Goal: Task Accomplishment & Management: Manage account settings

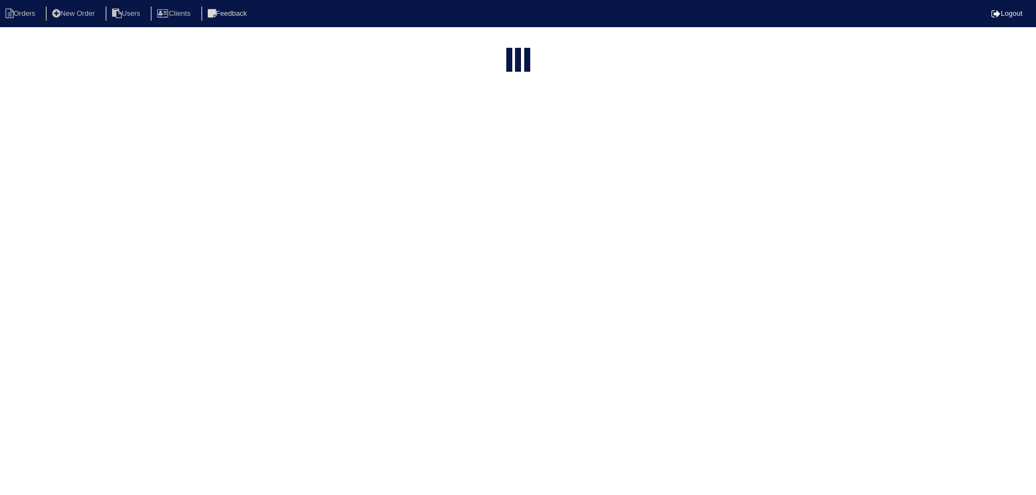
select select "15"
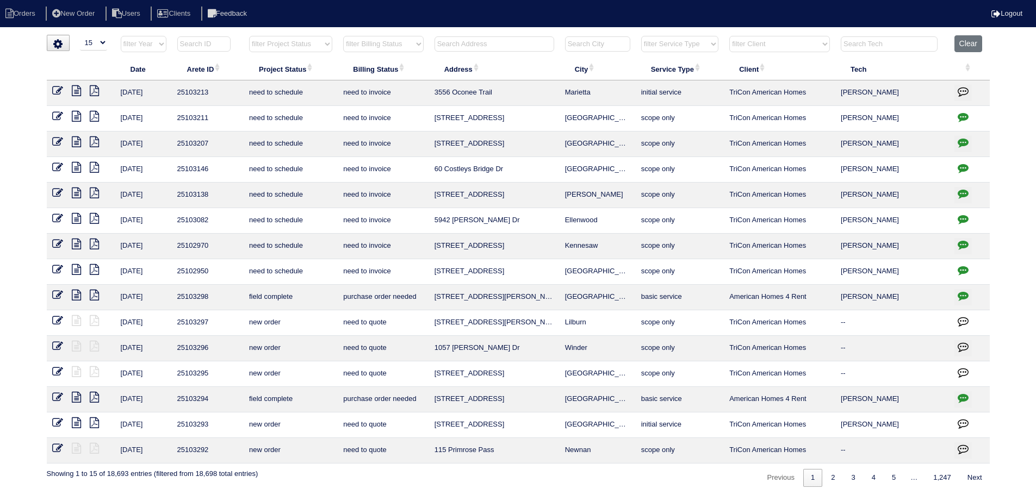
drag, startPoint x: 303, startPoint y: 41, endPoint x: 301, endPoint y: 52, distance: 10.6
click at [303, 41] on select "filter Project Status -- Any Project Status -- new order assigned in progress f…" at bounding box center [290, 44] width 83 height 16
click at [249, 36] on select "filter Project Status -- Any Project Status -- new order assigned in progress f…" at bounding box center [290, 44] width 83 height 16
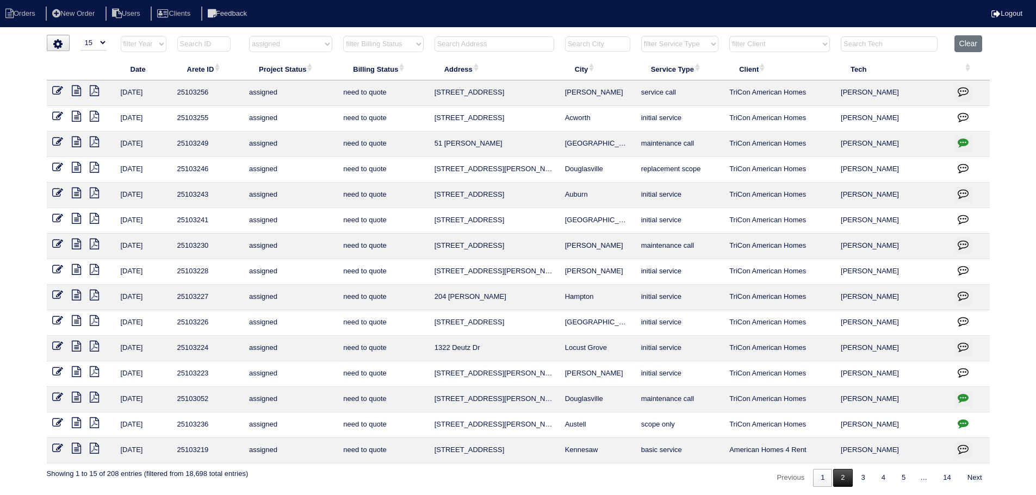
click at [833, 483] on link "2" at bounding box center [842, 478] width 19 height 18
select select "assigned"
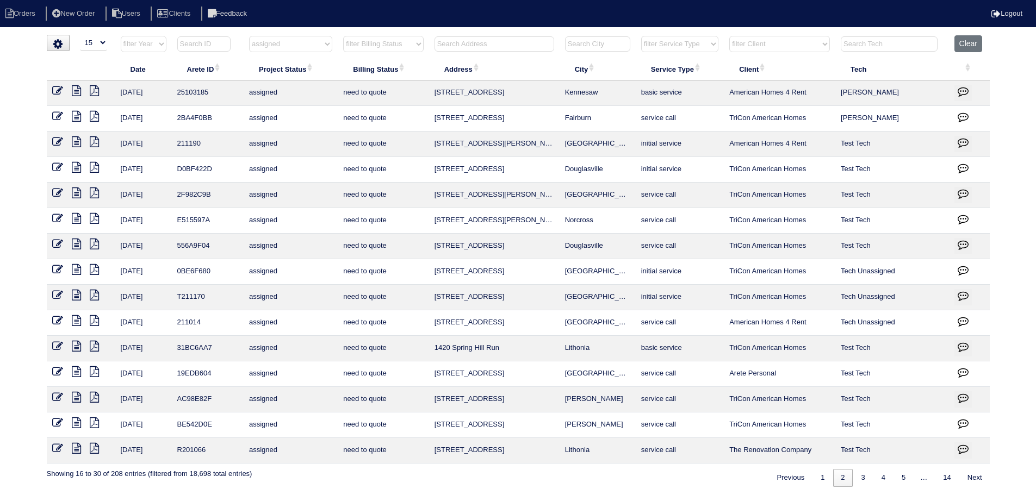
click at [82, 91] on link at bounding box center [81, 92] width 18 height 8
click at [63, 88] on link at bounding box center [62, 92] width 20 height 8
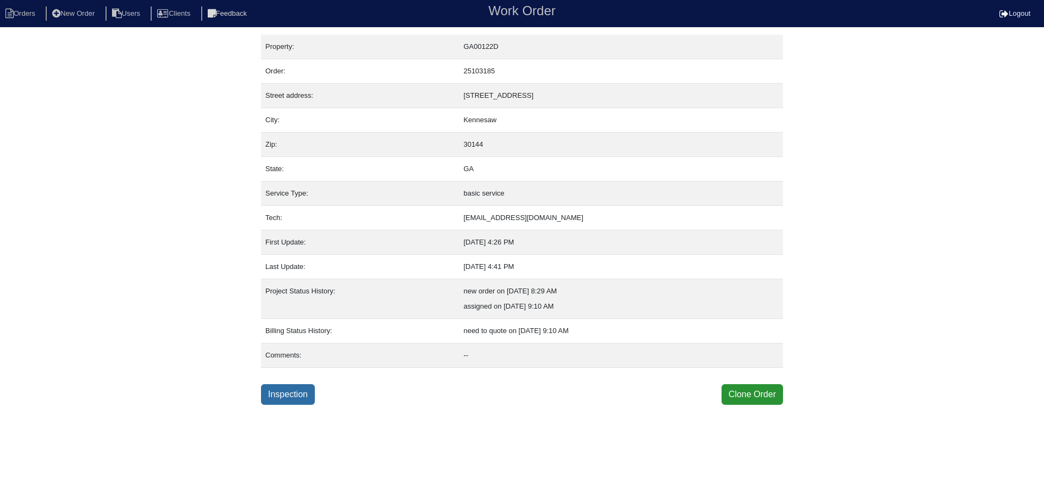
click at [287, 385] on div "Property: GA00122D Order: 25103185 Street address: [STREET_ADDRESS] City: [GEOG…" at bounding box center [522, 220] width 522 height 370
click at [287, 389] on link "Inspection" at bounding box center [288, 394] width 54 height 21
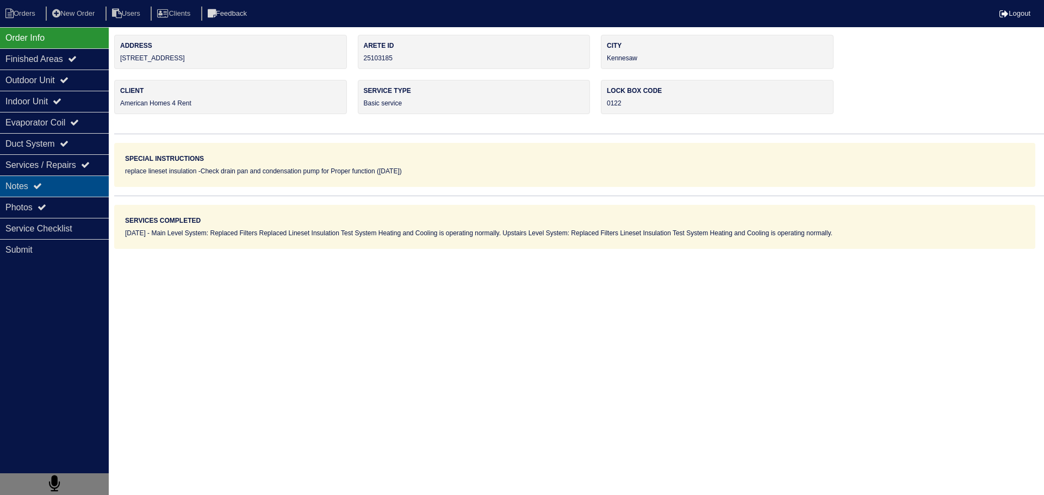
click at [59, 186] on div "Notes" at bounding box center [54, 186] width 109 height 21
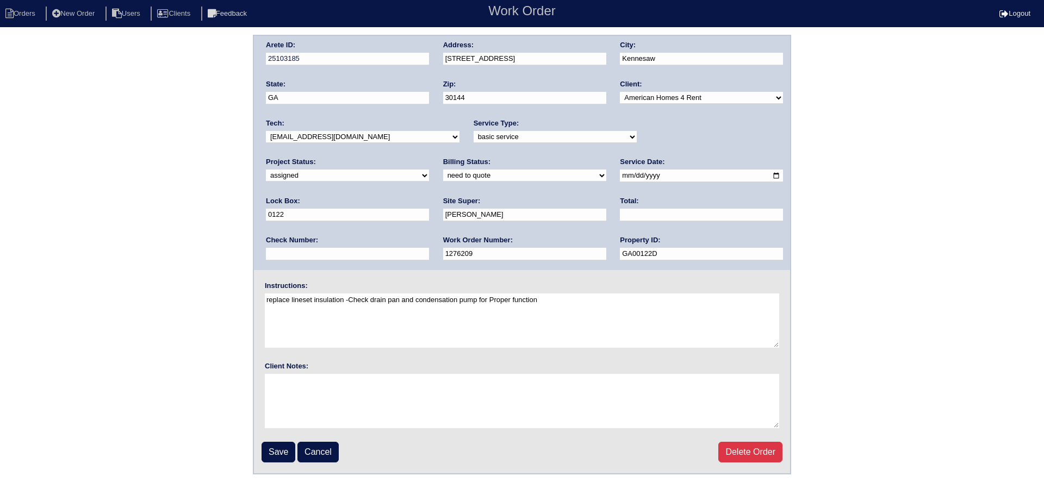
click at [429, 170] on select "new order assigned in progress field complete need to schedule admin review arc…" at bounding box center [347, 176] width 163 height 12
select select "field complete"
click at [429, 170] on select "new order assigned in progress field complete need to schedule admin review arc…" at bounding box center [347, 176] width 163 height 12
click at [277, 460] on input "Save" at bounding box center [279, 452] width 34 height 21
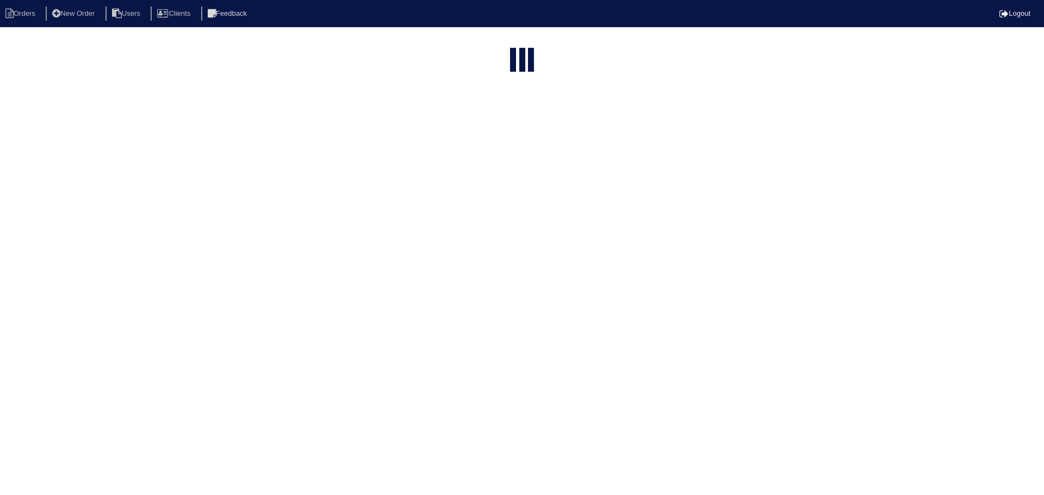
select select "15"
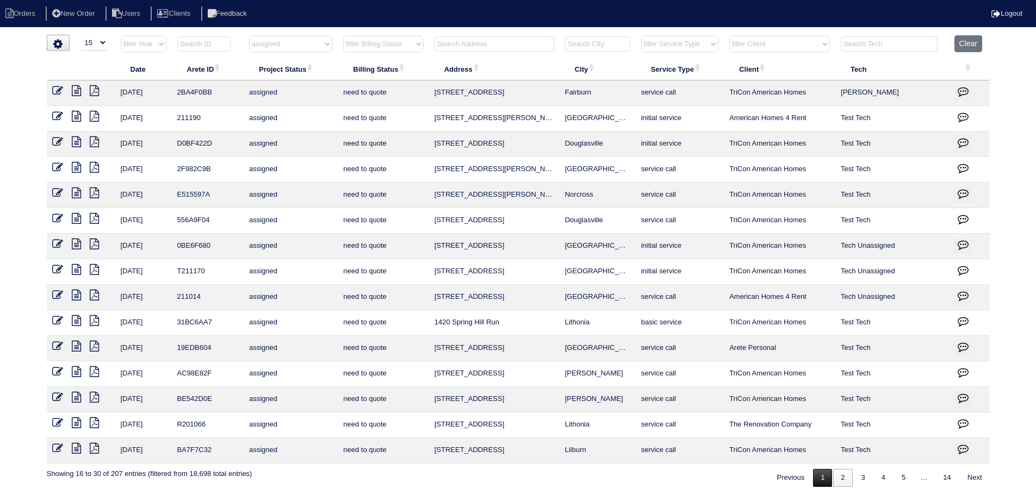
click at [823, 477] on link "1" at bounding box center [822, 478] width 19 height 18
select select "assigned"
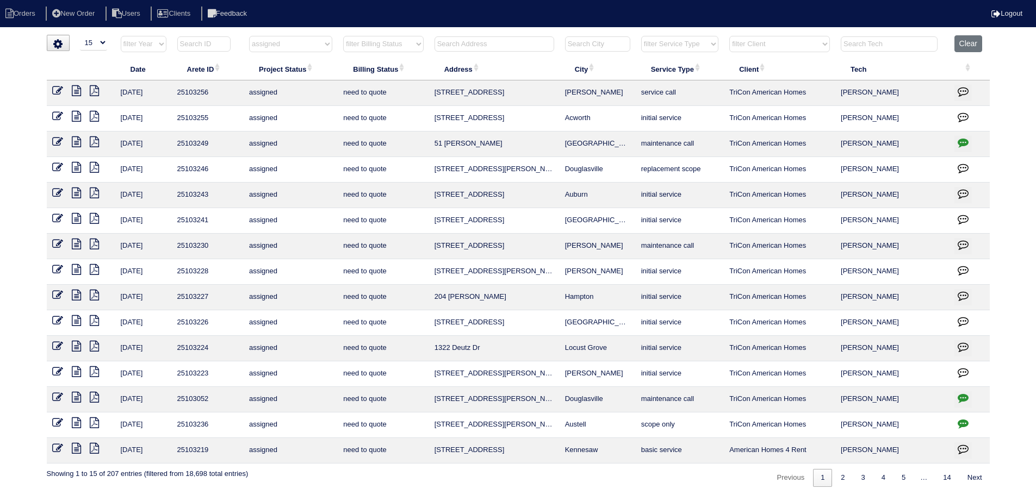
click at [76, 318] on icon at bounding box center [76, 320] width 9 height 11
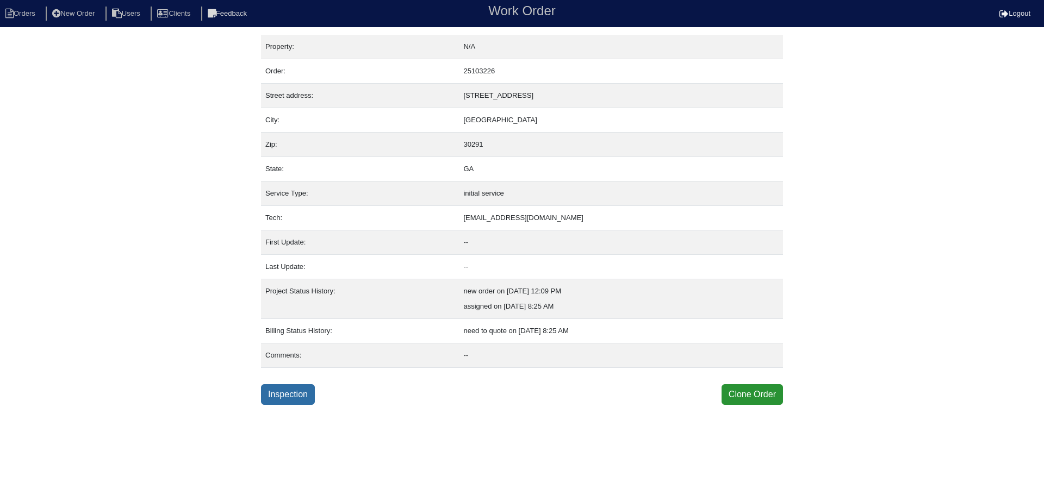
click at [277, 399] on link "Inspection" at bounding box center [288, 394] width 54 height 21
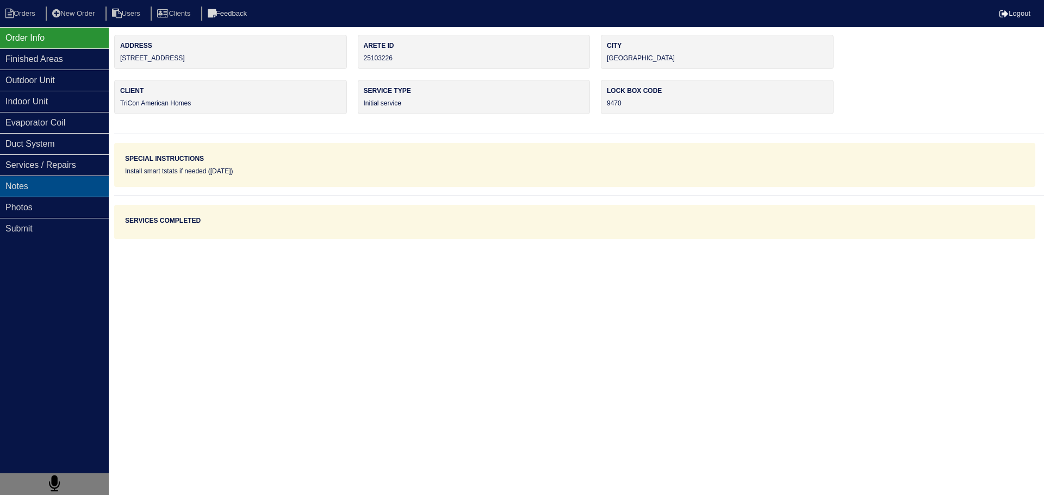
click at [67, 181] on div "Notes" at bounding box center [54, 186] width 109 height 21
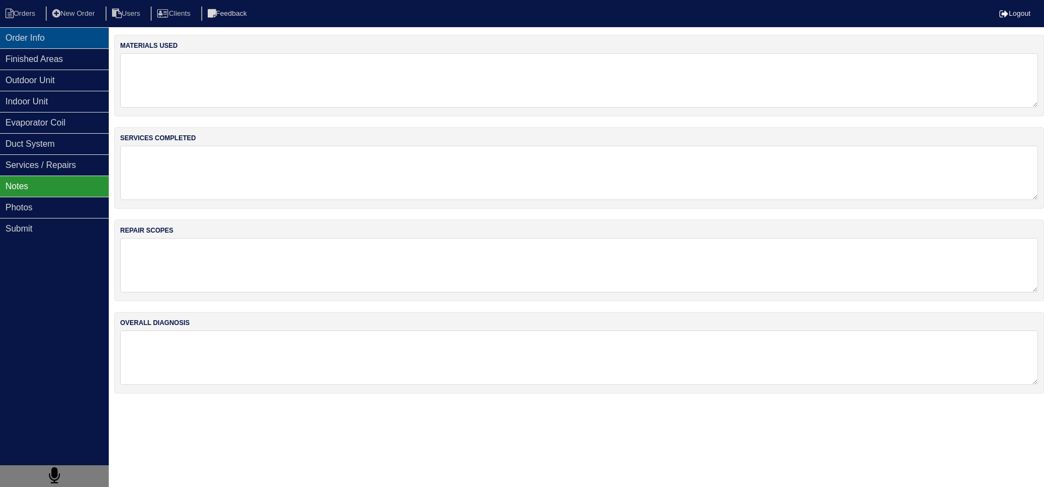
click at [32, 40] on div "Order Info" at bounding box center [54, 37] width 109 height 21
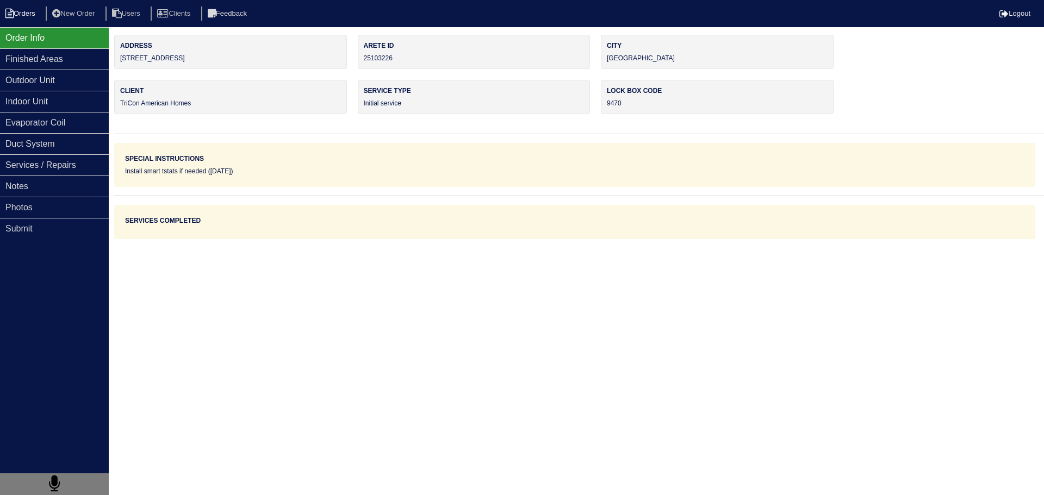
click at [21, 14] on li "Orders" at bounding box center [22, 14] width 44 height 15
select select "15"
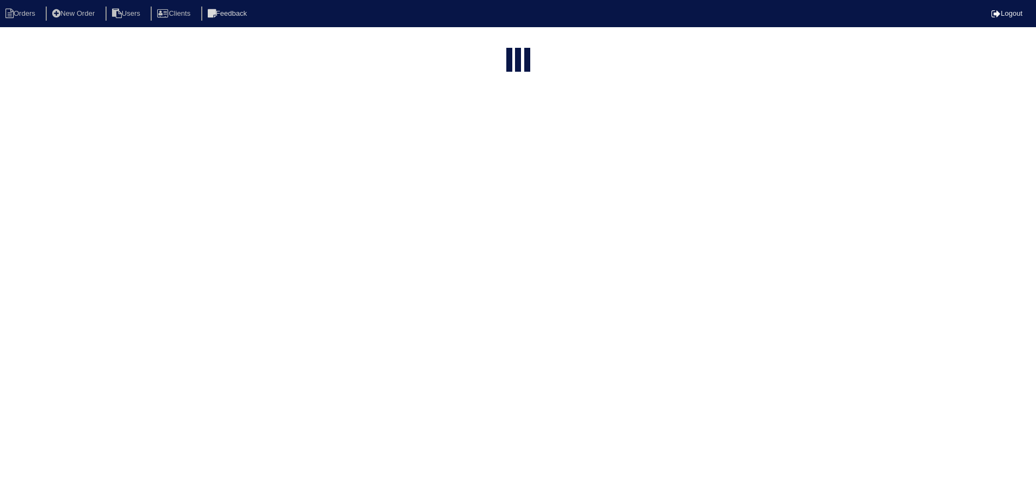
select select "assigned"
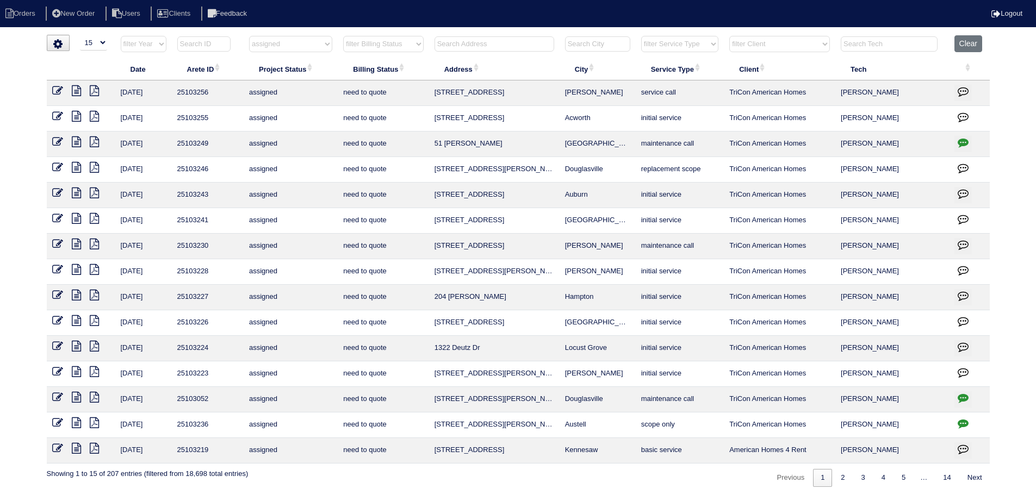
click at [54, 447] on icon at bounding box center [57, 448] width 11 height 11
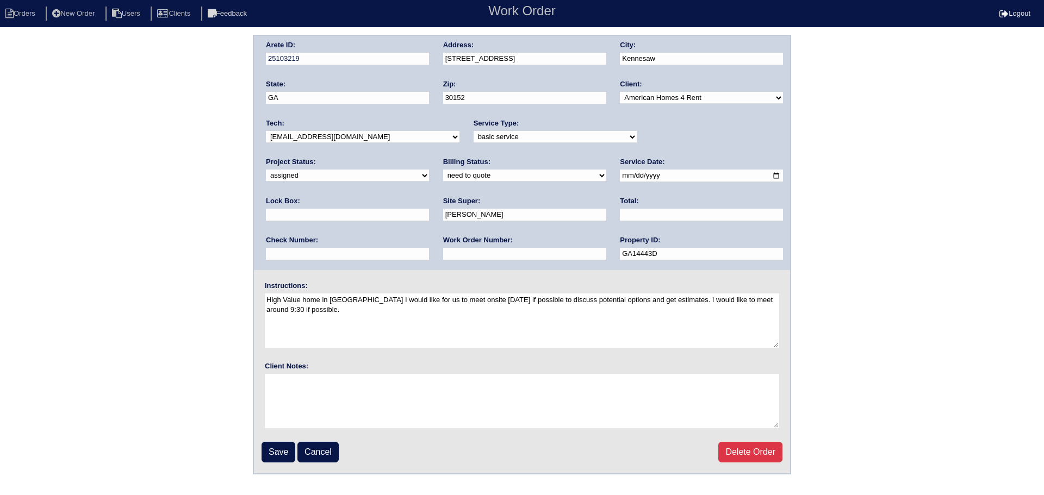
click at [429, 170] on select "new order assigned in progress field complete need to schedule admin review arc…" at bounding box center [347, 176] width 163 height 12
select select "field complete"
click at [429, 170] on select "new order assigned in progress field complete need to schedule admin review arc…" at bounding box center [347, 176] width 163 height 12
click at [272, 446] on input "Save" at bounding box center [279, 452] width 34 height 21
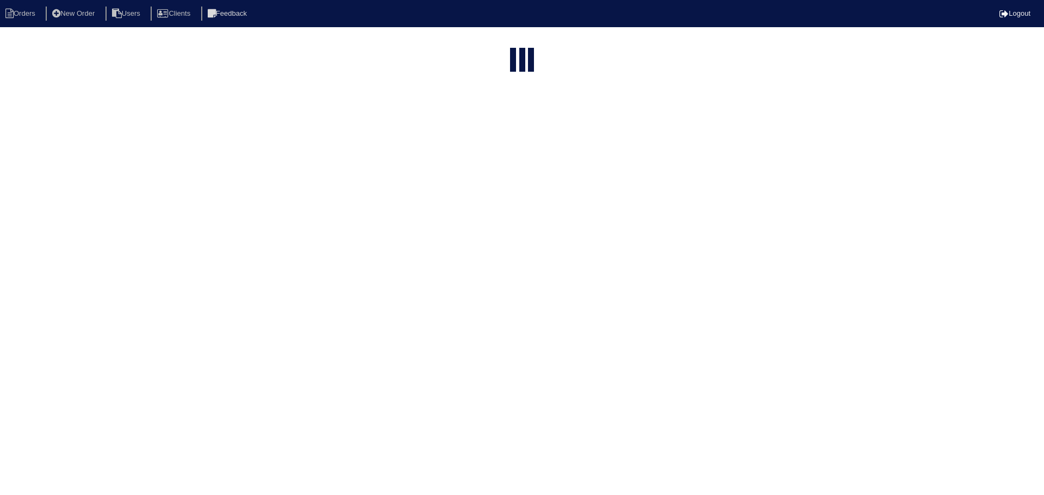
select select "15"
select select "assigned"
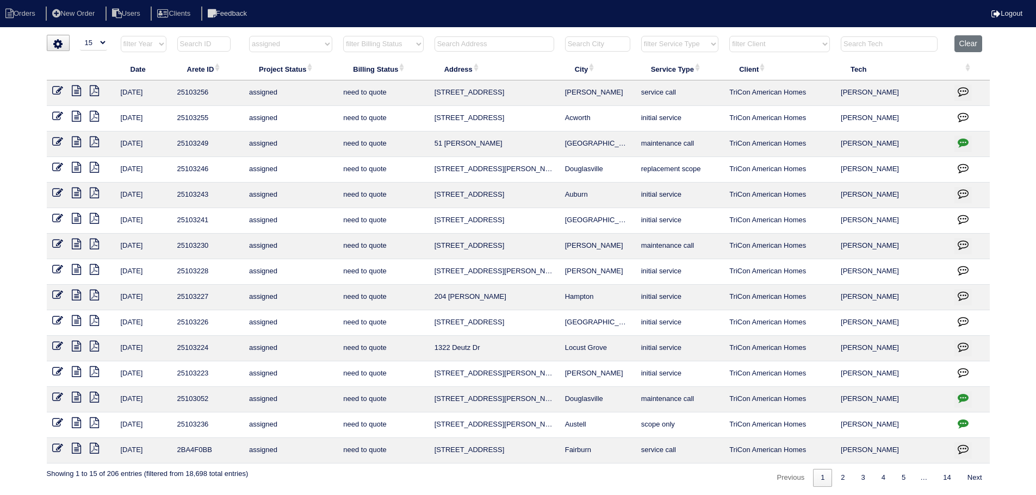
click at [82, 141] on link at bounding box center [81, 143] width 18 height 8
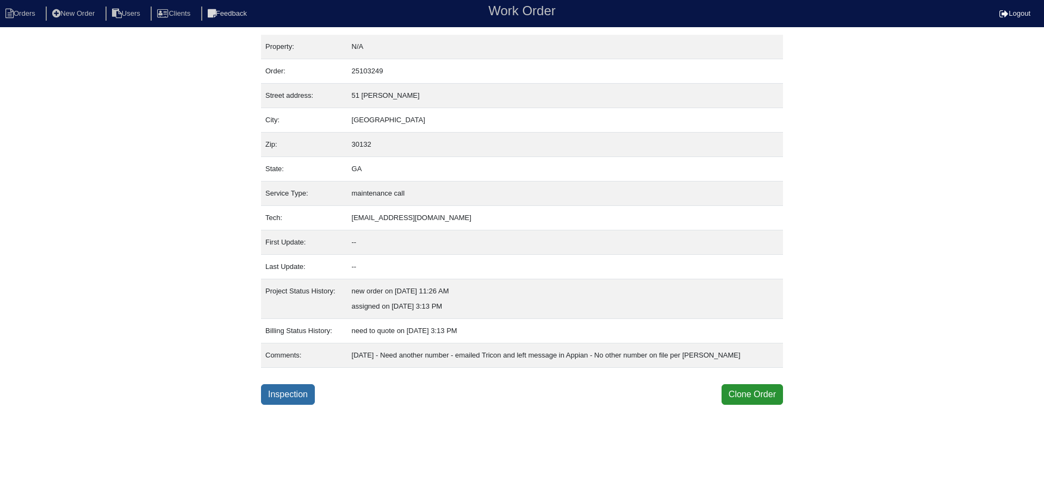
click at [290, 396] on link "Inspection" at bounding box center [288, 394] width 54 height 21
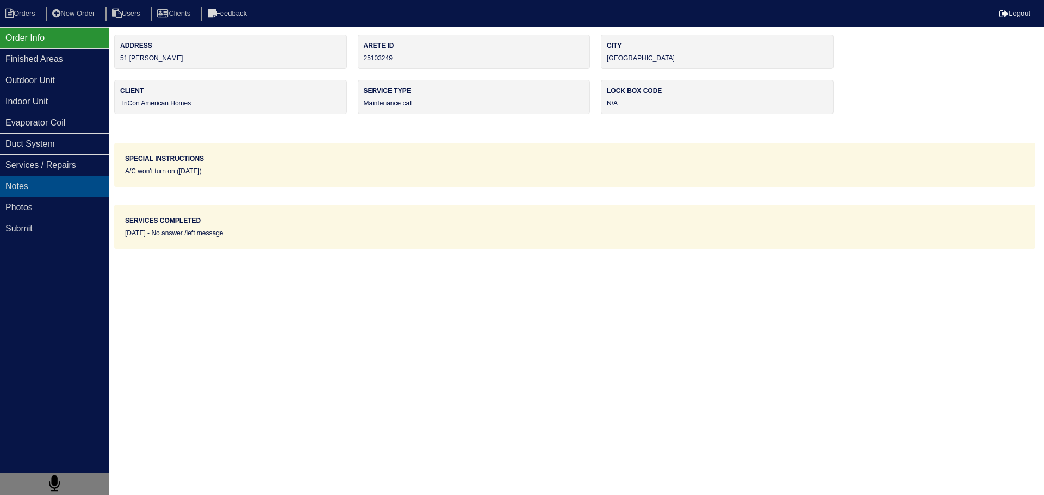
click at [80, 183] on div "Notes" at bounding box center [54, 186] width 109 height 21
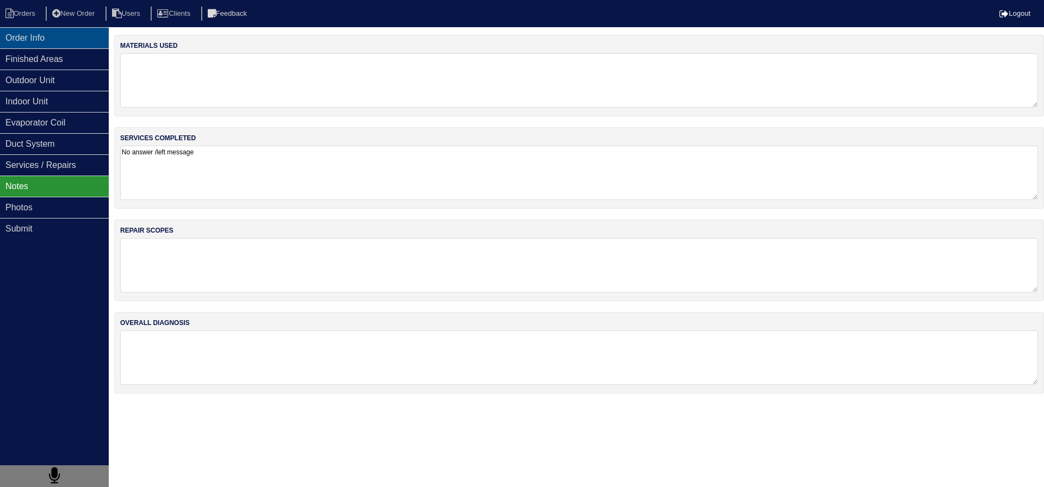
click at [63, 32] on div "Order Info" at bounding box center [54, 37] width 109 height 21
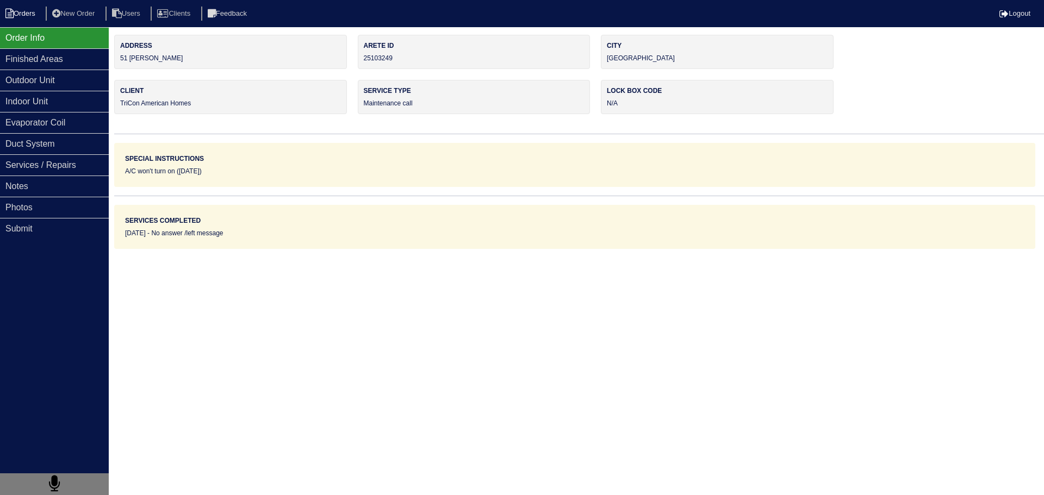
click at [23, 13] on li "Orders" at bounding box center [22, 14] width 44 height 15
select select "15"
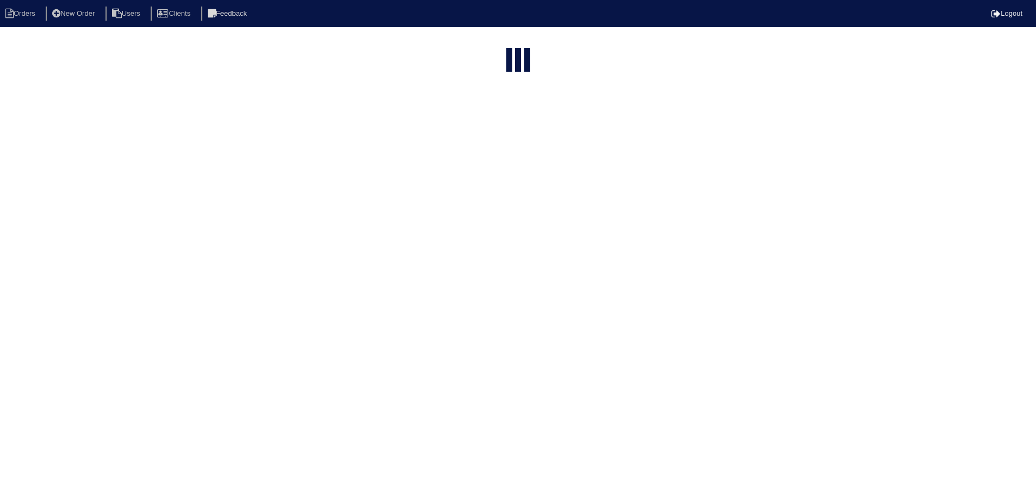
select select "assigned"
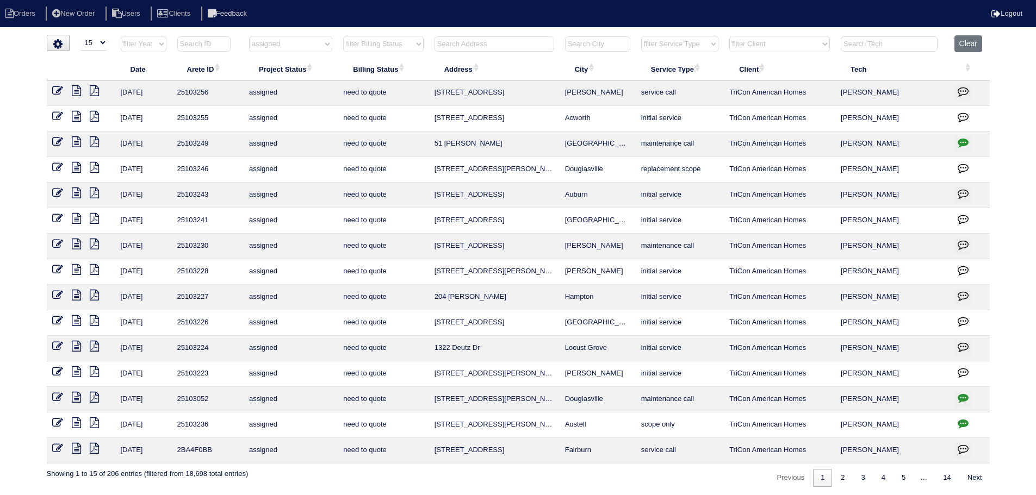
click at [78, 168] on icon at bounding box center [76, 167] width 9 height 11
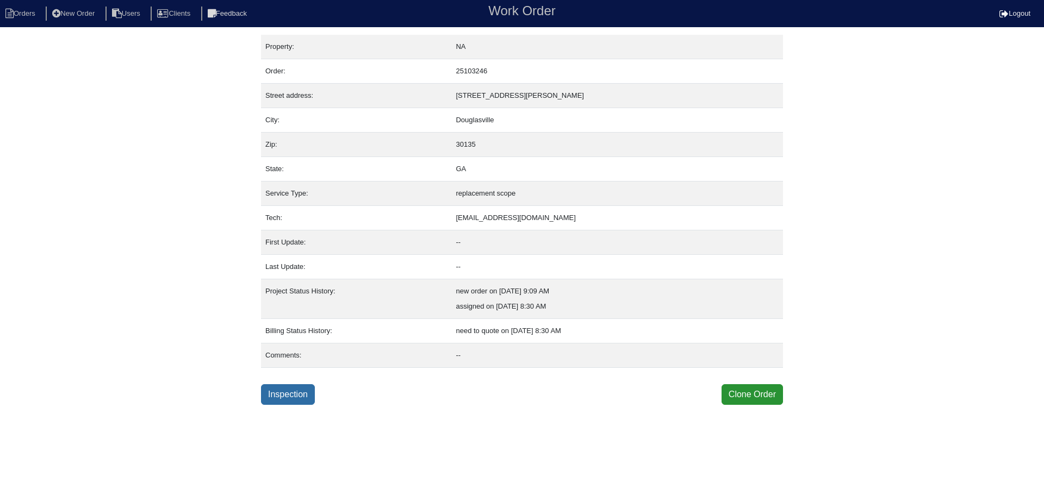
click at [278, 393] on link "Inspection" at bounding box center [288, 394] width 54 height 21
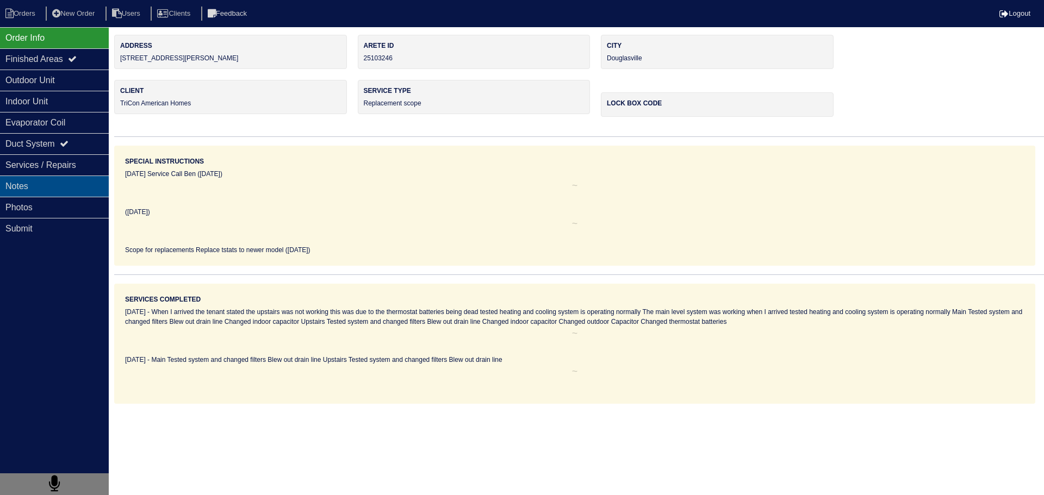
click at [76, 188] on div "Notes" at bounding box center [54, 186] width 109 height 21
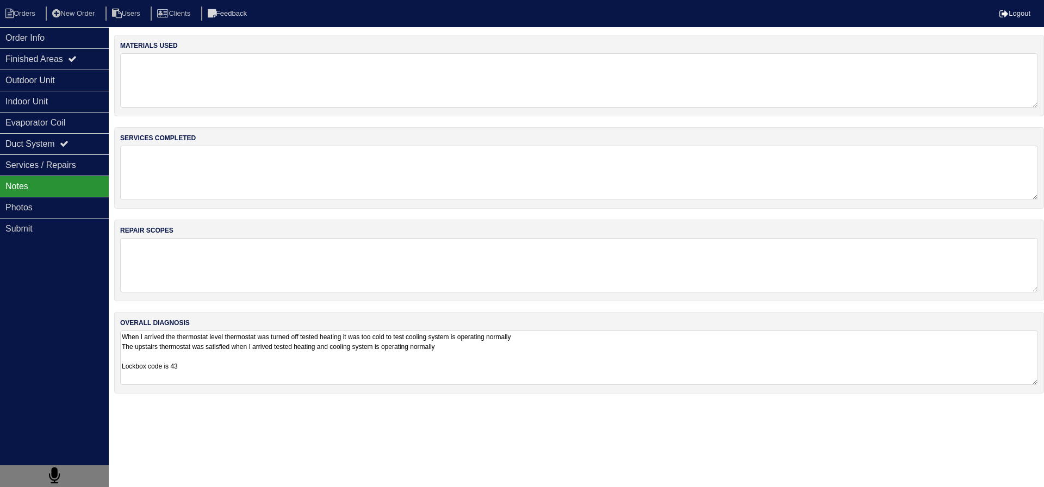
click at [198, 371] on textarea "When I arrived the thermostat level thermostat was turned off tested heating it…" at bounding box center [579, 358] width 918 height 54
click at [64, 32] on div "Order Info" at bounding box center [54, 37] width 109 height 21
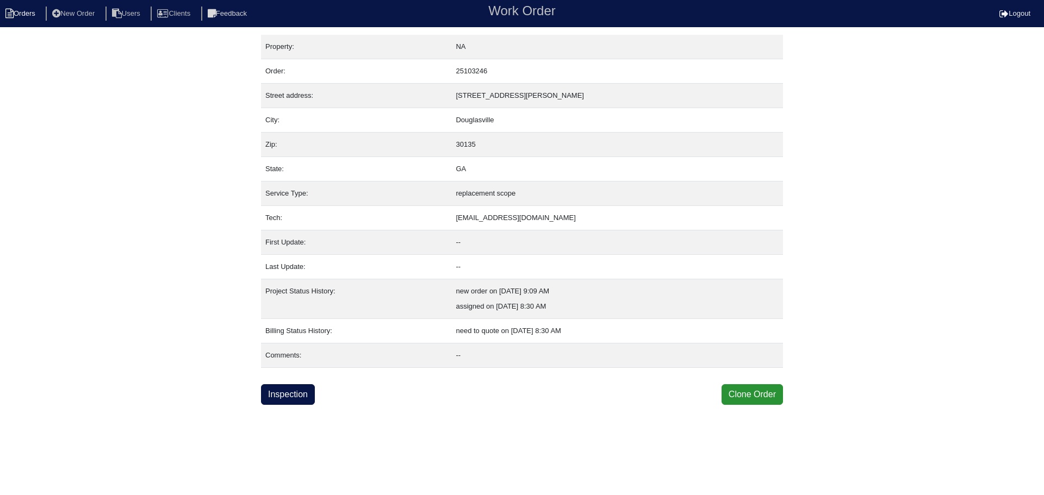
click at [18, 8] on li "Orders" at bounding box center [22, 14] width 44 height 15
select select "15"
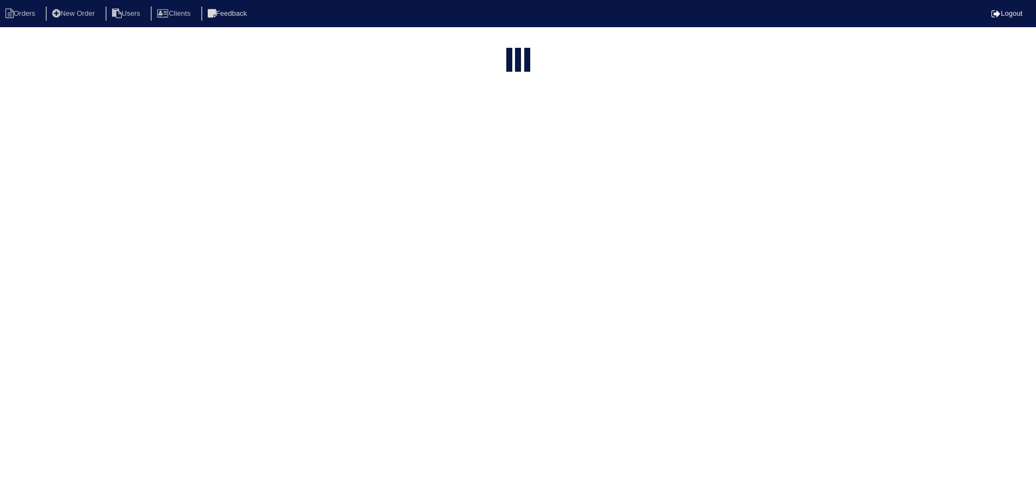
select select "assigned"
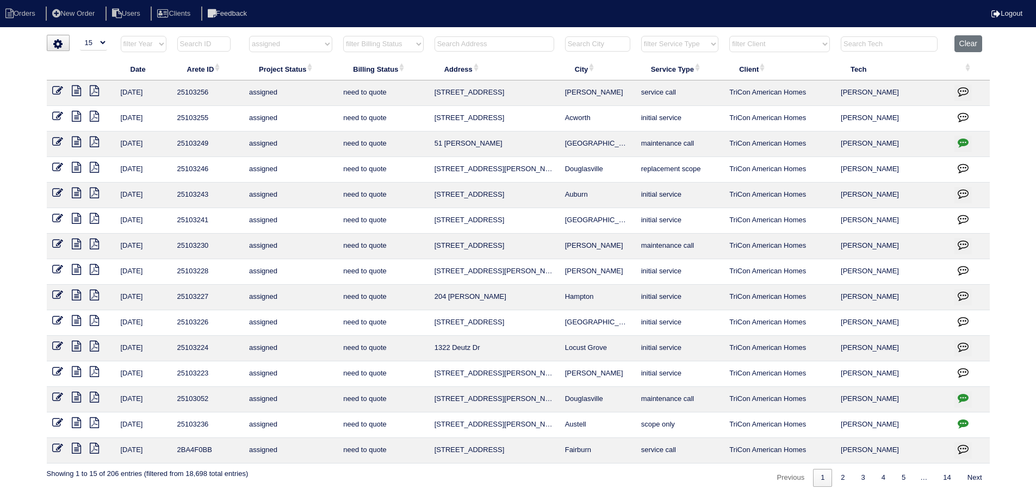
click at [968, 424] on button "button" at bounding box center [962, 425] width 17 height 16
type textarea "9/5/25 - reassigned to have tech scope for replacement - rk"
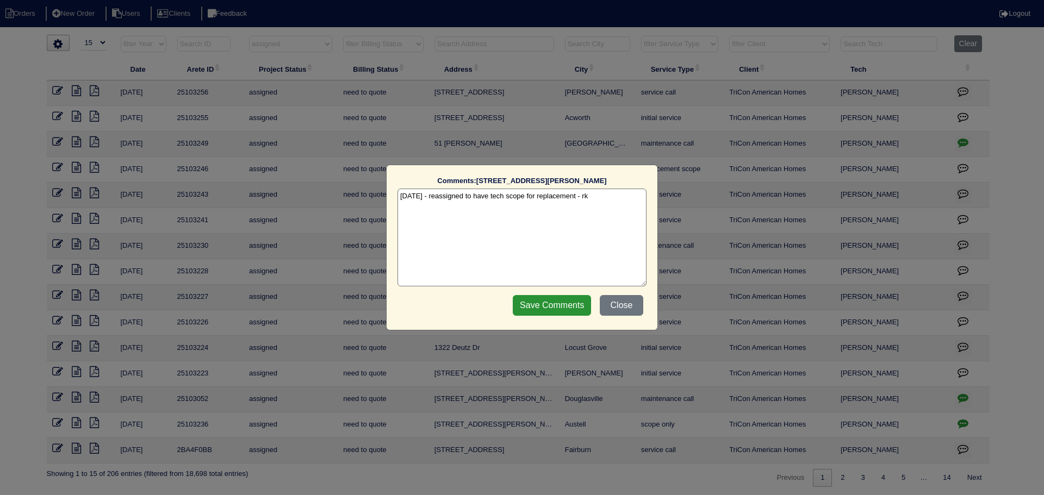
click at [968, 424] on div "Comments: 6735 Hembree Dr The comments on file have changed since you started e…" at bounding box center [522, 247] width 1044 height 495
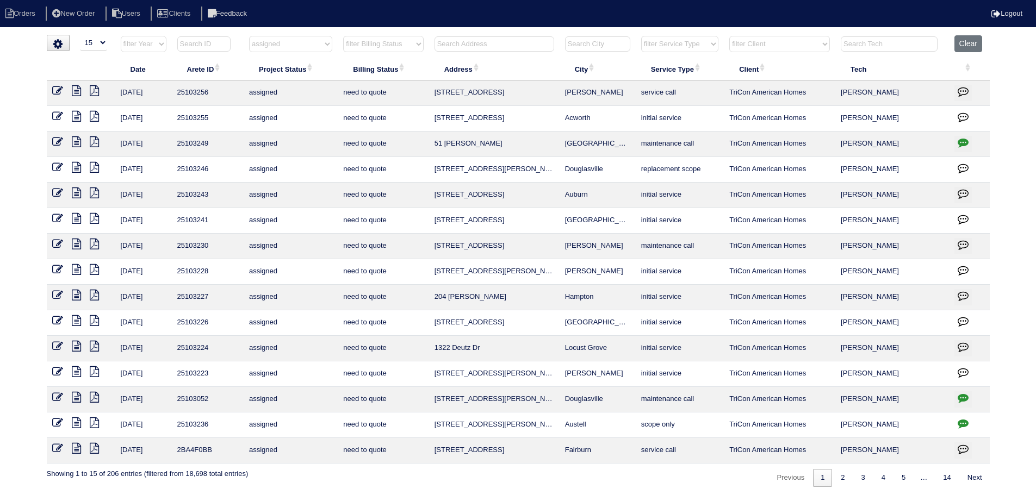
click at [262, 48] on select "filter Project Status -- Any Project Status -- new order assigned in progress f…" at bounding box center [290, 44] width 83 height 16
click at [249, 36] on select "filter Project Status -- Any Project Status -- new order assigned in progress f…" at bounding box center [290, 44] width 83 height 16
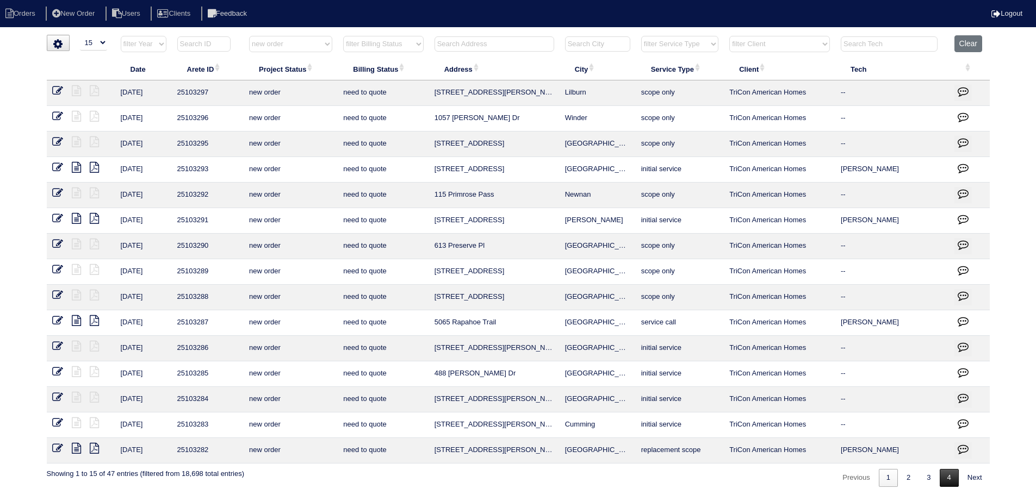
click at [956, 482] on link "4" at bounding box center [949, 478] width 19 height 18
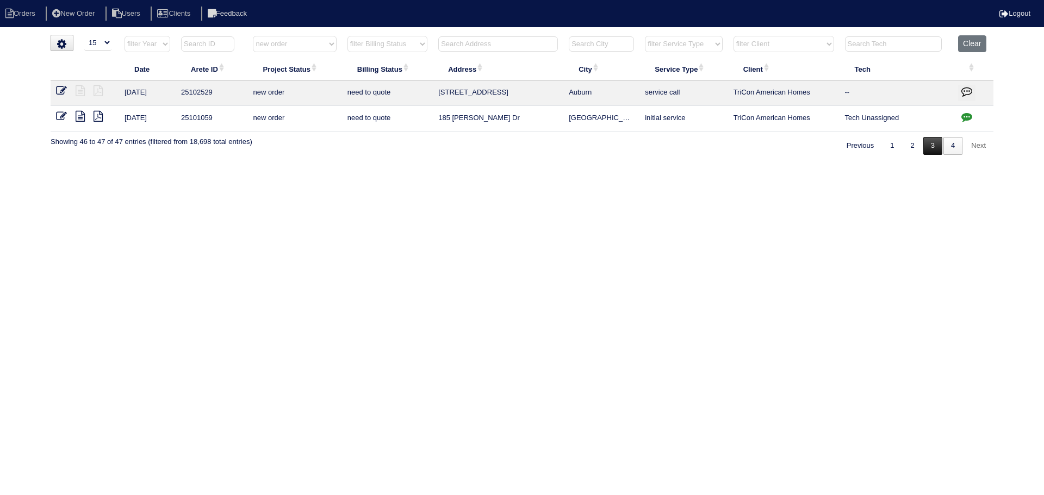
click at [924, 144] on link "3" at bounding box center [932, 146] width 19 height 18
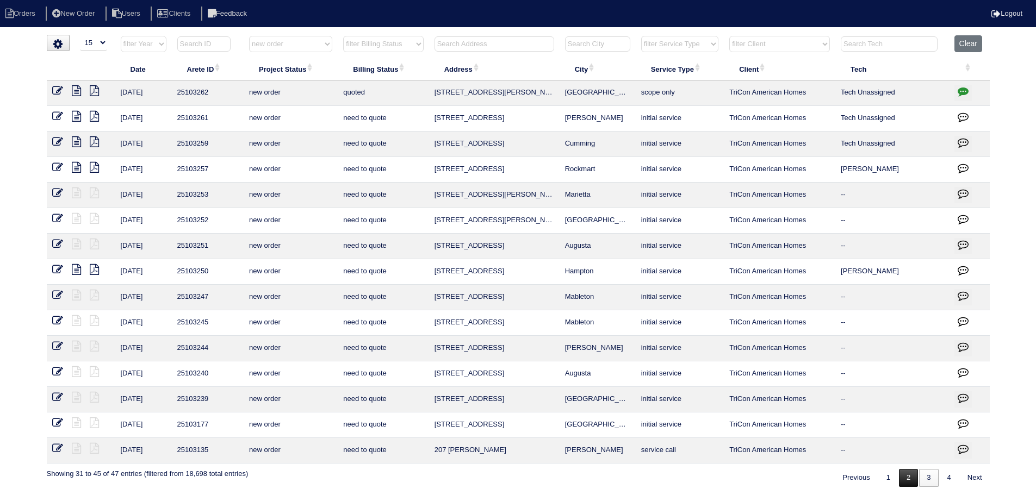
click at [909, 475] on link "2" at bounding box center [908, 478] width 19 height 18
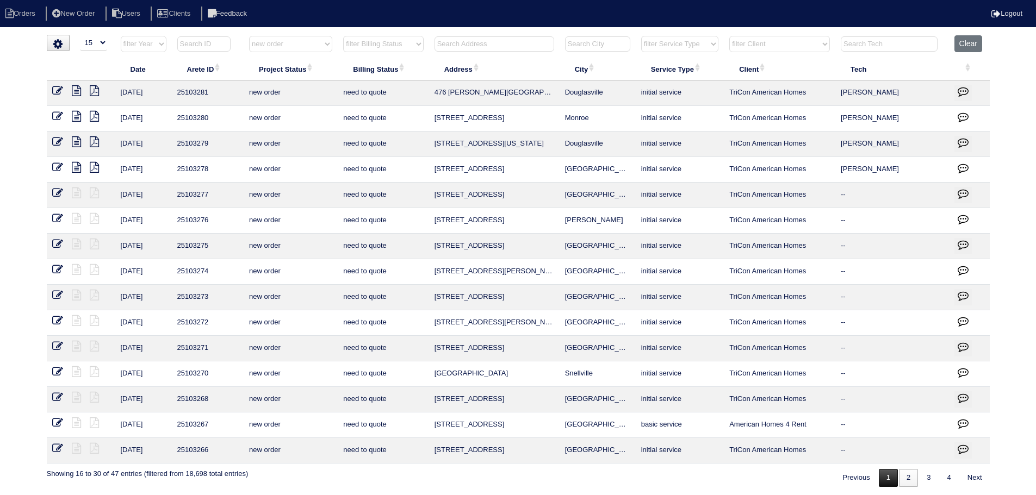
click at [888, 481] on link "1" at bounding box center [888, 478] width 19 height 18
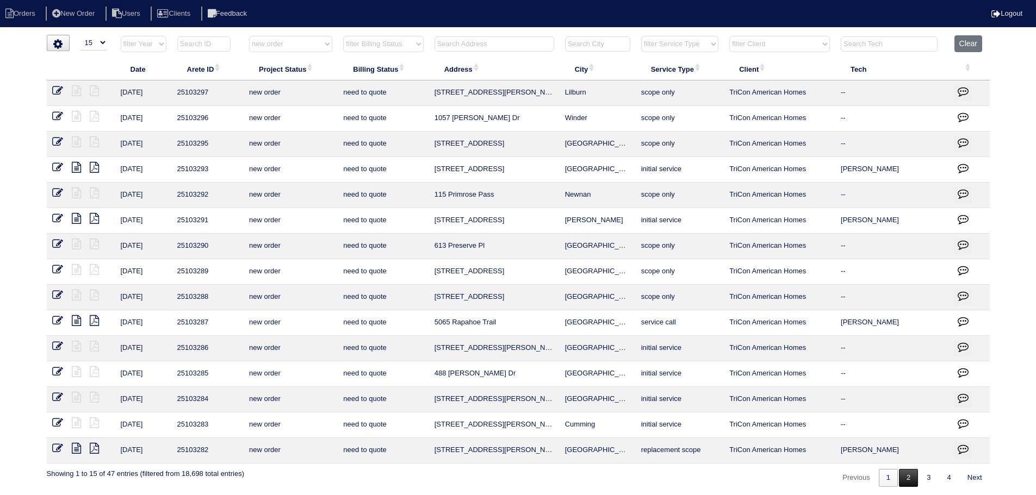
click at [900, 481] on link "2" at bounding box center [908, 478] width 19 height 18
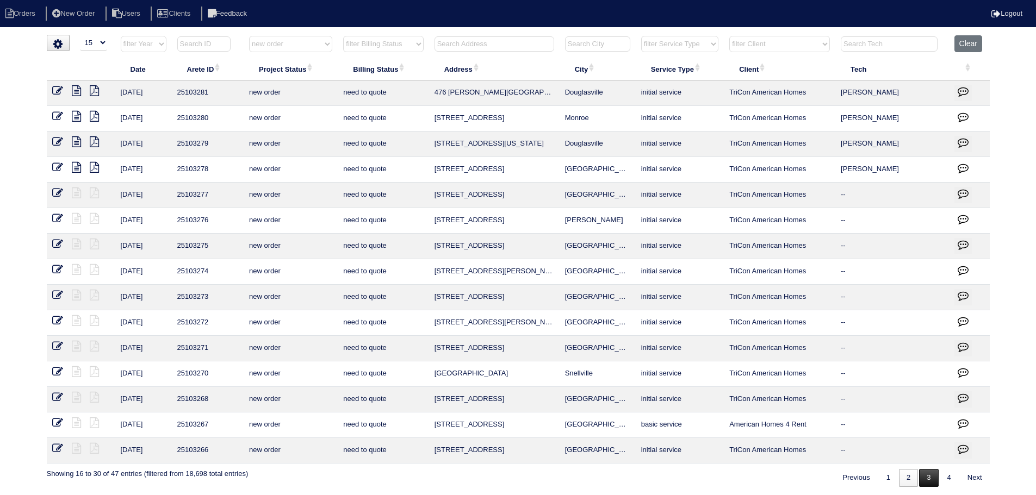
click at [925, 479] on link "3" at bounding box center [928, 478] width 19 height 18
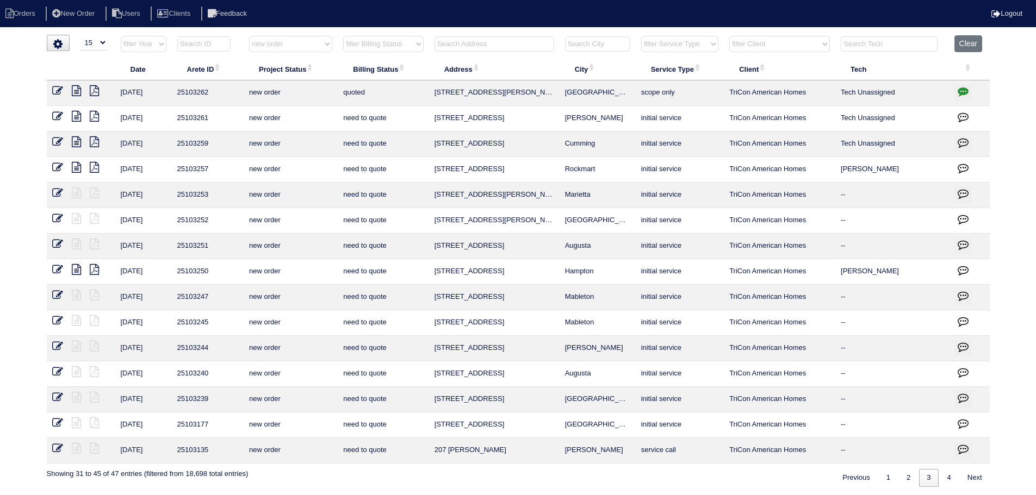
click at [298, 52] on th "filter Project Status -- Any Project Status -- new order assigned in progress f…" at bounding box center [291, 46] width 94 height 22
click at [300, 47] on select "filter Project Status -- Any Project Status -- new order assigned in progress f…" at bounding box center [290, 44] width 83 height 16
click at [249, 36] on select "filter Project Status -- Any Project Status -- new order assigned in progress f…" at bounding box center [290, 44] width 83 height 16
select select "assigned"
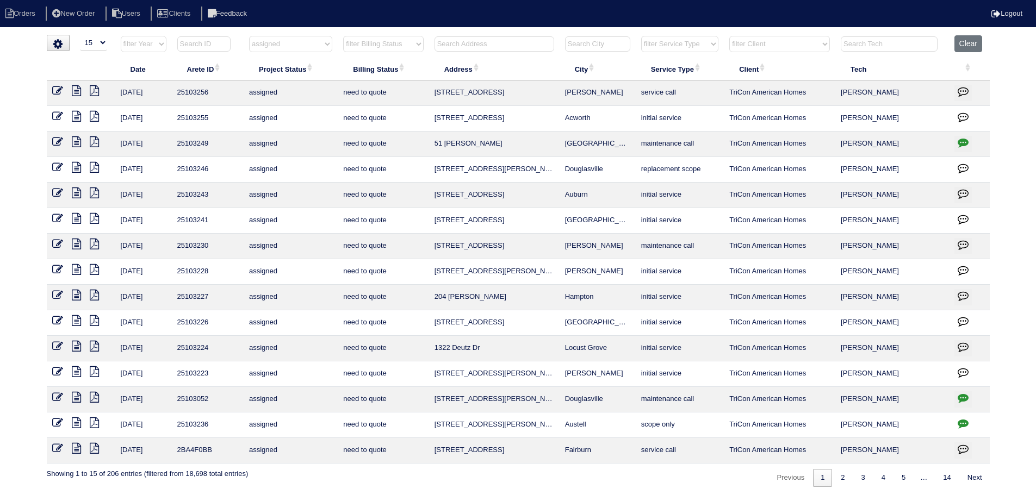
click at [77, 194] on icon at bounding box center [76, 193] width 9 height 11
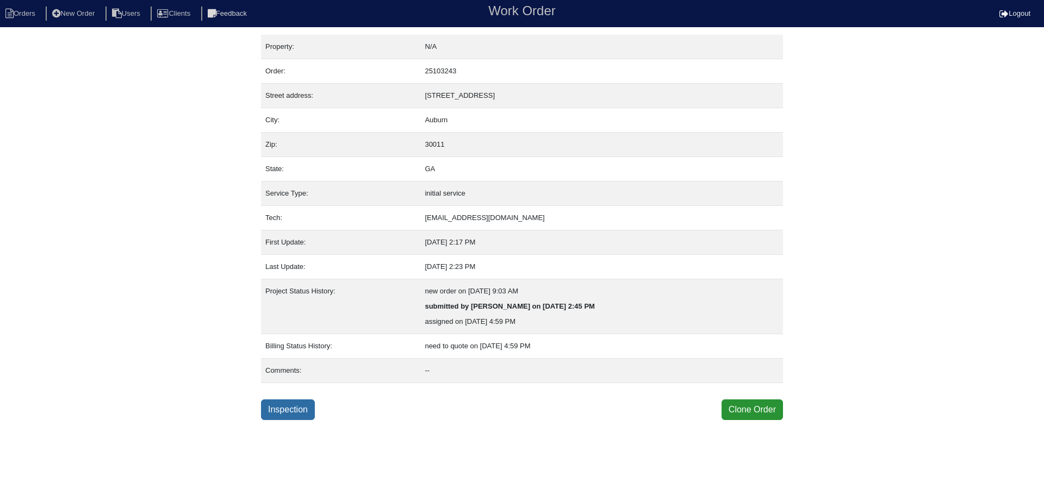
click at [271, 407] on link "Inspection" at bounding box center [288, 410] width 54 height 21
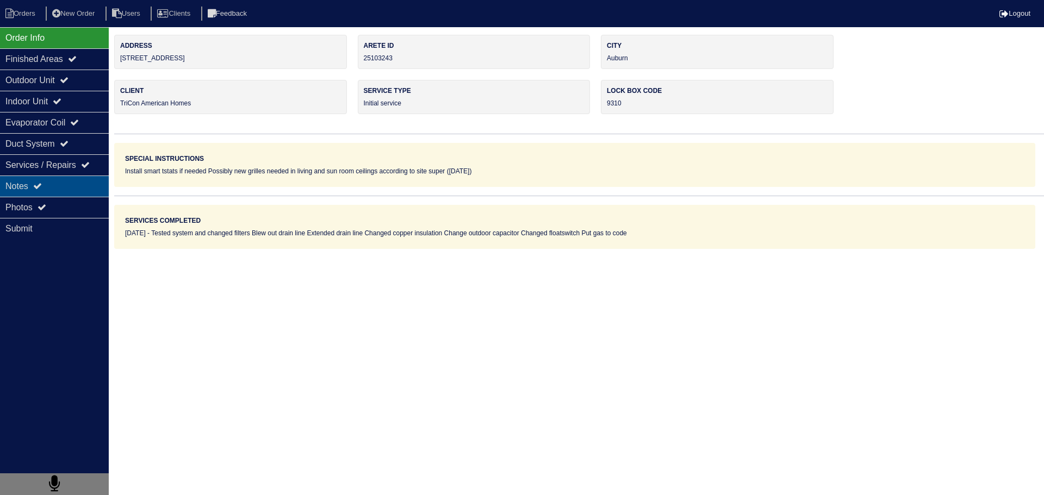
click at [61, 182] on div "Notes" at bounding box center [54, 186] width 109 height 21
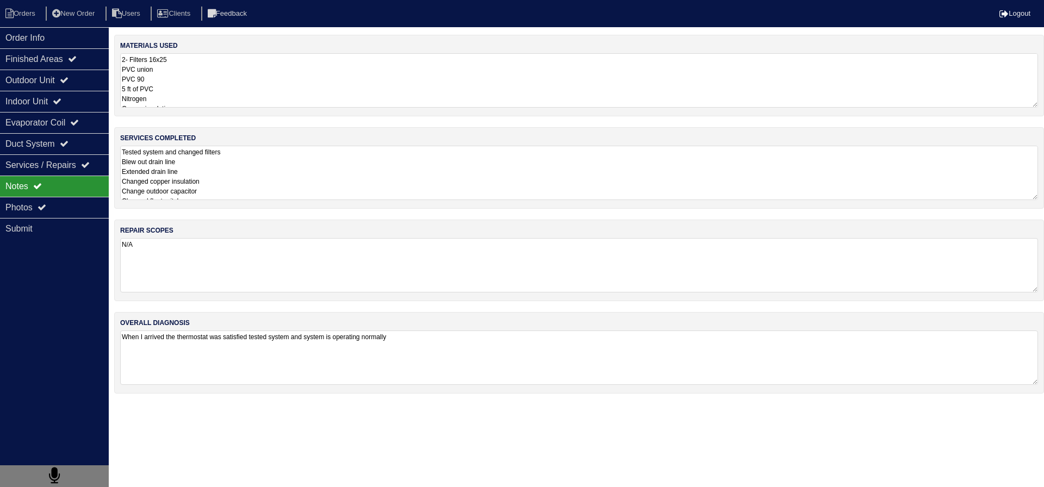
click at [235, 177] on textarea "Tested system and changed filters Blew out drain line Extended drain line Chang…" at bounding box center [579, 173] width 918 height 54
click at [34, 35] on div "Order Info" at bounding box center [54, 37] width 109 height 21
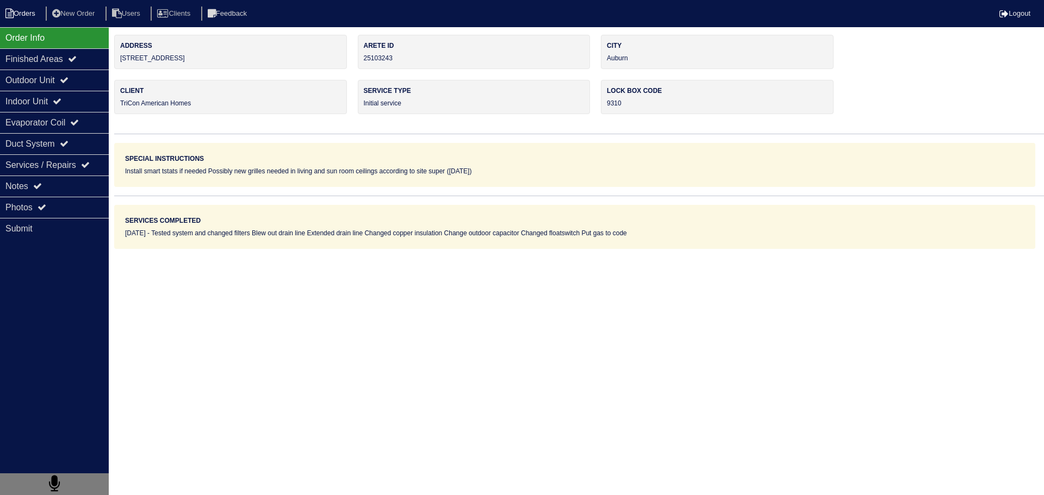
click at [27, 7] on li "Orders" at bounding box center [22, 14] width 44 height 15
select select "15"
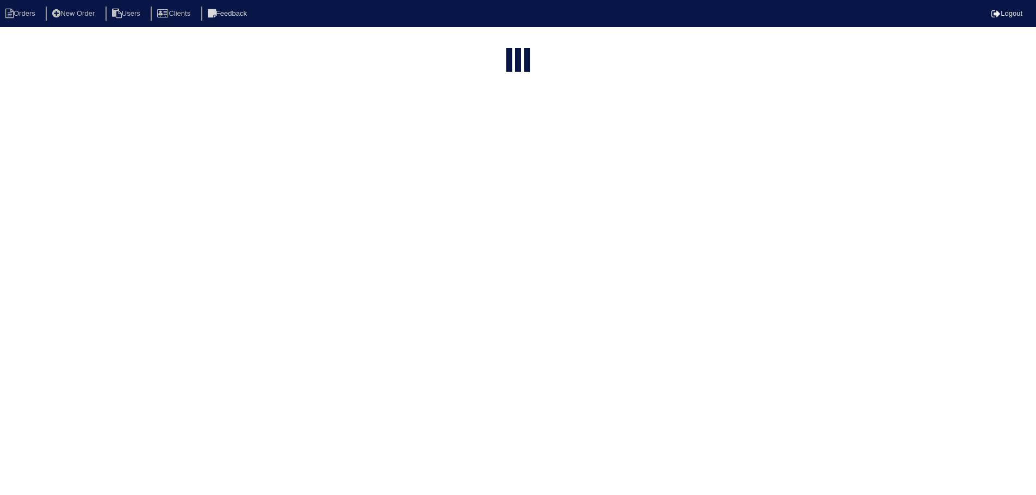
select select "assigned"
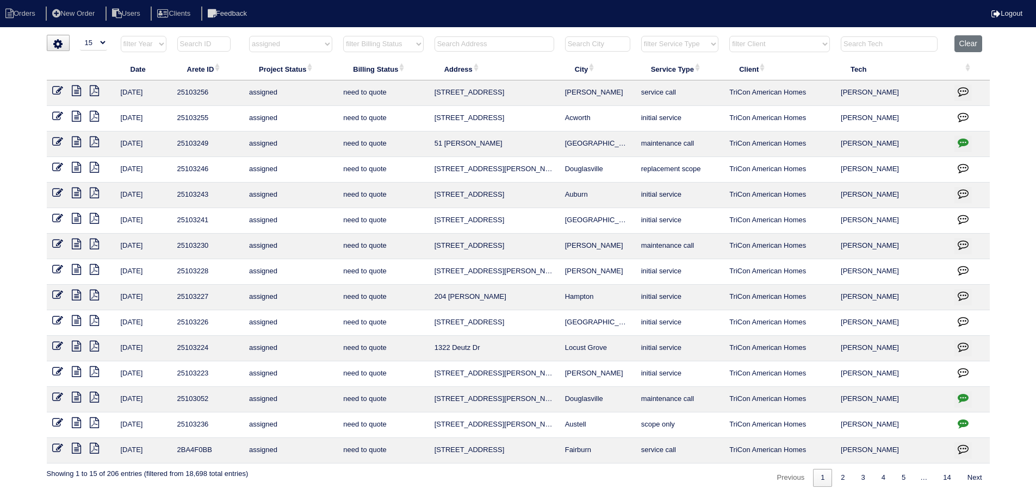
click at [53, 191] on icon at bounding box center [57, 193] width 11 height 11
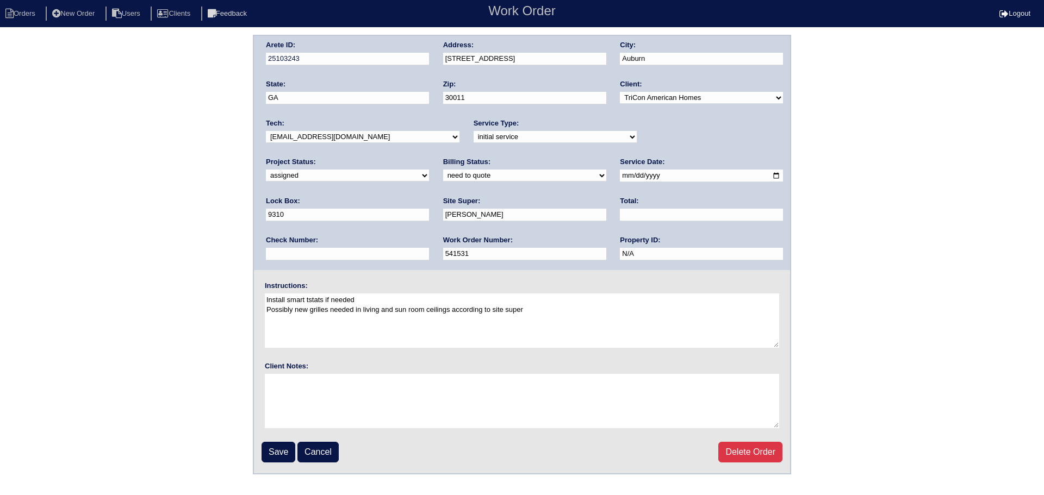
click at [429, 157] on div "Project Status: new order assigned in progress field complete need to schedule …" at bounding box center [347, 172] width 163 height 30
select select "field complete"
click at [429, 170] on select "new order assigned in progress field complete need to schedule admin review arc…" at bounding box center [347, 176] width 163 height 12
click at [276, 442] on input "Save" at bounding box center [279, 452] width 34 height 21
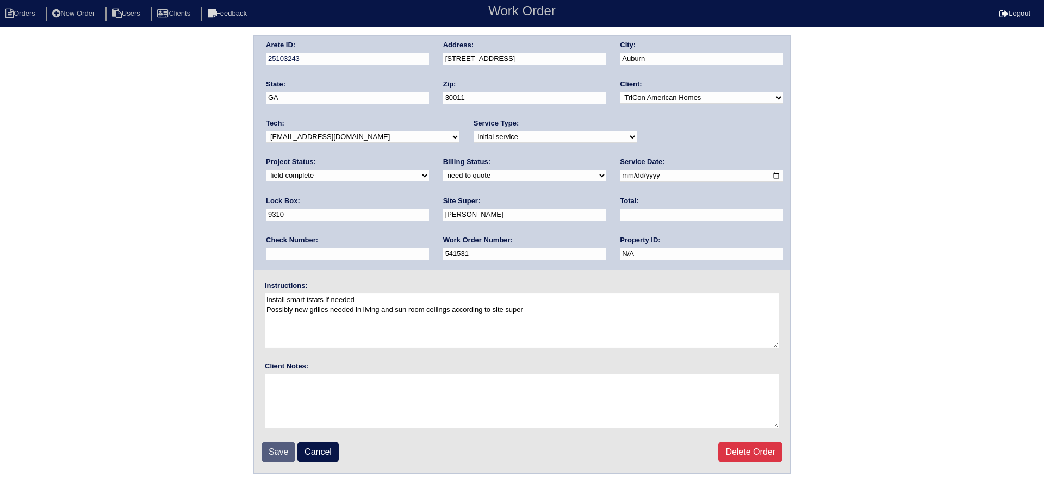
click at [277, 445] on div "Save Cancel Delete Order" at bounding box center [522, 452] width 521 height 21
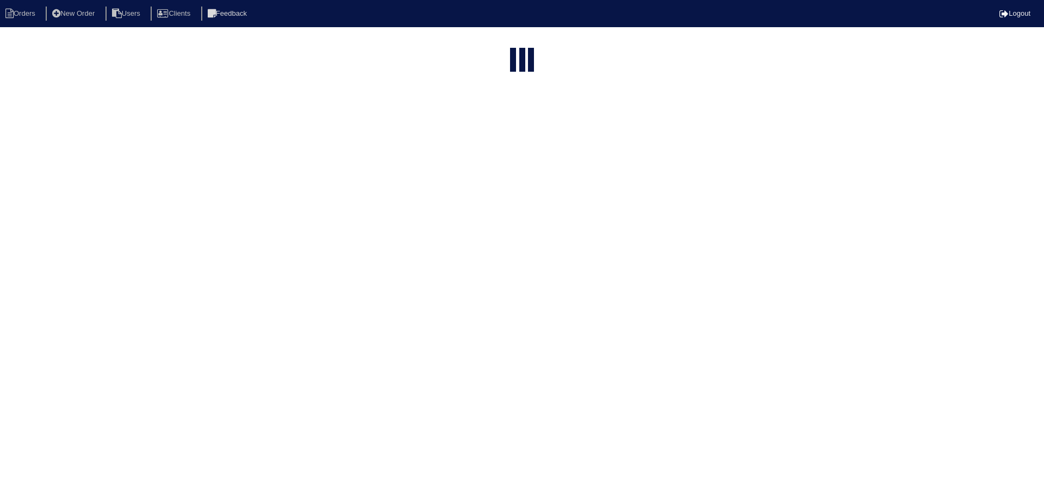
select select "15"
select select "assigned"
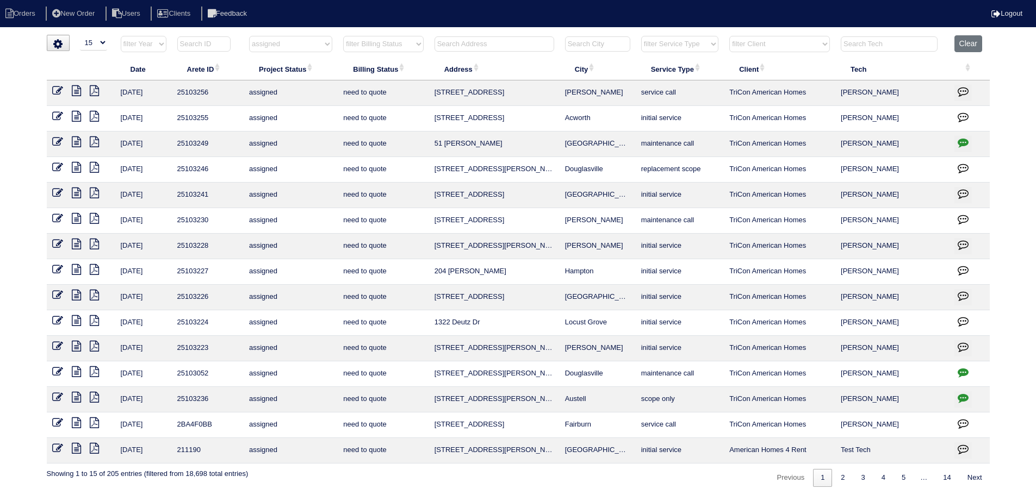
click at [72, 220] on icon at bounding box center [76, 218] width 9 height 11
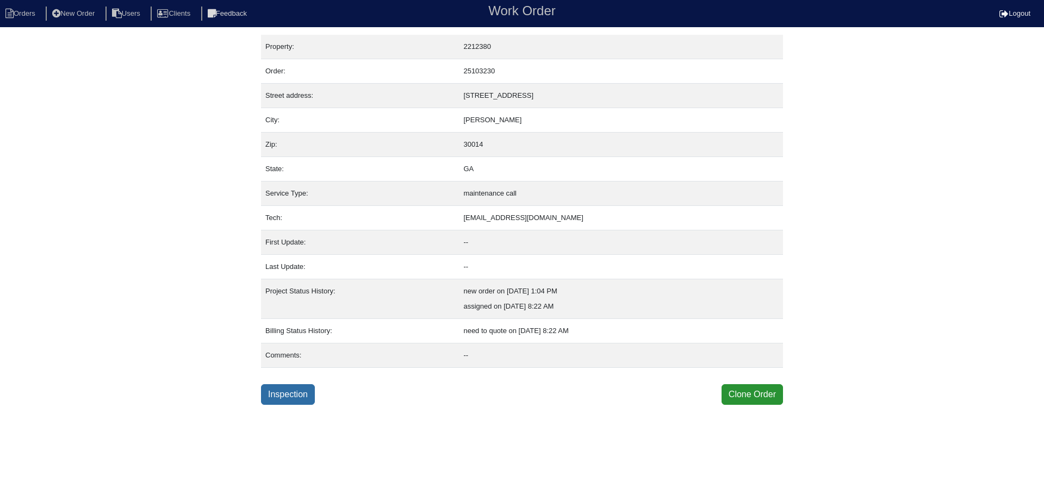
click at [289, 390] on link "Inspection" at bounding box center [288, 394] width 54 height 21
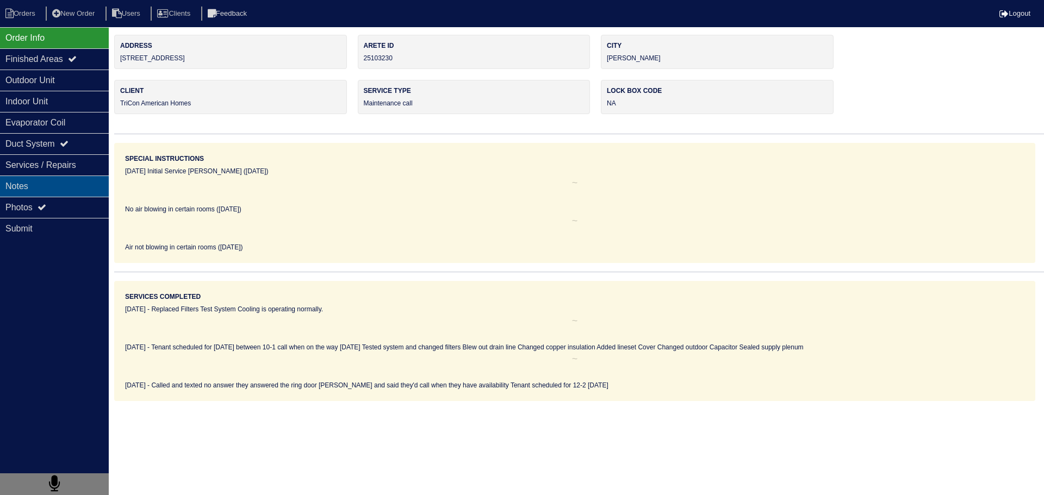
click at [85, 189] on div "Notes" at bounding box center [54, 186] width 109 height 21
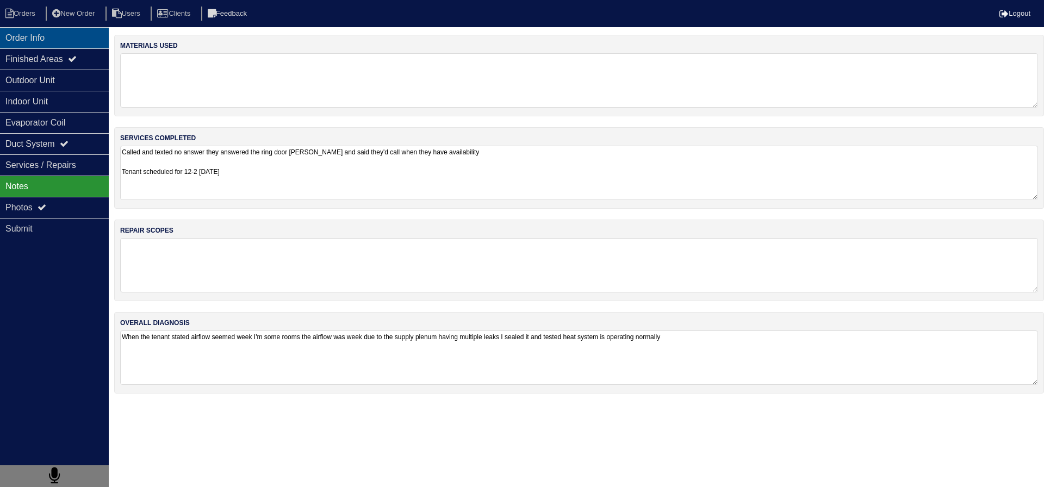
click at [75, 29] on div "Order Info" at bounding box center [54, 37] width 109 height 21
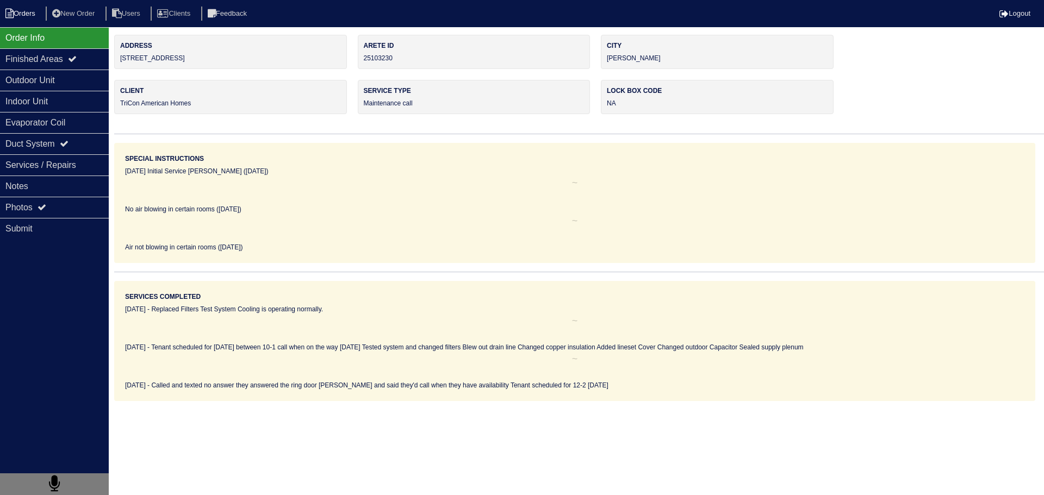
click at [25, 20] on li "Orders" at bounding box center [22, 14] width 44 height 15
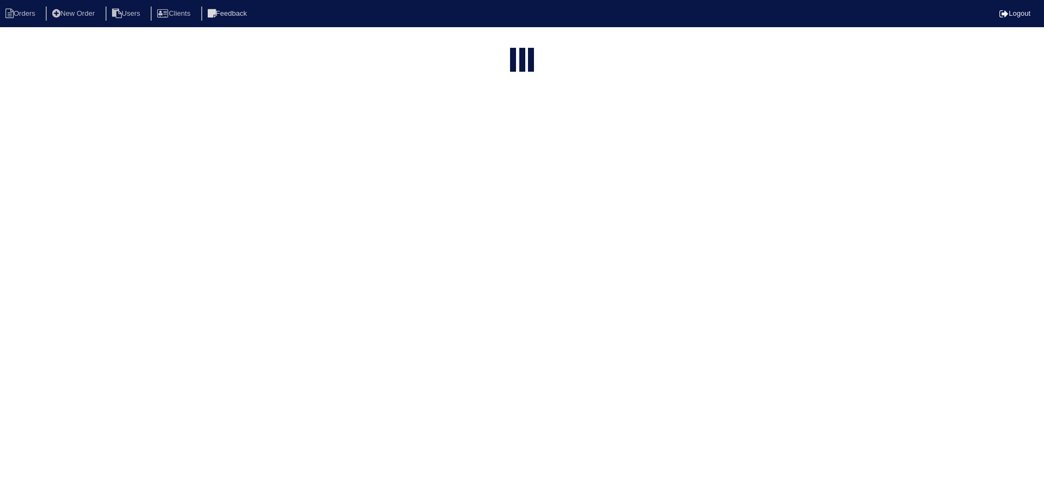
select select "15"
select select "assigned"
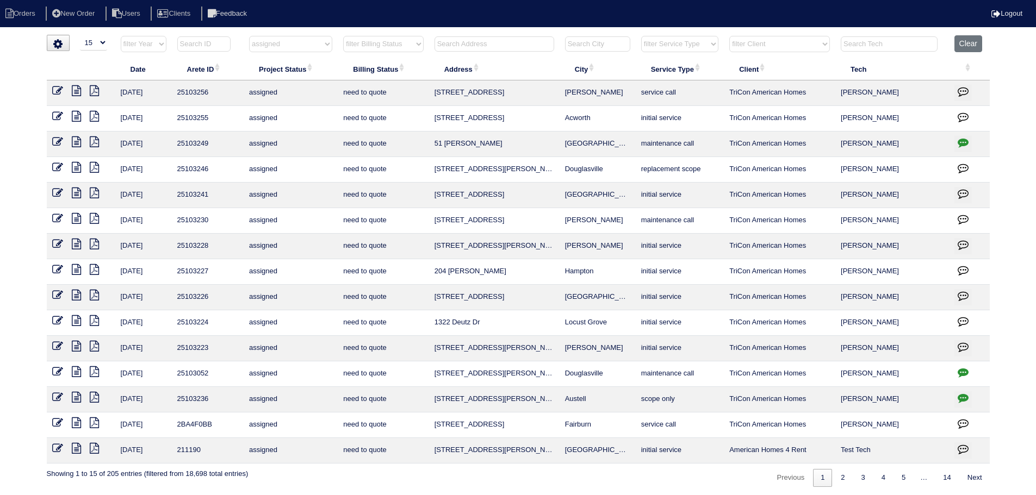
click at [78, 368] on icon at bounding box center [76, 371] width 9 height 11
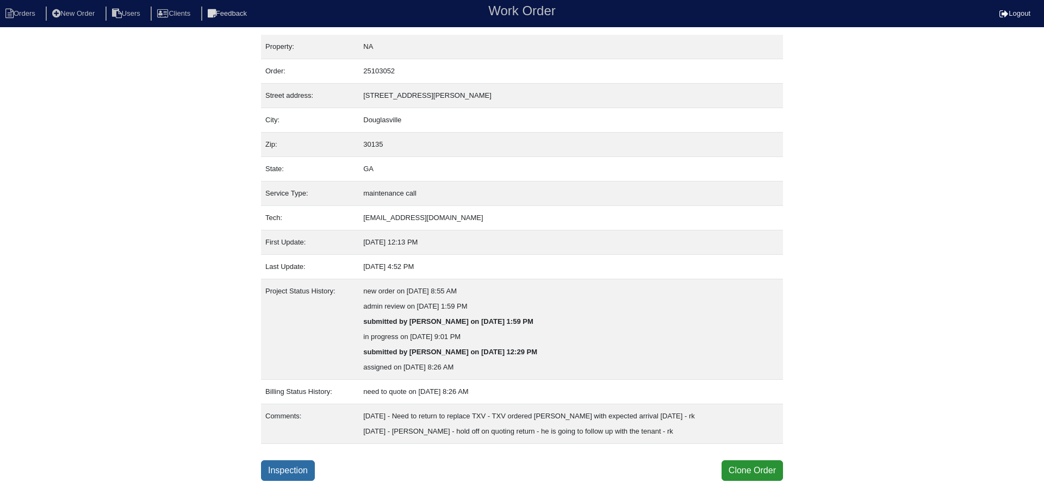
click at [294, 464] on link "Inspection" at bounding box center [288, 471] width 54 height 21
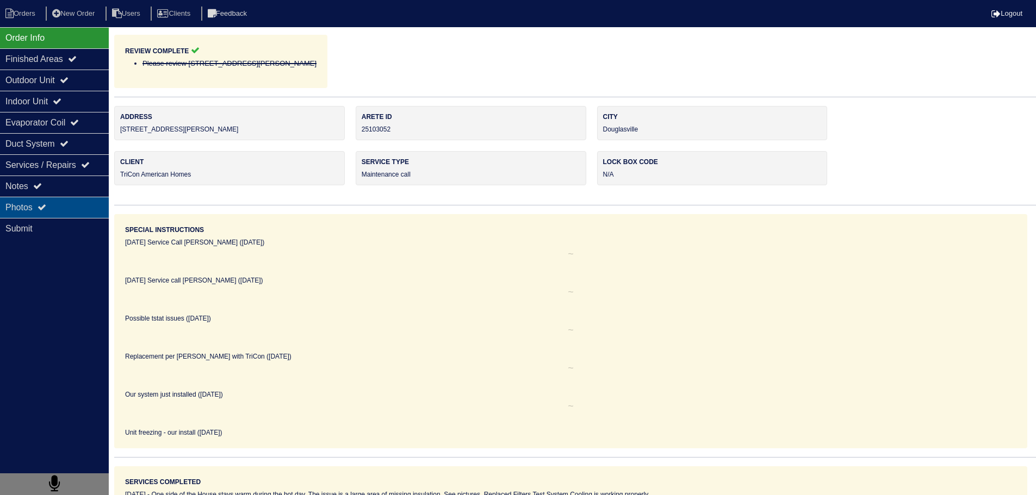
click at [70, 197] on div "Photos" at bounding box center [54, 207] width 109 height 21
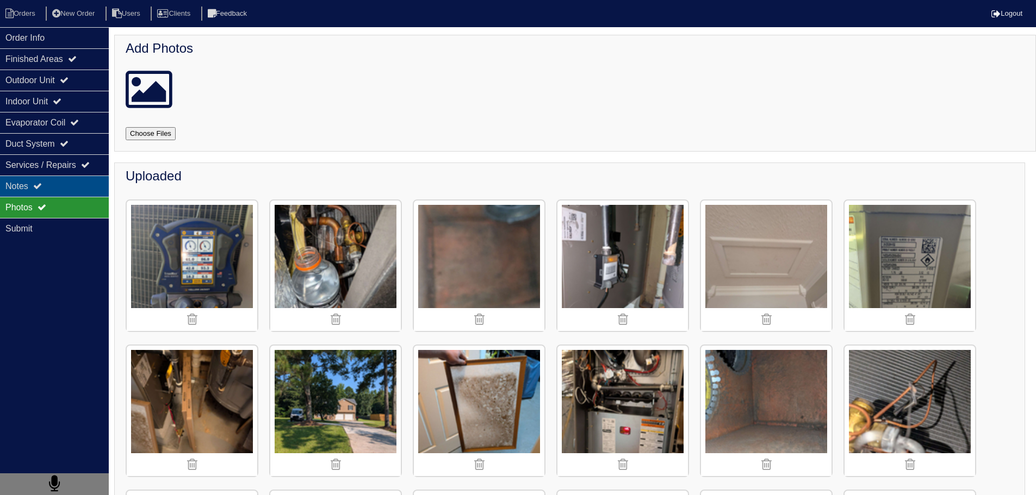
click at [71, 186] on div "Notes" at bounding box center [54, 186] width 109 height 21
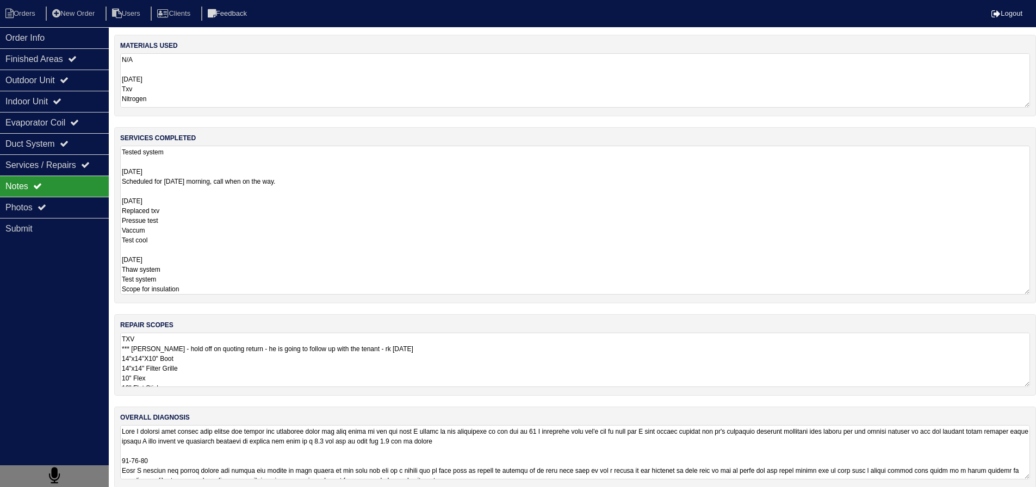
click at [225, 184] on textarea "Tested system 8/26/25 Scheduled for friday morning, call when on the way. 8/29/…" at bounding box center [575, 220] width 910 height 149
click at [206, 359] on div "materials used N/A 8/29/25 Txv Nitrogen 9/5/25 2lb r454B services completed Tes…" at bounding box center [579, 267] width 930 height 464
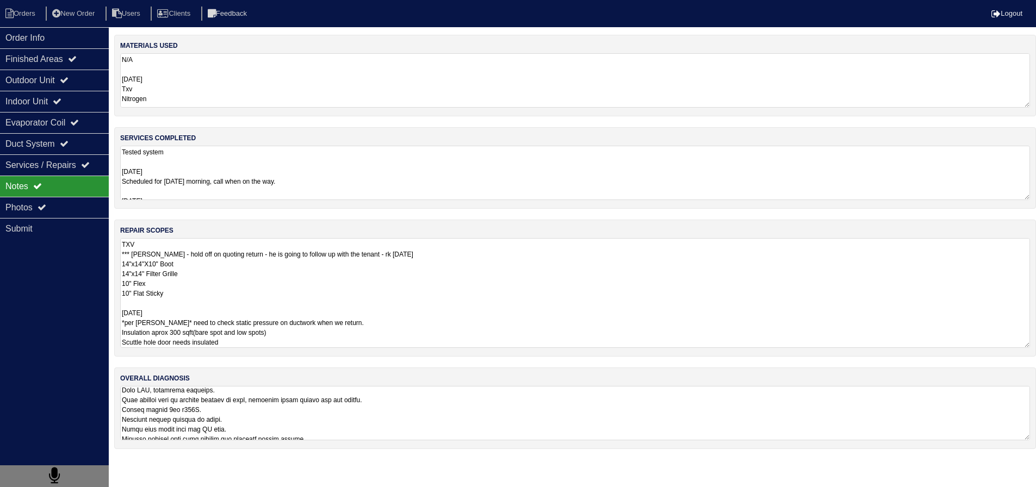
click at [225, 416] on textarea at bounding box center [575, 413] width 910 height 54
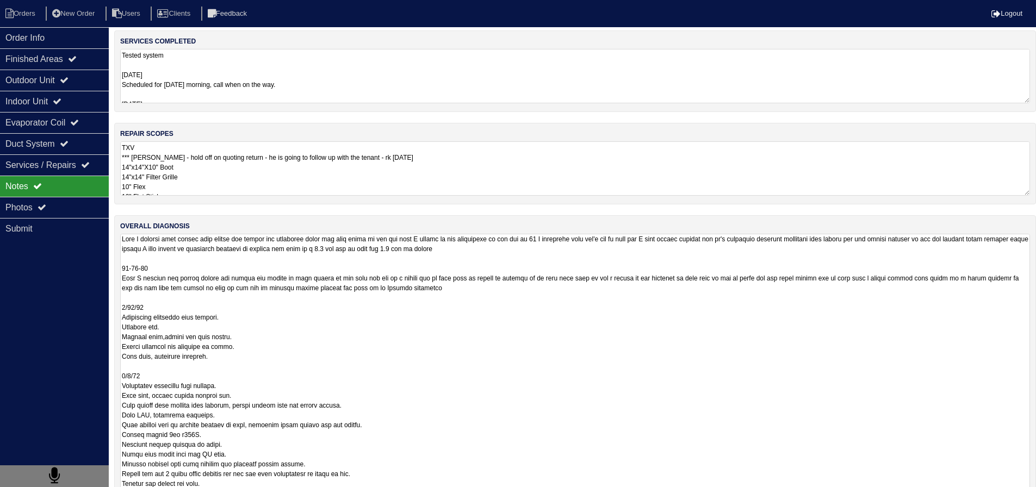
scroll to position [149, 0]
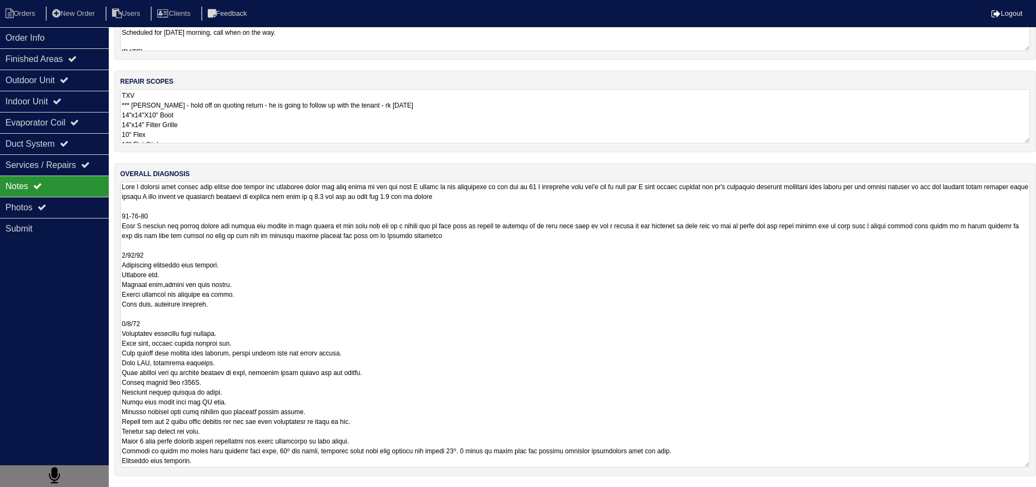
drag, startPoint x: 252, startPoint y: 318, endPoint x: 333, endPoint y: 385, distance: 105.0
click at [333, 385] on textarea at bounding box center [575, 325] width 910 height 286
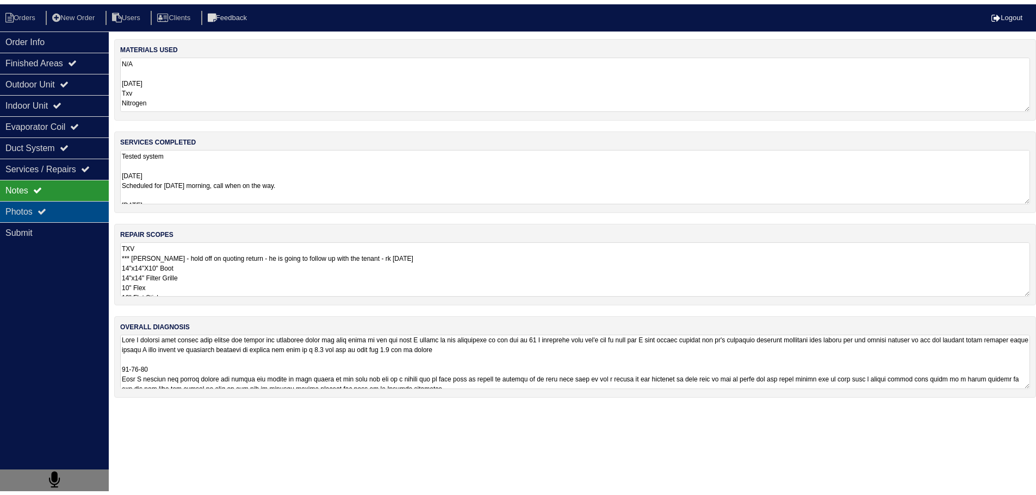
scroll to position [0, 0]
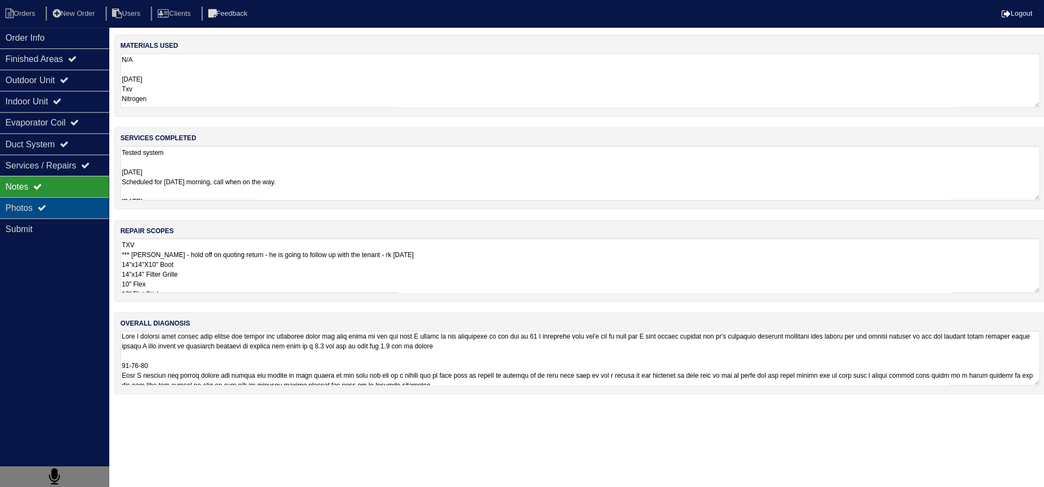
click at [56, 209] on div "Photos" at bounding box center [54, 207] width 109 height 21
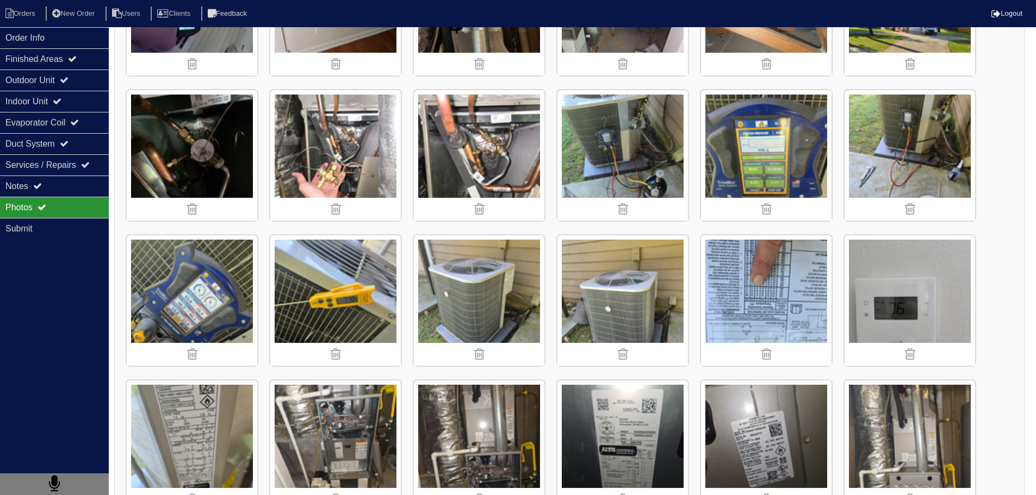
scroll to position [1305, 0]
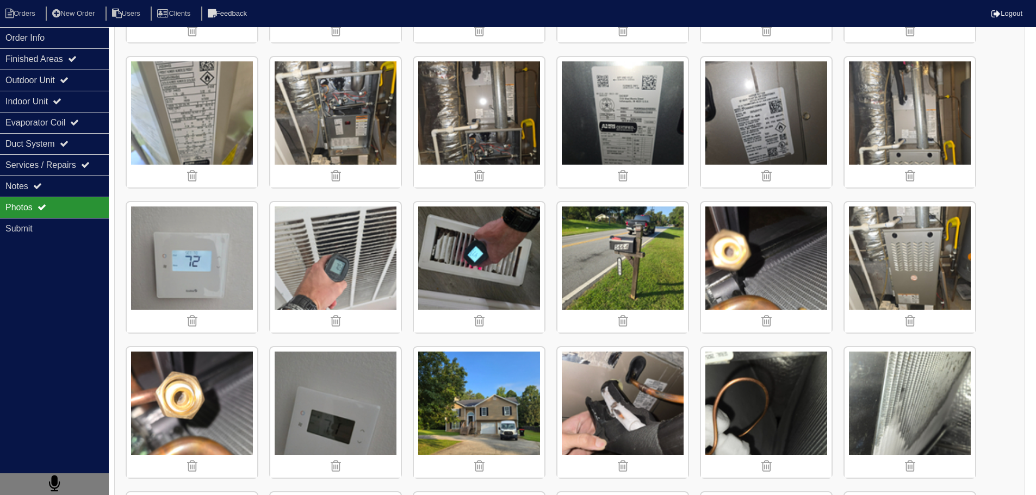
click at [751, 259] on img at bounding box center [766, 267] width 130 height 130
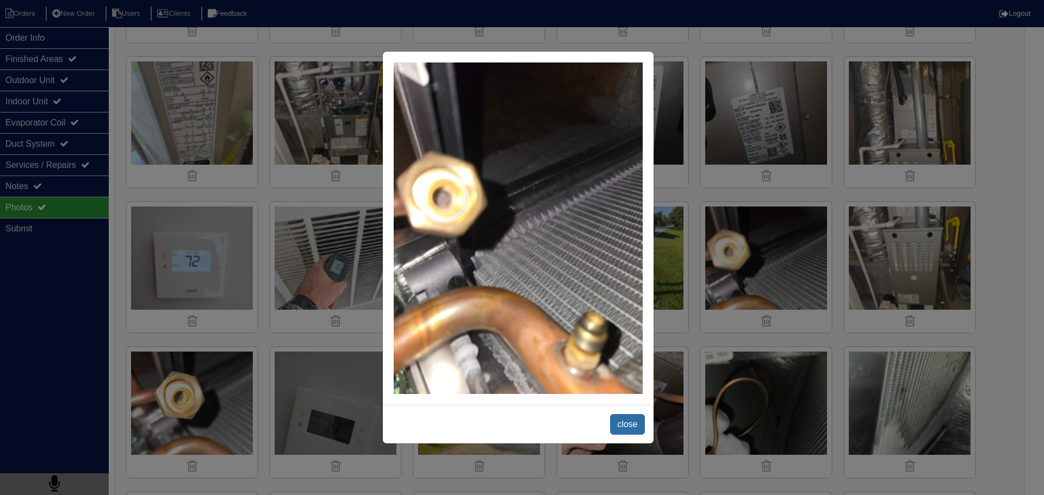
click at [633, 427] on span "close" at bounding box center [627, 424] width 34 height 21
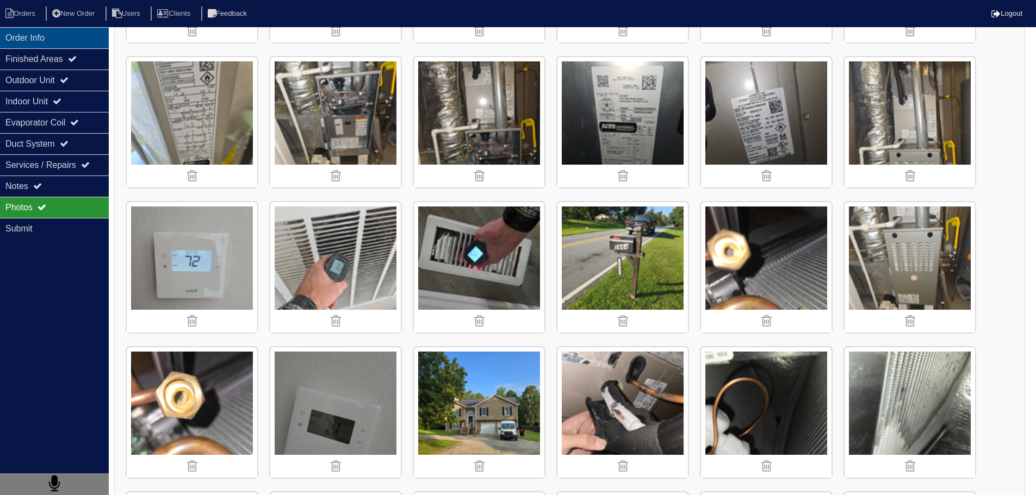
click at [32, 38] on div "Order Info" at bounding box center [54, 37] width 109 height 21
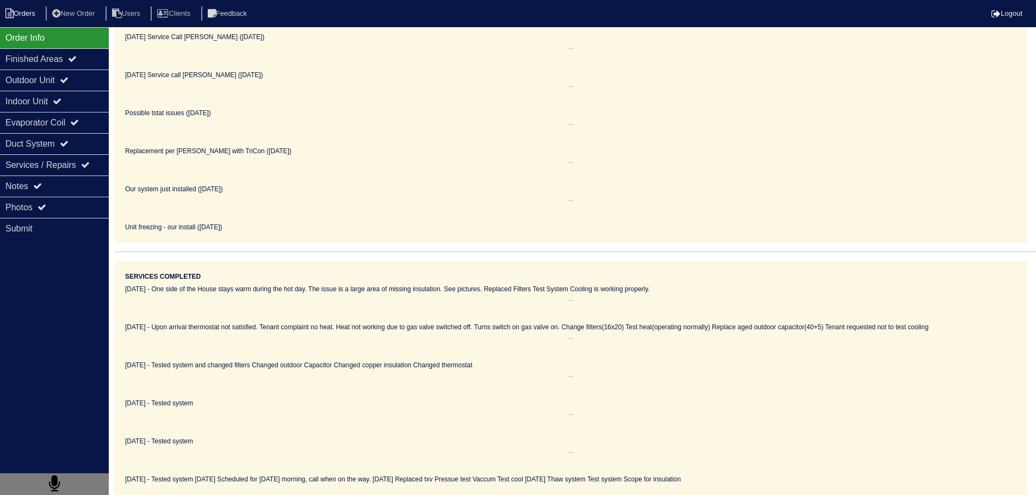
click at [18, 12] on li "Orders" at bounding box center [22, 14] width 44 height 15
select select "15"
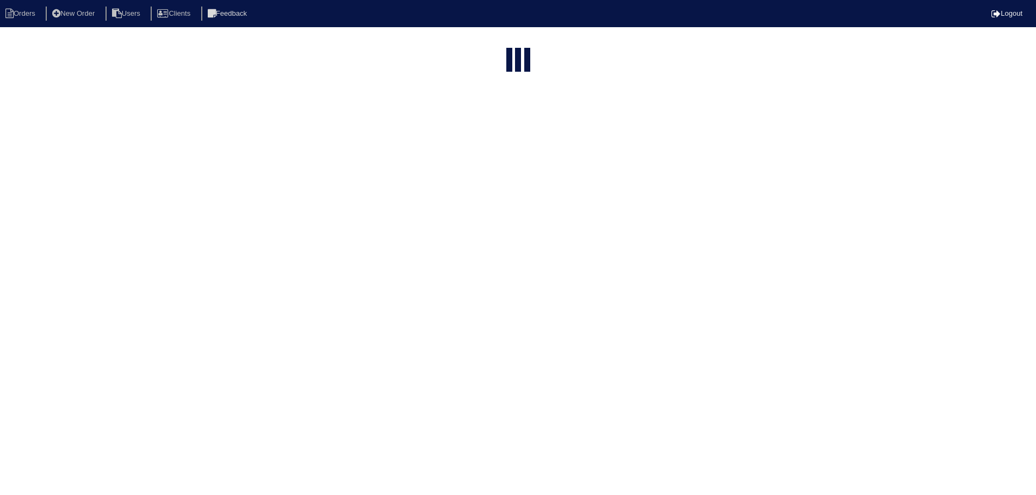
select select "assigned"
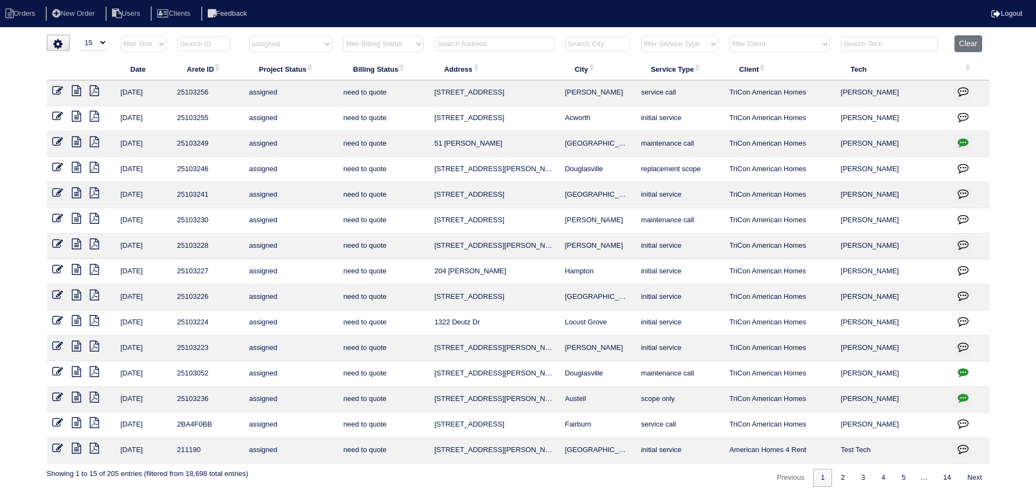
click at [79, 394] on icon at bounding box center [76, 397] width 9 height 11
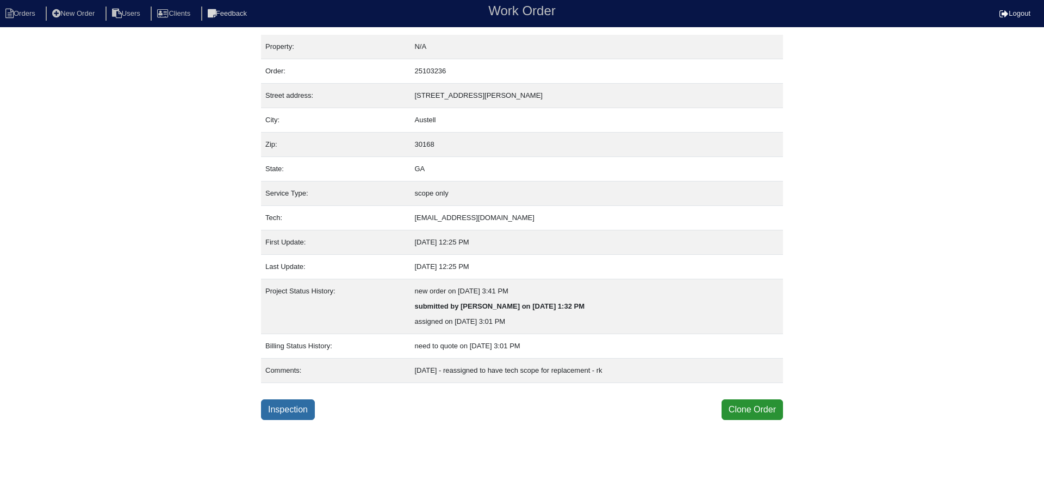
click at [302, 403] on link "Inspection" at bounding box center [288, 410] width 54 height 21
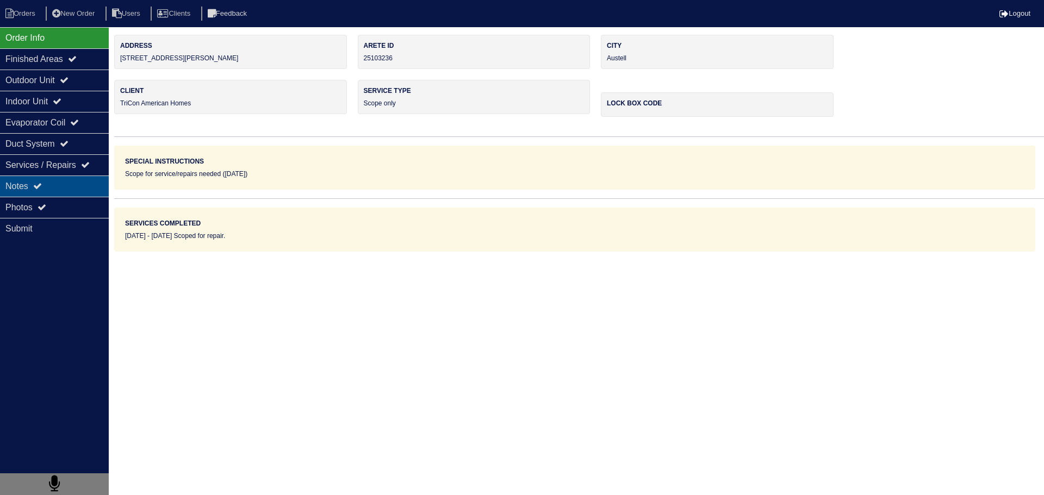
click at [85, 184] on div "Notes" at bounding box center [54, 186] width 109 height 21
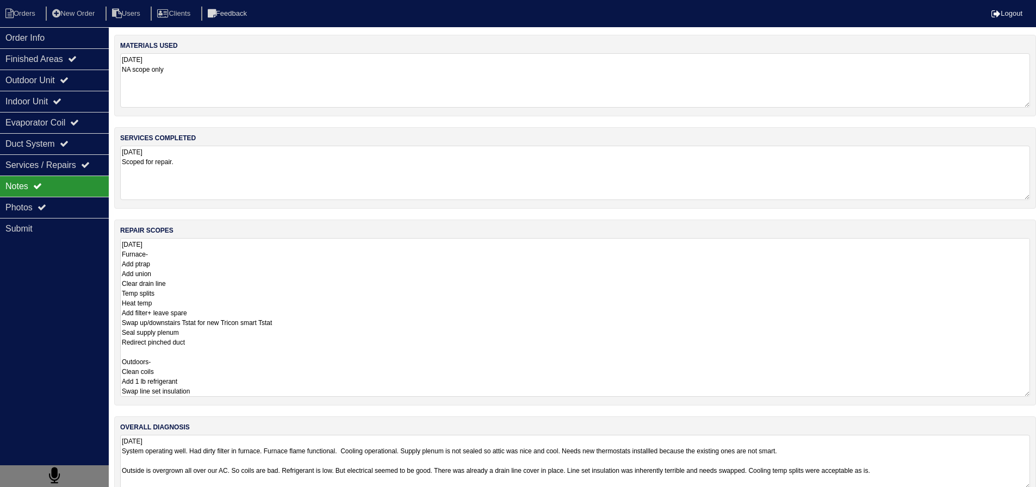
click at [192, 267] on textarea "9.4.25 Furnace- Add ptrap Add union Clear drain line Temp splits Heat temp Add …" at bounding box center [575, 317] width 910 height 159
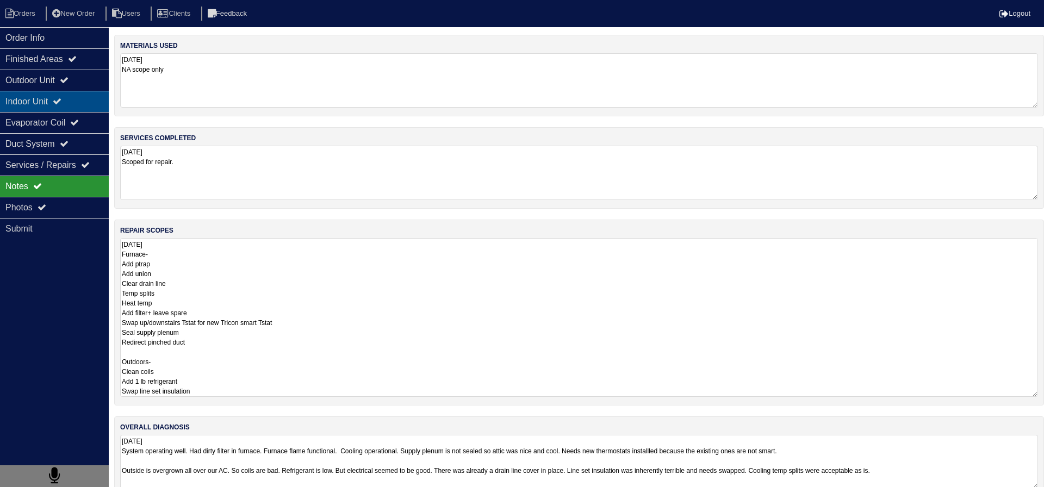
click at [61, 102] on icon at bounding box center [57, 101] width 9 height 9
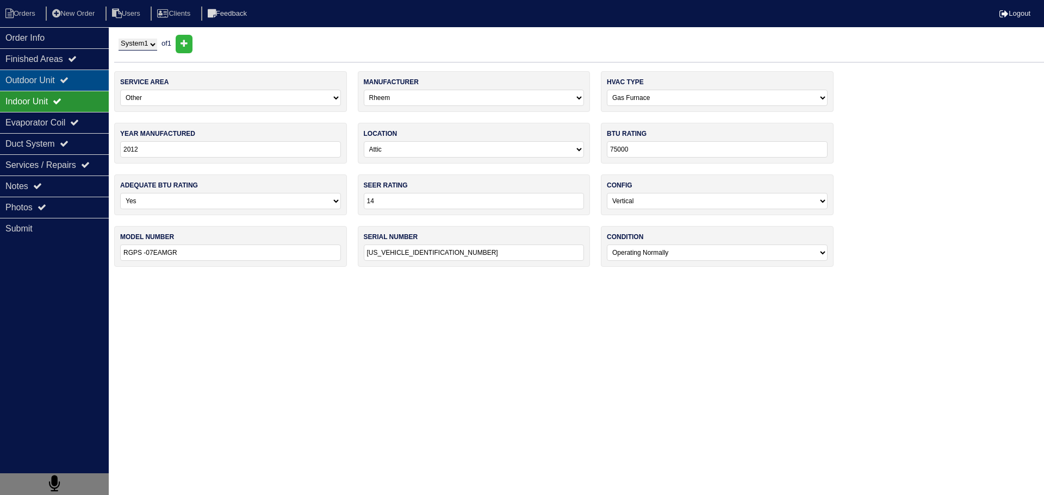
click at [69, 78] on icon at bounding box center [64, 80] width 9 height 9
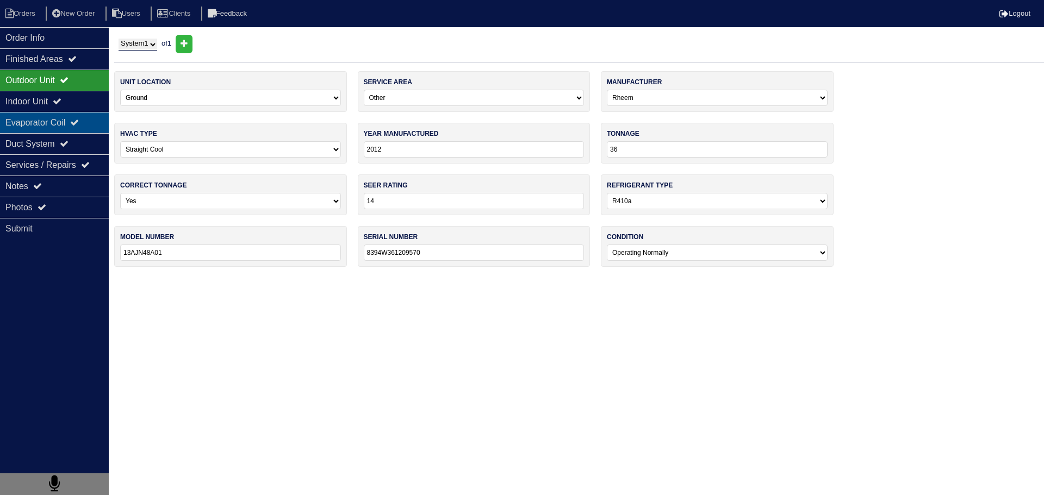
click at [80, 127] on div "Evaporator Coil" at bounding box center [54, 122] width 109 height 21
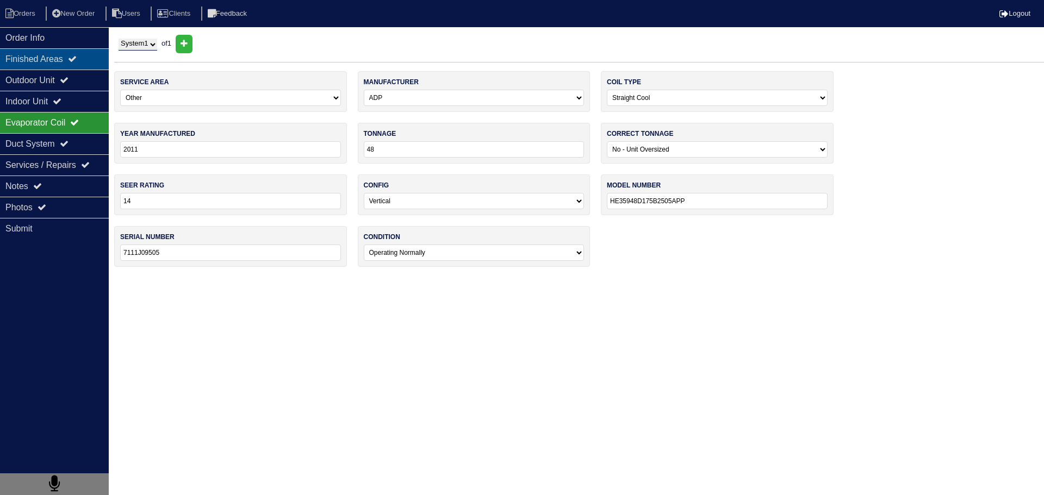
click at [66, 62] on div "Finished Areas" at bounding box center [54, 58] width 109 height 21
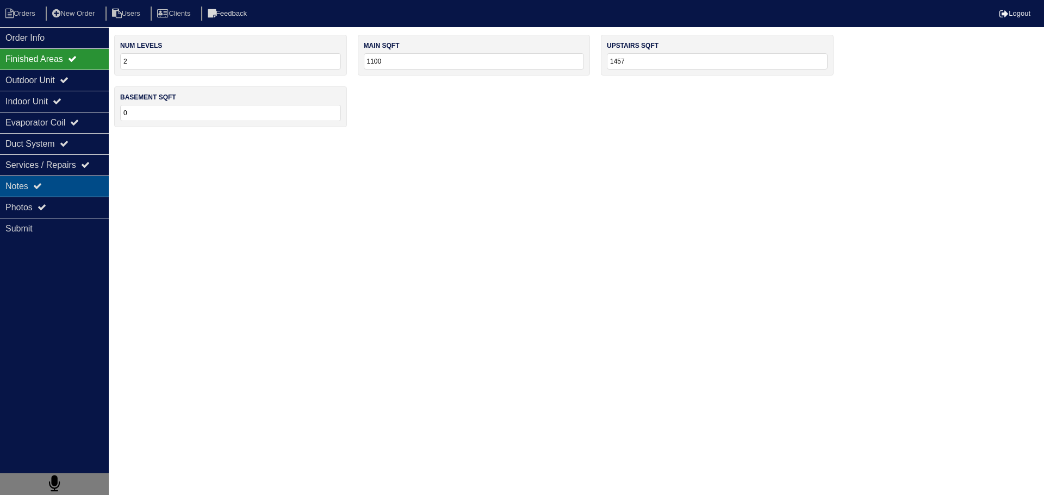
click at [77, 195] on div "Notes" at bounding box center [54, 186] width 109 height 21
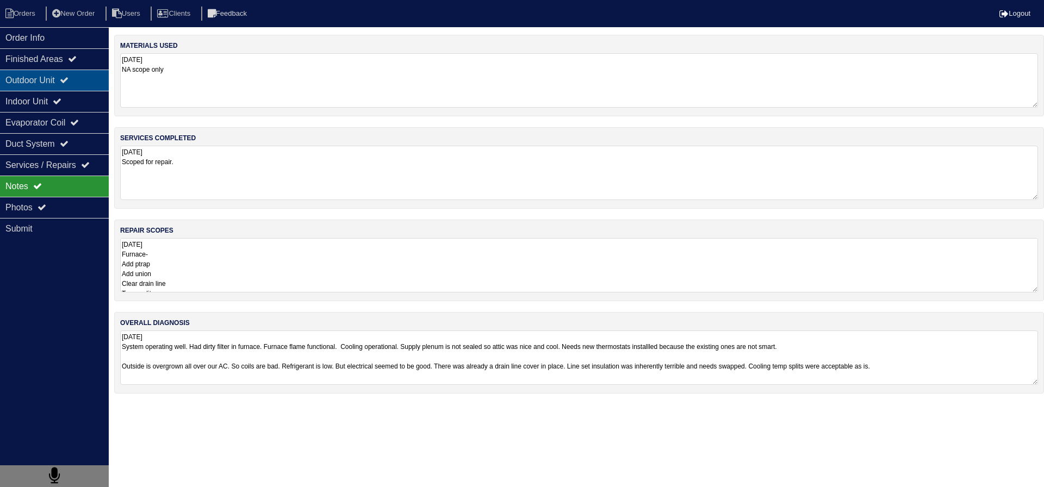
click at [77, 72] on div "Outdoor Unit" at bounding box center [54, 80] width 109 height 21
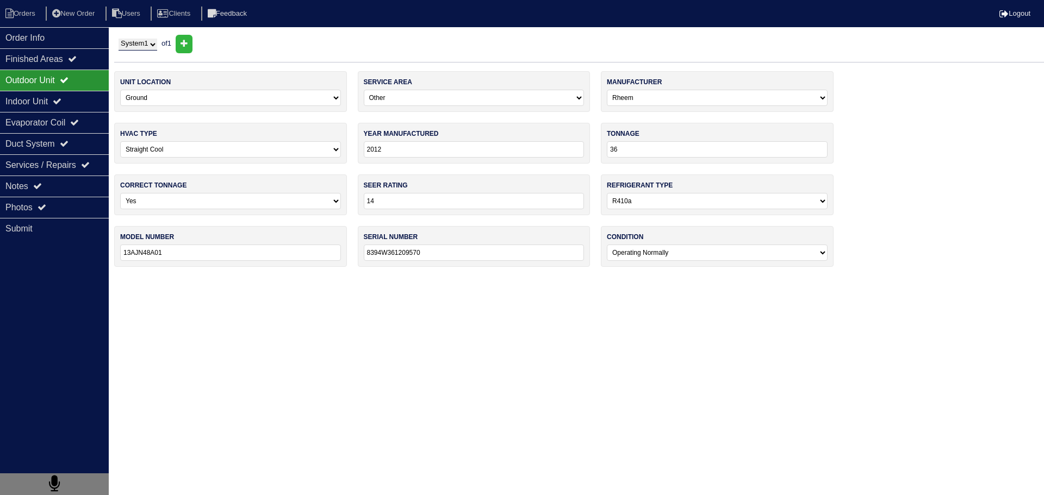
click at [78, 74] on div "Outdoor Unit" at bounding box center [54, 80] width 109 height 21
click at [77, 60] on icon at bounding box center [72, 58] width 9 height 9
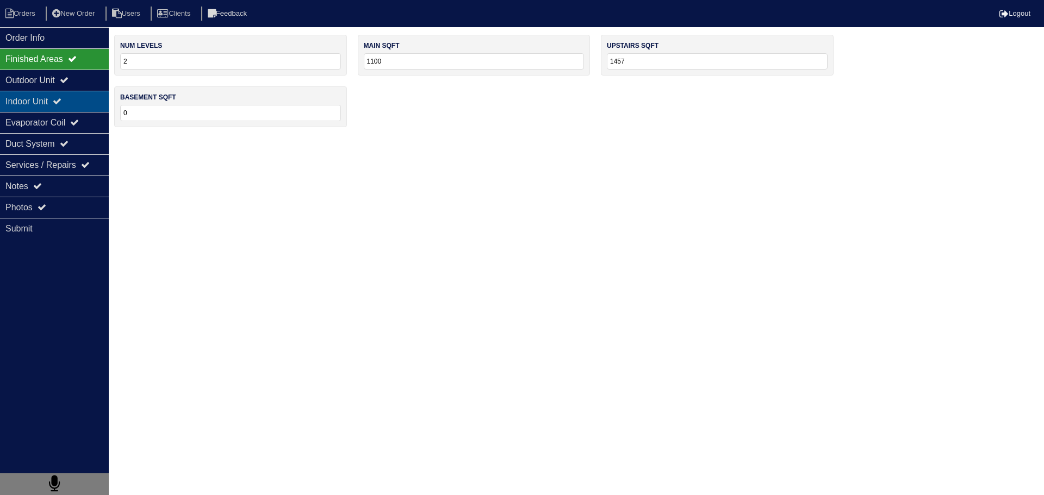
click at [69, 94] on div "Indoor Unit" at bounding box center [54, 101] width 109 height 21
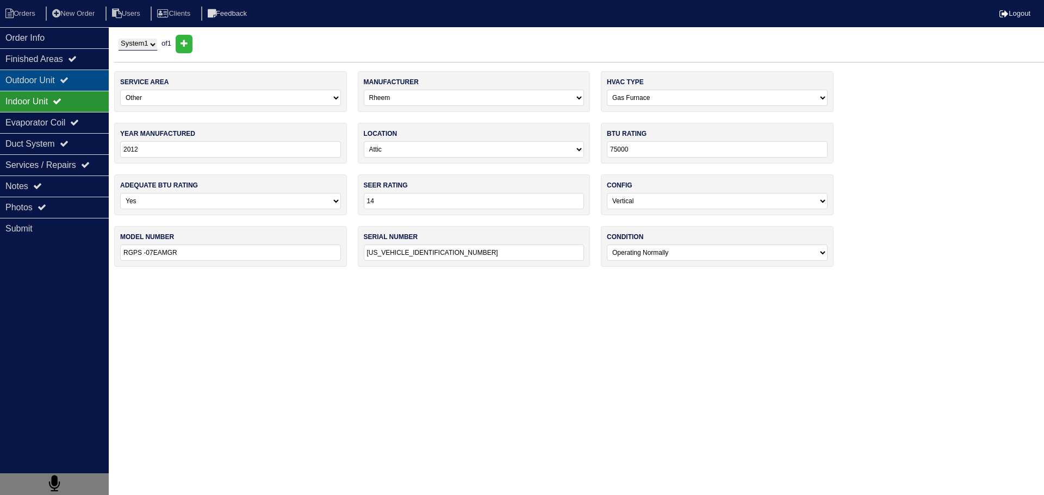
click at [69, 79] on icon at bounding box center [64, 80] width 9 height 9
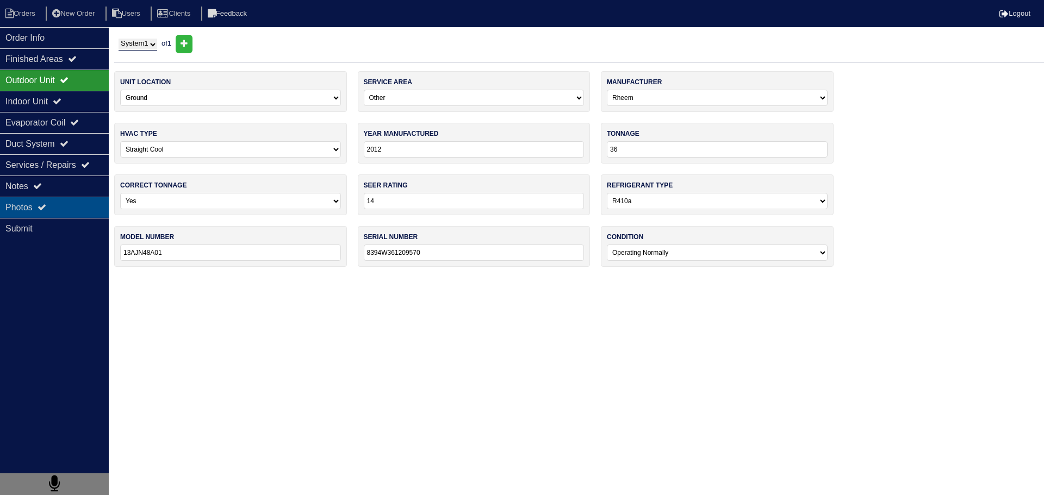
click at [67, 217] on div "Photos" at bounding box center [54, 207] width 109 height 21
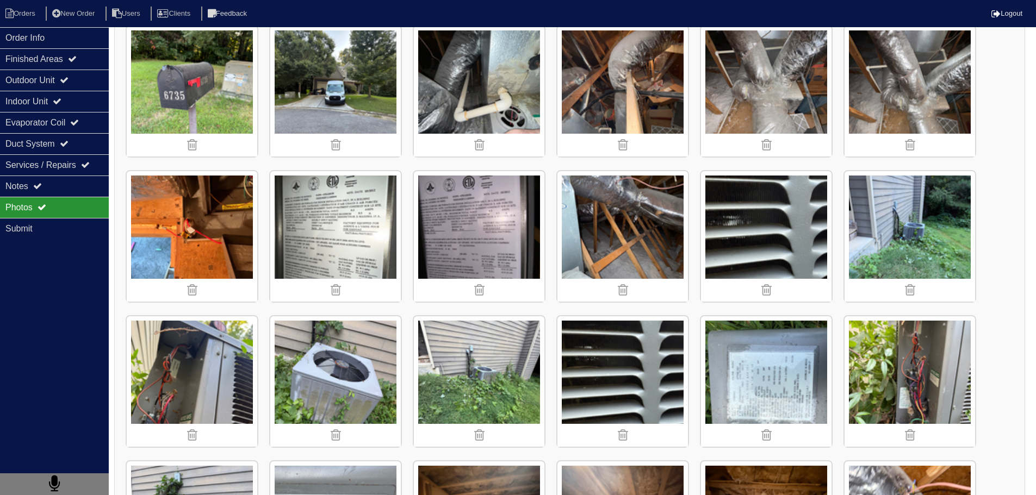
scroll to position [217, 0]
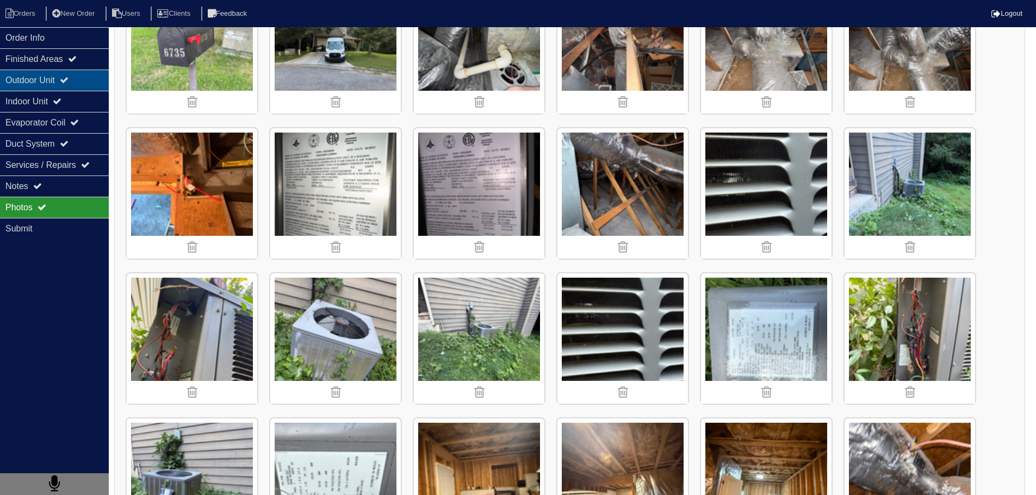
click at [64, 74] on div "Outdoor Unit" at bounding box center [54, 80] width 109 height 21
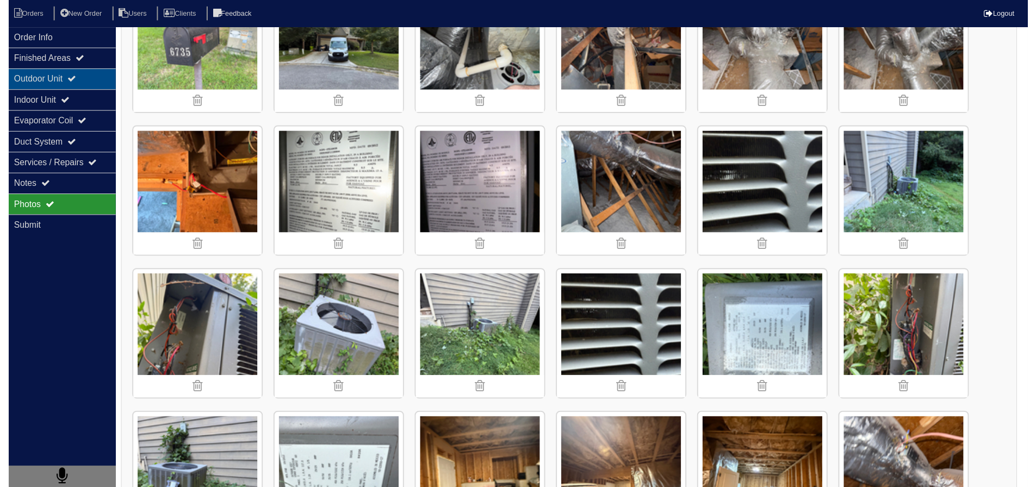
scroll to position [0, 0]
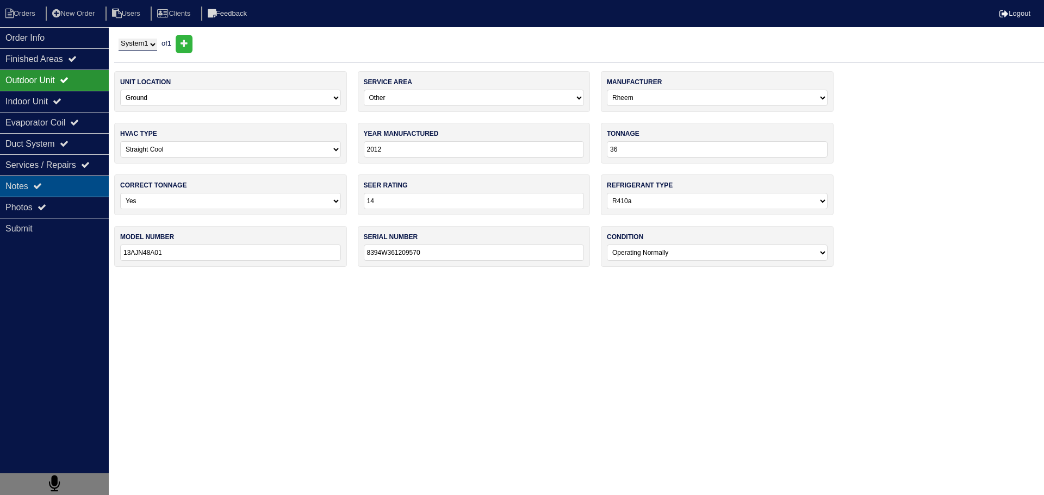
click at [42, 189] on icon at bounding box center [37, 186] width 9 height 9
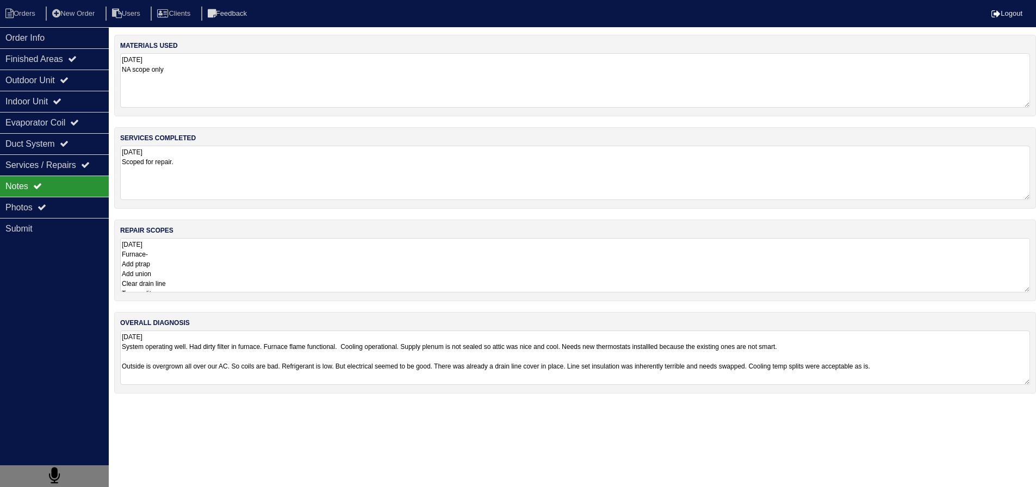
click at [202, 268] on textarea "9.4.25 Furnace- Add ptrap Add union Clear drain line Temp splits Heat temp Add …" at bounding box center [575, 265] width 910 height 54
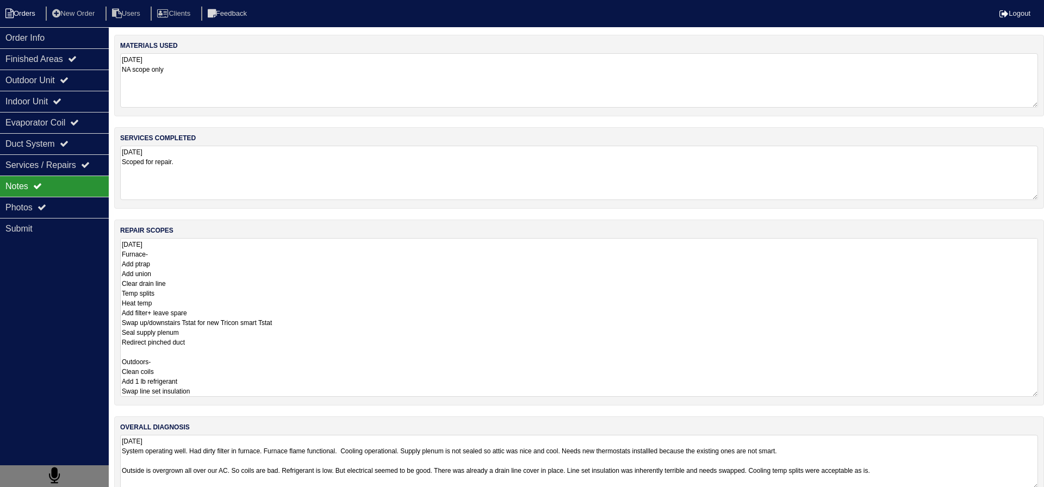
click at [24, 16] on li "Orders" at bounding box center [22, 14] width 44 height 15
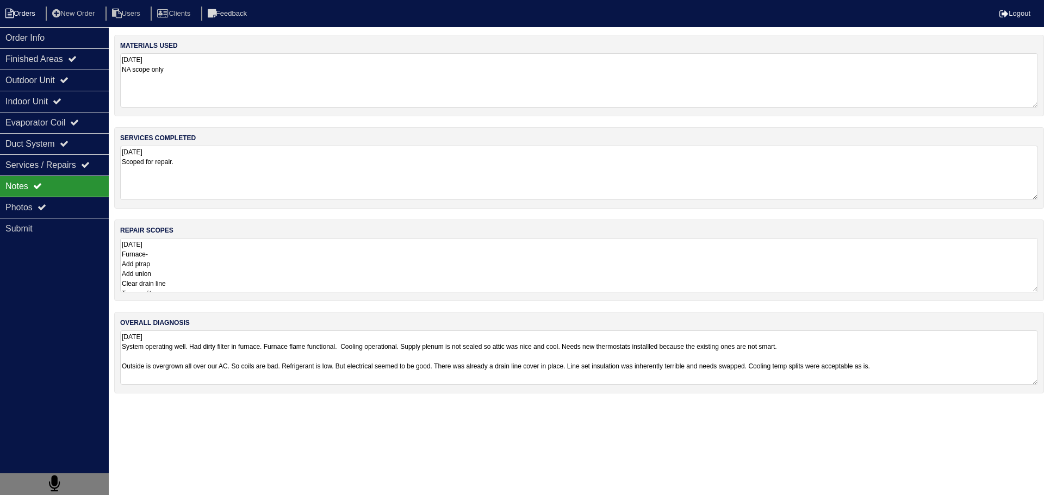
select select "15"
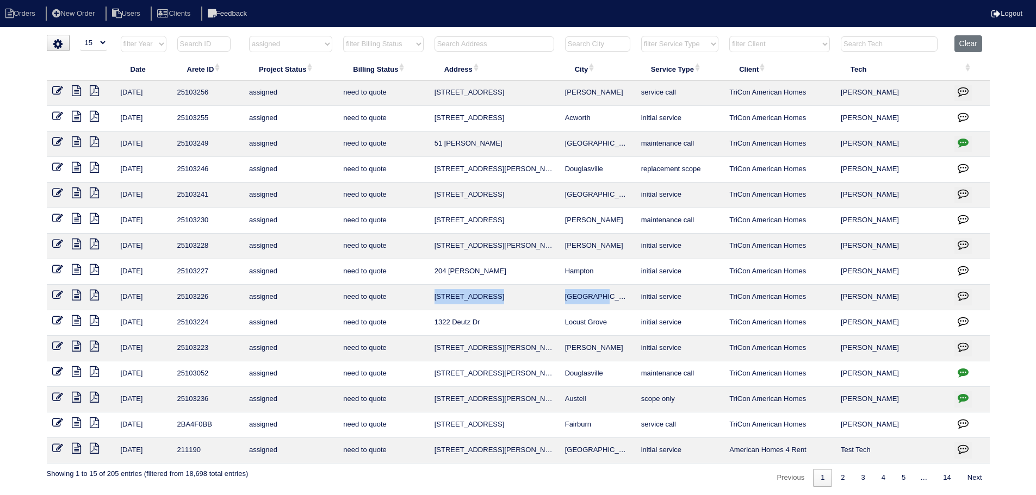
drag, startPoint x: 614, startPoint y: 301, endPoint x: 436, endPoint y: 295, distance: 178.4
click at [436, 295] on tr "9/5/25 25103226 assigned need to quote 2177 Red Oak Cir Union City initial serv…" at bounding box center [518, 298] width 943 height 26
copy tr "2177 Red Oak Cir Union City"
click at [296, 34] on html "Orders New Order Users Clients Feedback Logout Orders New Order Users Clients M…" at bounding box center [518, 249] width 1036 height 498
click at [295, 48] on select "filter Project Status -- Any Project Status -- new order assigned in progress f…" at bounding box center [290, 44] width 83 height 16
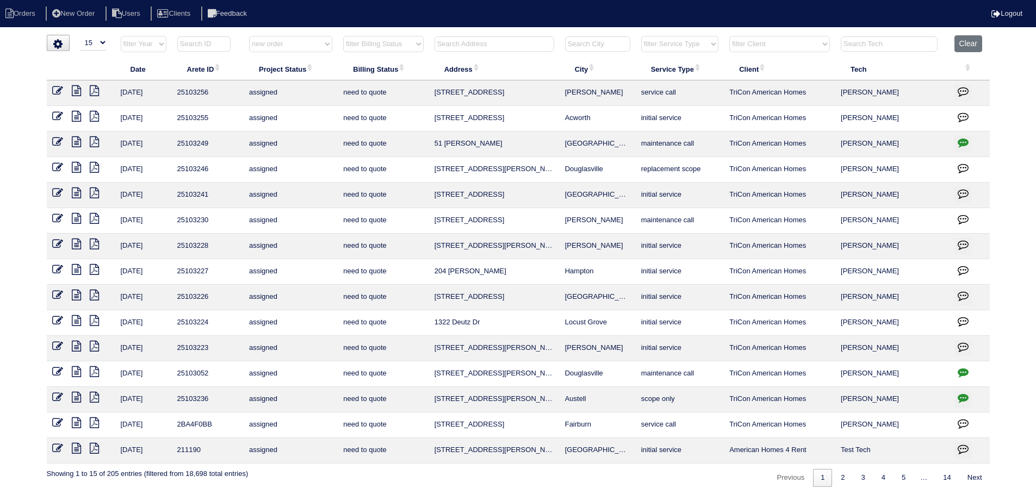
click at [249, 36] on select "filter Project Status -- Any Project Status -- new order assigned in progress f…" at bounding box center [290, 44] width 83 height 16
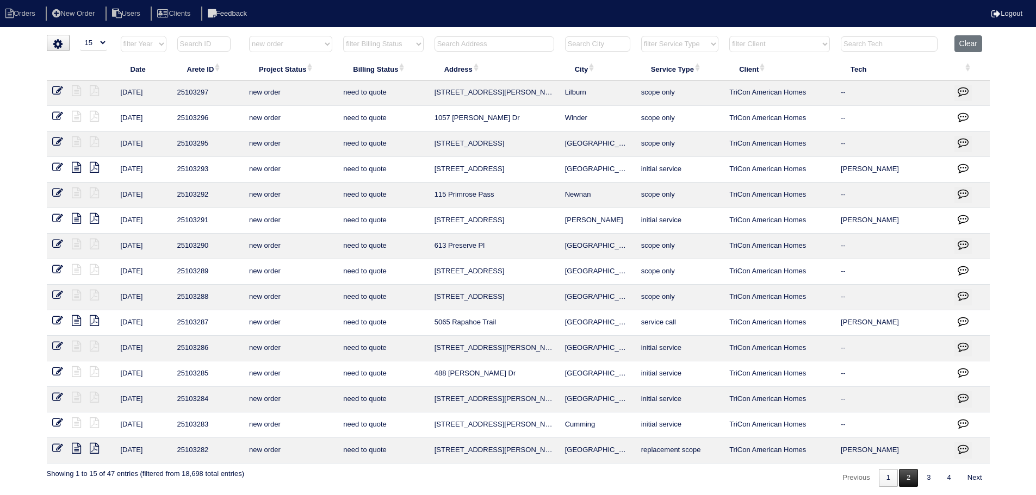
click at [910, 482] on span "1 2 3 4" at bounding box center [918, 478] width 81 height 8
click at [910, 481] on link "2" at bounding box center [908, 478] width 19 height 18
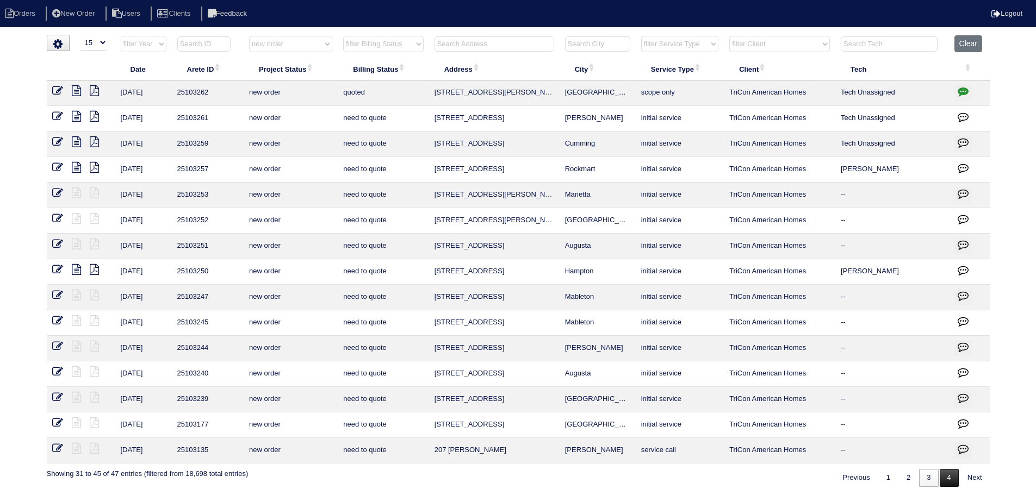
click at [945, 478] on link "4" at bounding box center [949, 478] width 19 height 18
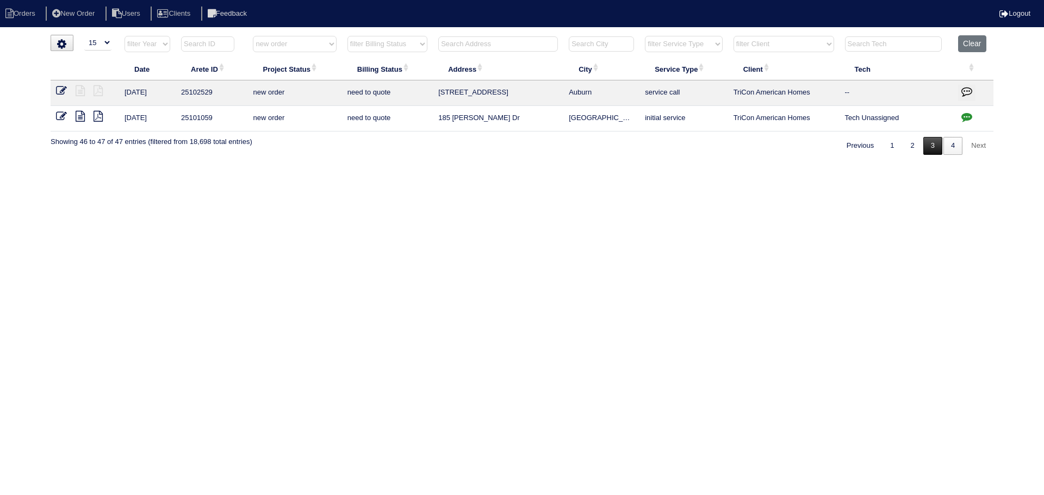
click at [938, 153] on link "3" at bounding box center [932, 146] width 19 height 18
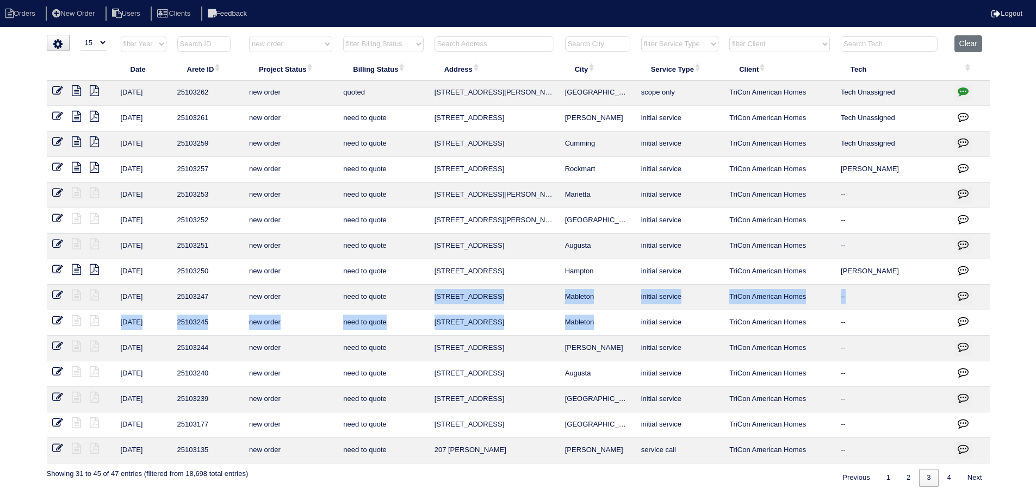
drag, startPoint x: 588, startPoint y: 325, endPoint x: 431, endPoint y: 299, distance: 159.2
click at [431, 299] on tbody "9/4/25 25103262 new order quoted 2642 Hatfield Cir SE Atlanta scope only TriCon…" at bounding box center [518, 271] width 943 height 383
copy tbody "5547 Stoneybrook Ct SE Mableton initial service TriCon American Homes -- 9/4/25…"
click at [910, 478] on link "2" at bounding box center [908, 478] width 19 height 18
select select "new order"
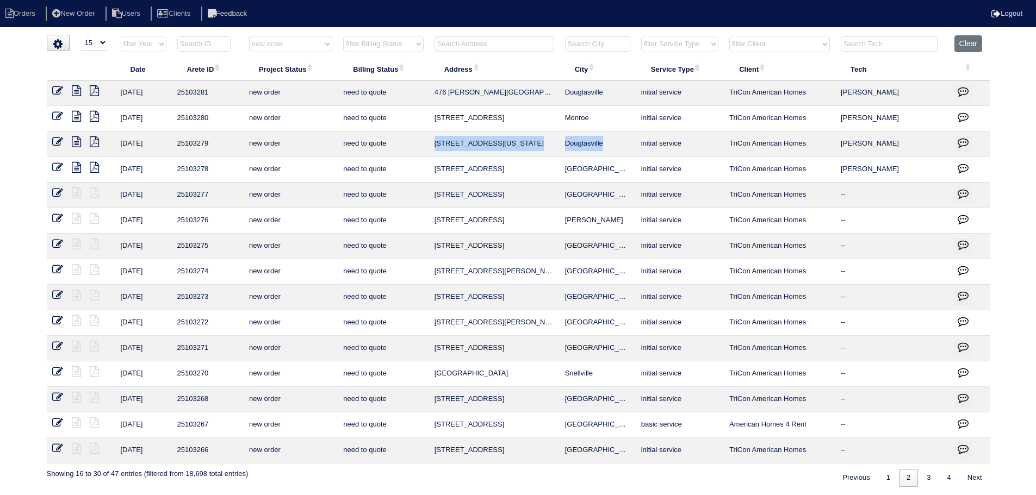
drag, startPoint x: 615, startPoint y: 141, endPoint x: 431, endPoint y: 137, distance: 184.4
click at [431, 137] on tr "9/5/25 25103279 new order need to quote 3765 Georgia Drive Douglasville initial…" at bounding box center [518, 145] width 943 height 26
copy tr "3765 Georgia Drive Douglasville"
click at [300, 51] on select "filter Project Status -- Any Project Status -- new order assigned in progress f…" at bounding box center [290, 44] width 83 height 16
click at [249, 36] on select "filter Project Status -- Any Project Status -- new order assigned in progress f…" at bounding box center [290, 44] width 83 height 16
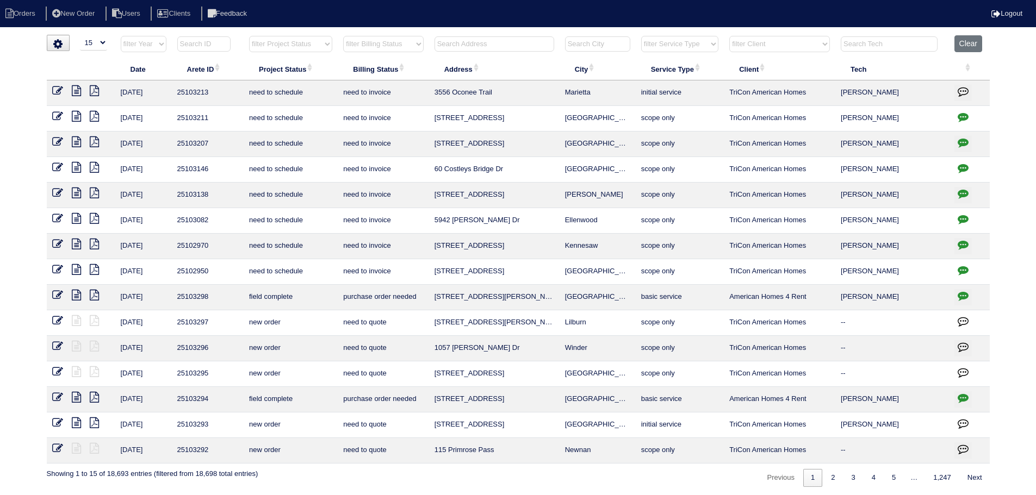
click at [514, 44] on input "text" at bounding box center [494, 43] width 120 height 15
click at [308, 36] on select "filter Project Status -- Any Project Status -- new order assigned in progress f…" at bounding box center [290, 44] width 83 height 16
click at [249, 36] on select "filter Project Status -- Any Project Status -- new order assigned in progress f…" at bounding box center [290, 44] width 83 height 16
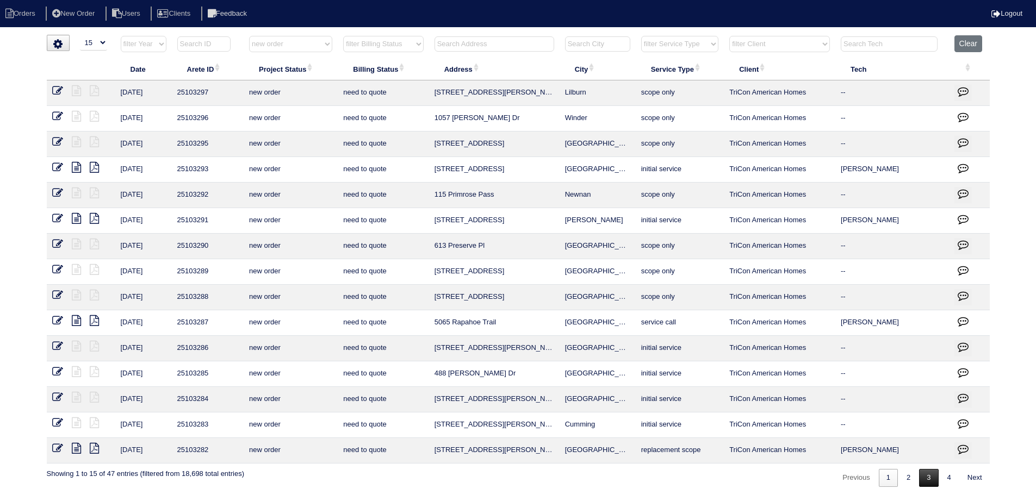
click at [935, 476] on link "3" at bounding box center [928, 478] width 19 height 18
select select "new order"
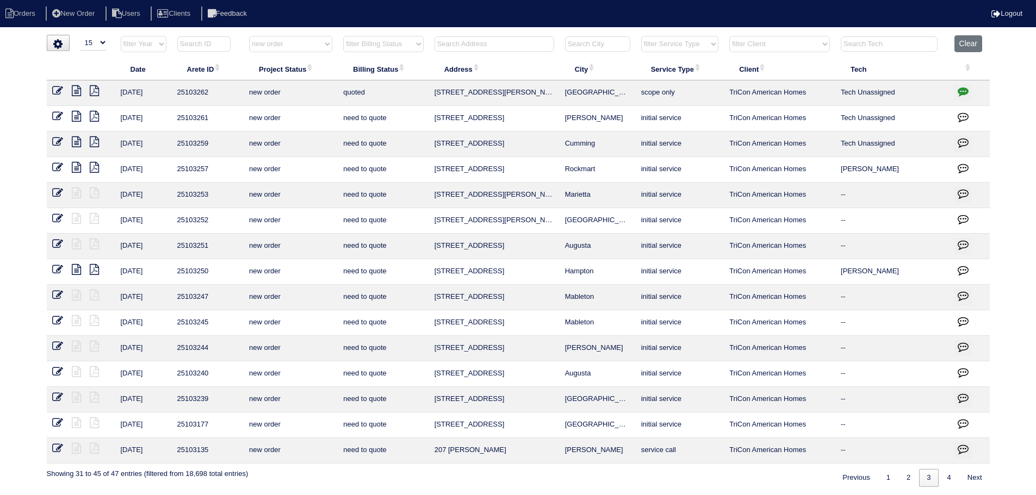
click at [52, 421] on icon at bounding box center [57, 423] width 11 height 11
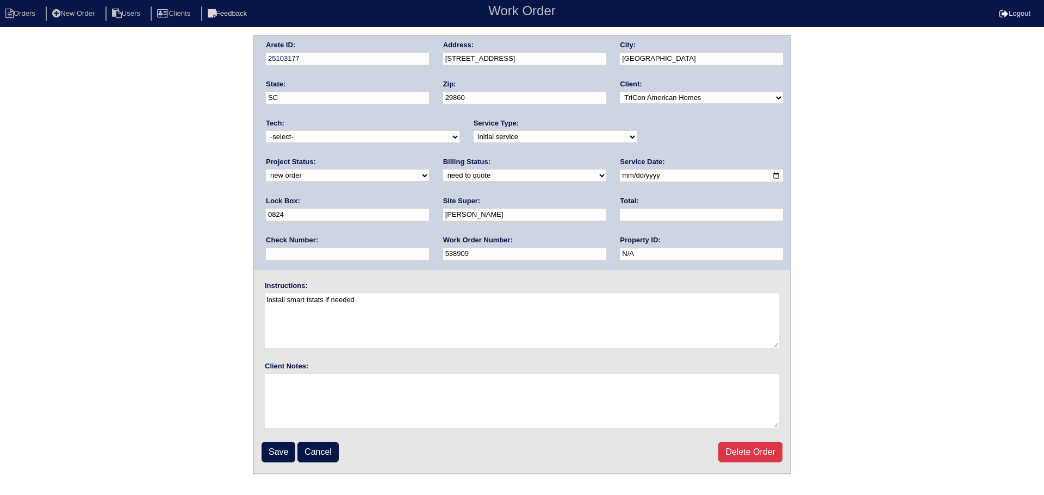
click at [429, 170] on select "new order assigned in progress field complete need to schedule admin review arc…" at bounding box center [347, 176] width 163 height 12
select select "assigned"
click at [429, 170] on select "new order assigned in progress field complete need to schedule admin review arc…" at bounding box center [347, 176] width 163 height 12
click at [376, 141] on select "-select- aretesmg+backup-tech@gmail.com benjohnholt88@gmail.com callisonhvac@ya…" at bounding box center [363, 137] width 194 height 12
select select "27"
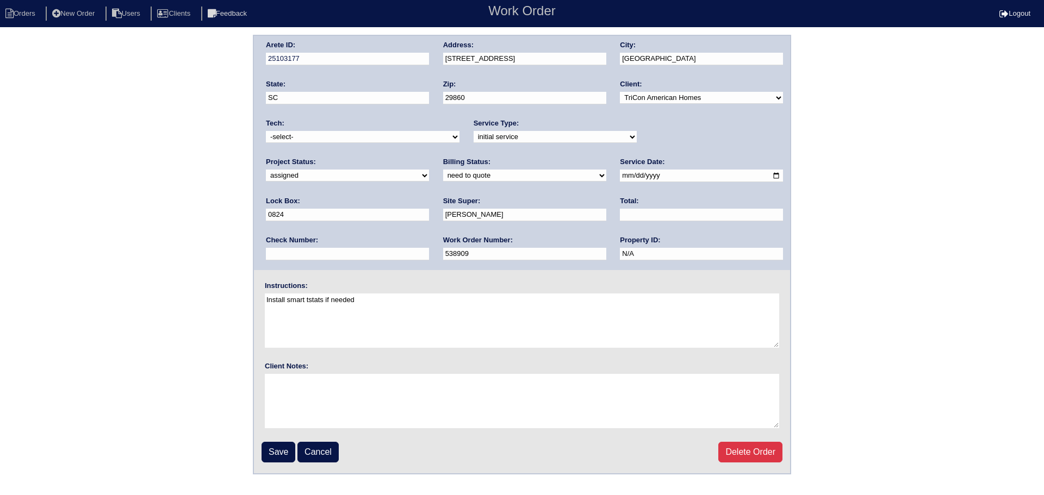
click at [266, 131] on select "-select- aretesmg+backup-tech@gmail.com benjohnholt88@gmail.com callisonhvac@ya…" at bounding box center [363, 137] width 194 height 12
click at [620, 178] on input "2025-08-28" at bounding box center [701, 176] width 163 height 13
type input "[DATE]"
click at [281, 459] on input "Save" at bounding box center [279, 452] width 34 height 21
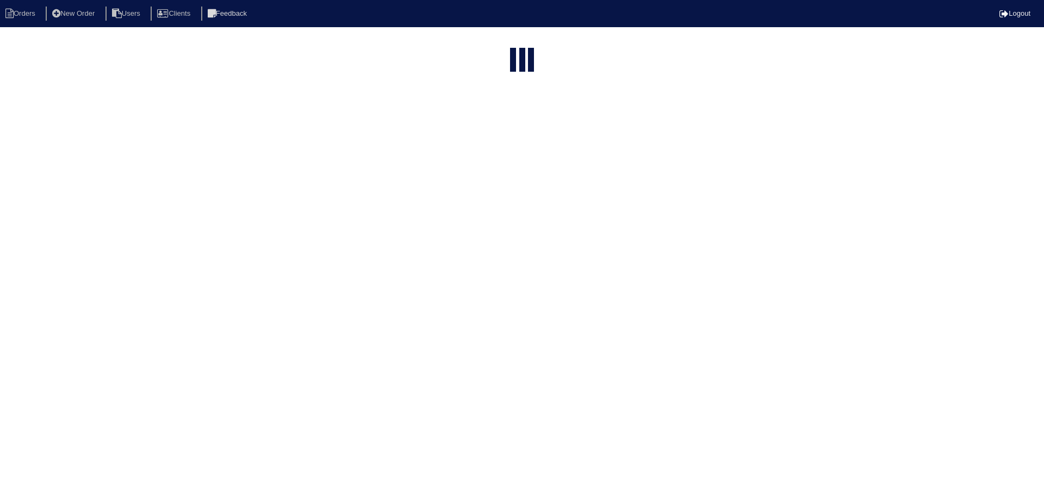
select select "15"
select select "new order"
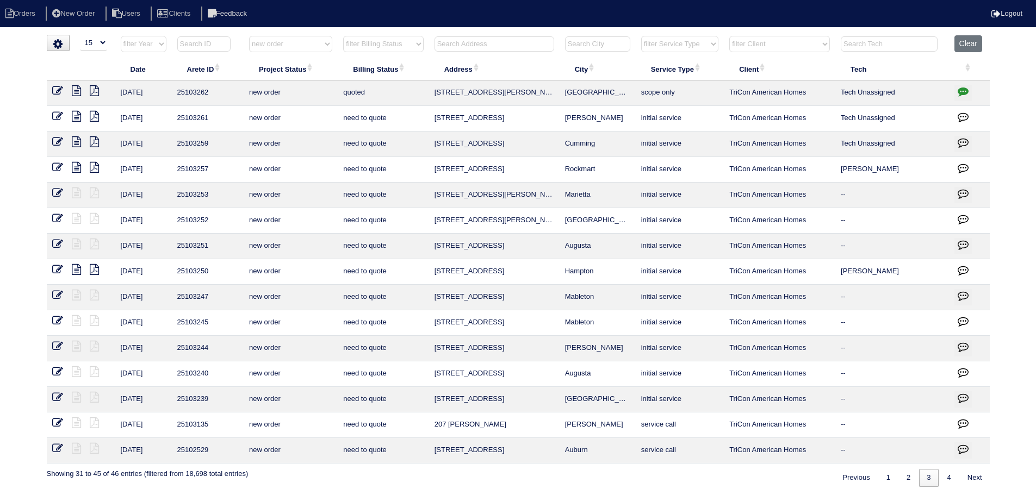
click at [57, 395] on icon at bounding box center [57, 397] width 11 height 11
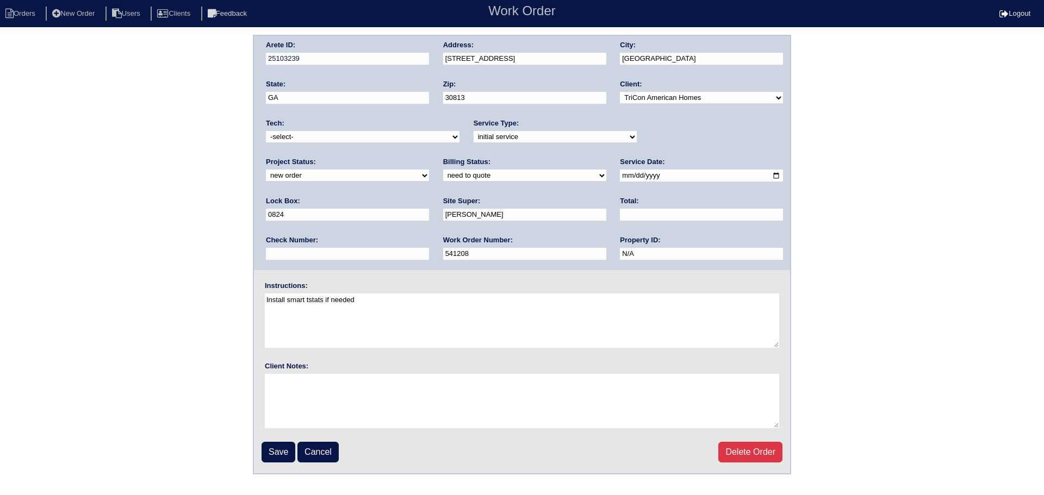
click at [429, 170] on select "new order assigned in progress field complete need to schedule admin review arc…" at bounding box center [347, 176] width 163 height 12
select select "assigned"
click at [429, 170] on select "new order assigned in progress field complete need to schedule admin review arc…" at bounding box center [347, 176] width 163 height 12
click at [620, 180] on input "[DATE]" at bounding box center [701, 176] width 163 height 13
type input "[DATE]"
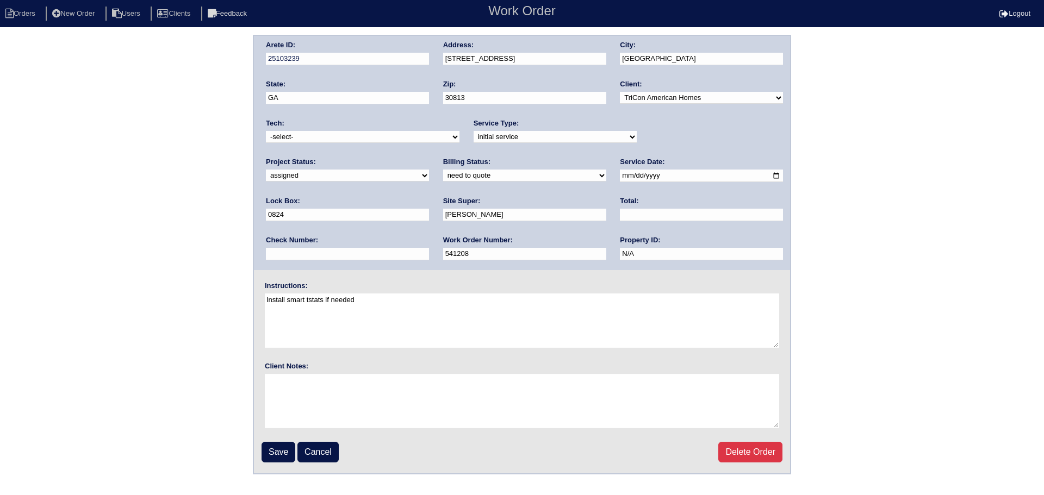
click at [354, 139] on select "-select- [EMAIL_ADDRESS][DOMAIN_NAME] [EMAIL_ADDRESS][DOMAIN_NAME] [EMAIL_ADDRE…" at bounding box center [363, 137] width 194 height 12
select select "27"
click at [266, 131] on select "-select- [EMAIL_ADDRESS][DOMAIN_NAME] [EMAIL_ADDRESS][DOMAIN_NAME] [EMAIL_ADDRE…" at bounding box center [363, 137] width 194 height 12
click at [280, 446] on input "Save" at bounding box center [279, 452] width 34 height 21
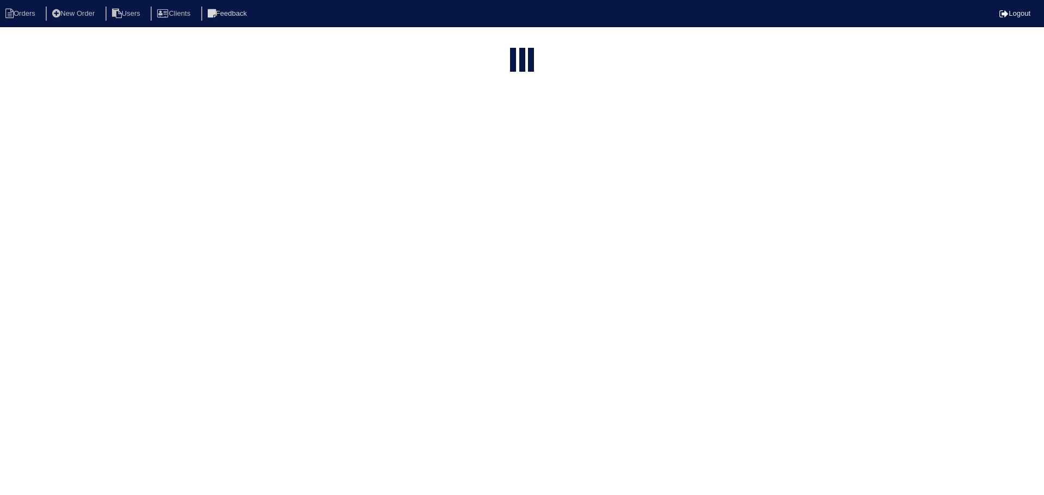
select select "15"
select select "new order"
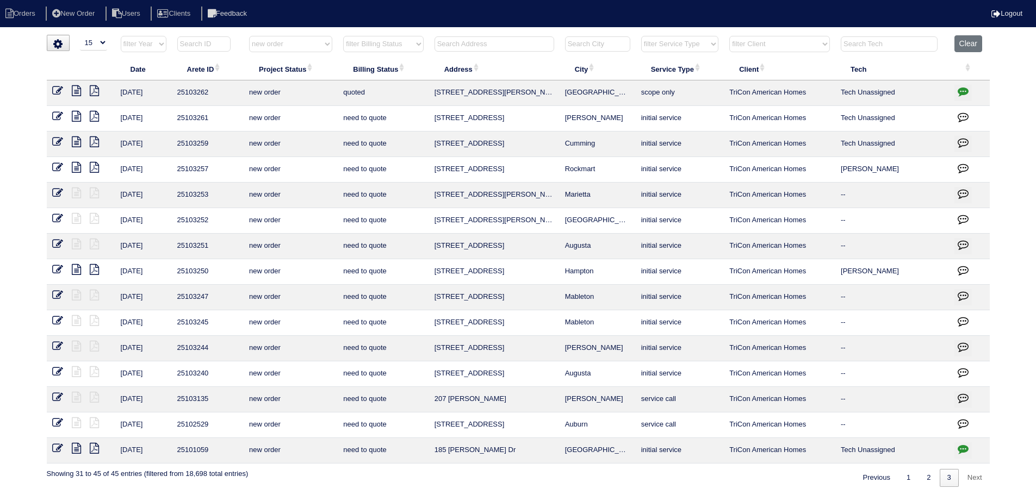
drag, startPoint x: 53, startPoint y: 372, endPoint x: 61, endPoint y: 365, distance: 11.2
click at [53, 372] on icon at bounding box center [57, 371] width 11 height 11
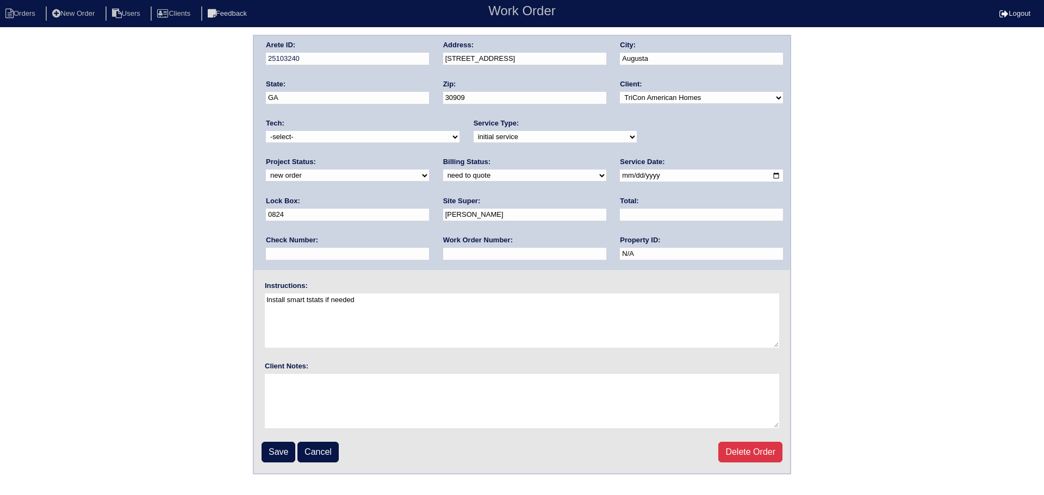
click at [429, 170] on select "new order assigned in progress field complete need to schedule admin review arc…" at bounding box center [347, 176] width 163 height 12
select select "assigned"
click at [429, 170] on select "new order assigned in progress field complete need to schedule admin review arc…" at bounding box center [347, 176] width 163 height 12
click at [620, 174] on input "[DATE]" at bounding box center [701, 176] width 163 height 13
type input "[DATE]"
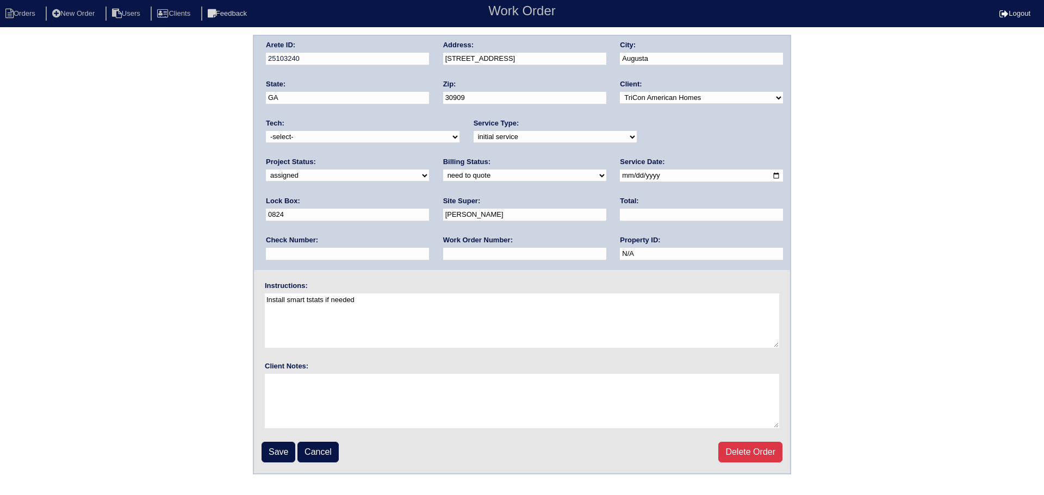
click at [351, 139] on select "-select- [EMAIL_ADDRESS][DOMAIN_NAME] [EMAIL_ADDRESS][DOMAIN_NAME] [EMAIL_ADDRE…" at bounding box center [363, 137] width 194 height 12
select select "27"
click at [266, 131] on select "-select- aretesmg+backup-tech@gmail.com benjohnholt88@gmail.com callisonhvac@ya…" at bounding box center [363, 137] width 194 height 12
click at [284, 452] on input "Save" at bounding box center [279, 452] width 34 height 21
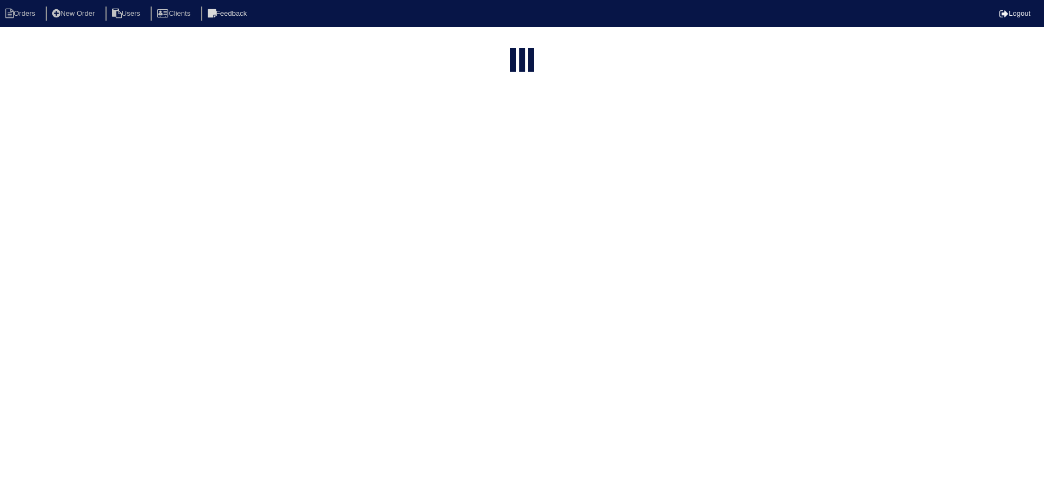
select select "15"
select select "new order"
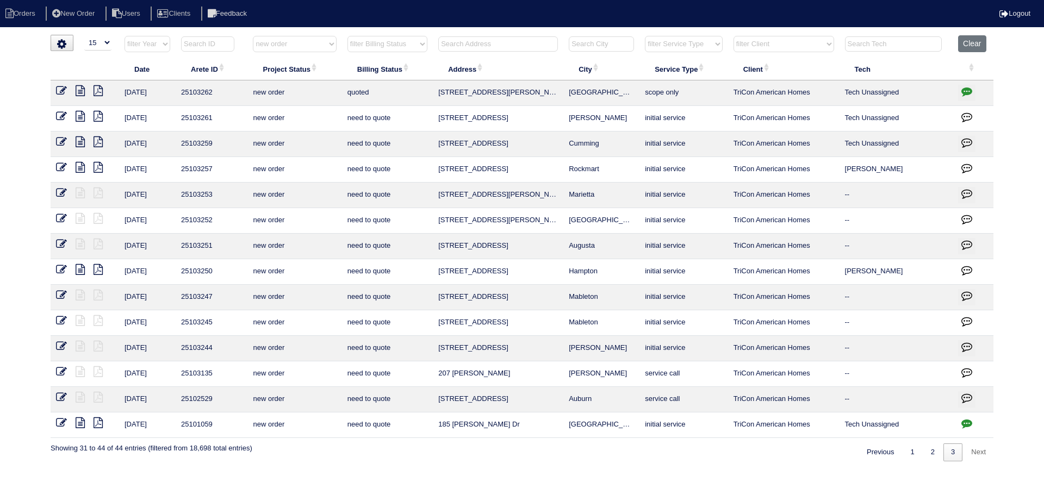
click at [61, 344] on icon at bounding box center [61, 346] width 11 height 11
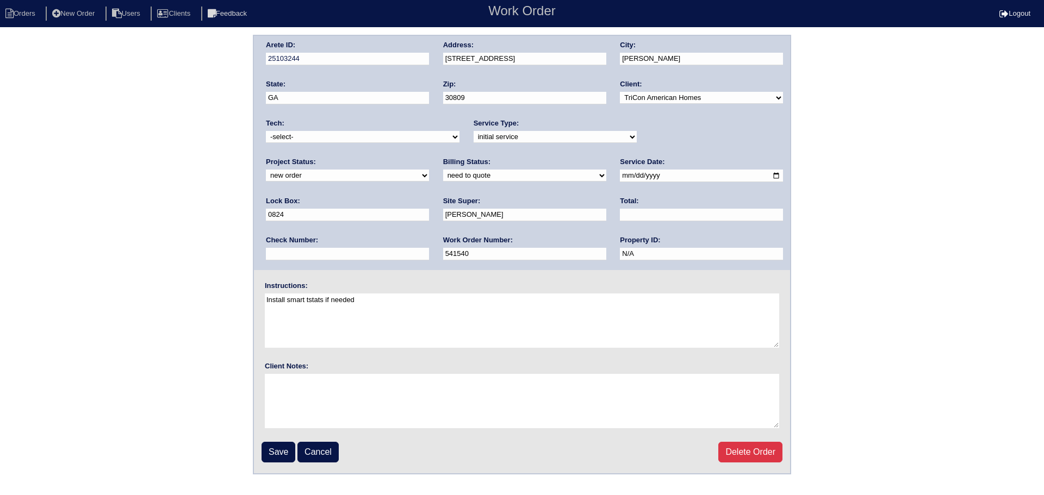
drag, startPoint x: 0, startPoint y: 0, endPoint x: 706, endPoint y: 133, distance: 718.7
click at [429, 170] on select "new order assigned in progress field complete need to schedule admin review arc…" at bounding box center [347, 176] width 163 height 12
select select "assigned"
click at [429, 170] on select "new order assigned in progress field complete need to schedule admin review arc…" at bounding box center [347, 176] width 163 height 12
click at [620, 176] on input "[DATE]" at bounding box center [701, 176] width 163 height 13
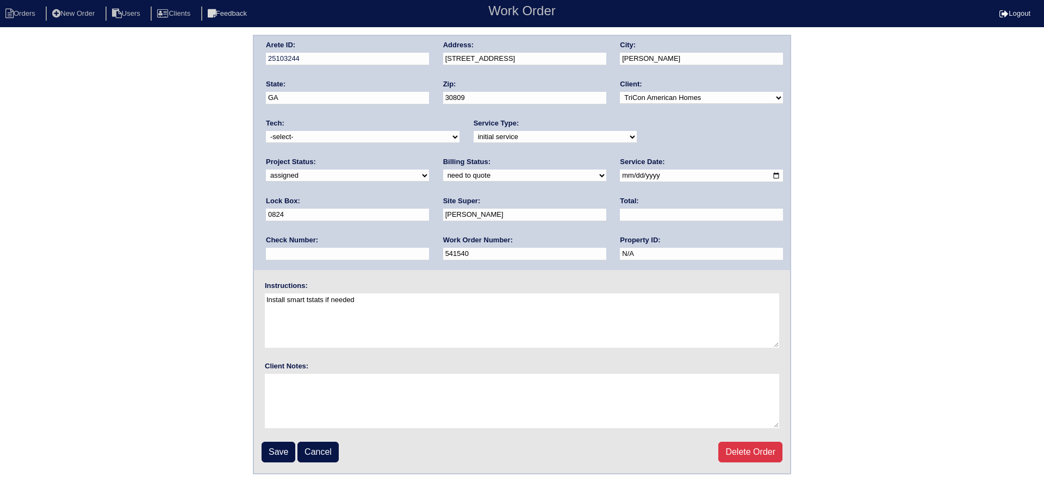
type input "[DATE]"
drag, startPoint x: 373, startPoint y: 133, endPoint x: 369, endPoint y: 143, distance: 10.5
click at [373, 133] on select "-select- [EMAIL_ADDRESS][DOMAIN_NAME] [EMAIL_ADDRESS][DOMAIN_NAME] [EMAIL_ADDRE…" at bounding box center [363, 137] width 194 height 12
select select "27"
click at [266, 131] on select "-select- [EMAIL_ADDRESS][DOMAIN_NAME] [EMAIL_ADDRESS][DOMAIN_NAME] [EMAIL_ADDRE…" at bounding box center [363, 137] width 194 height 12
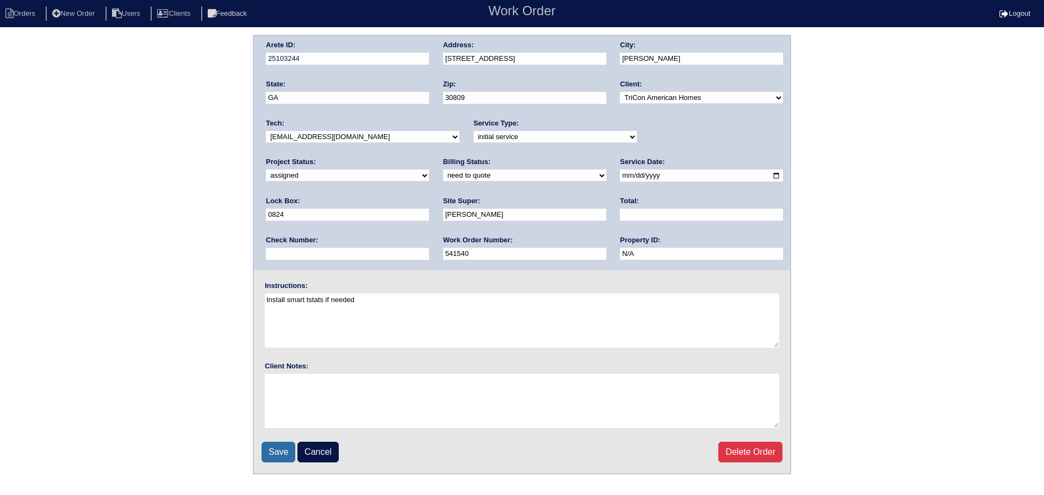
click at [271, 456] on input "Save" at bounding box center [279, 452] width 34 height 21
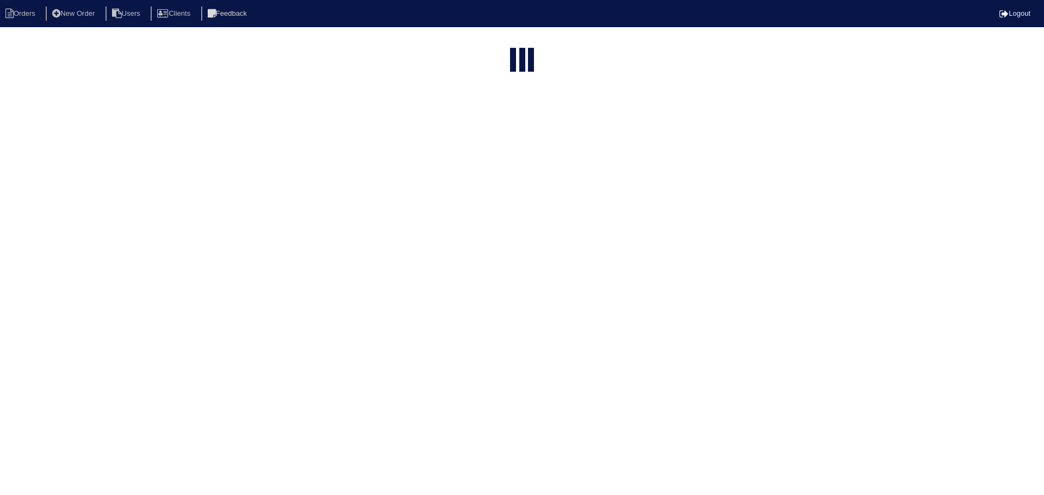
select select "15"
select select "new order"
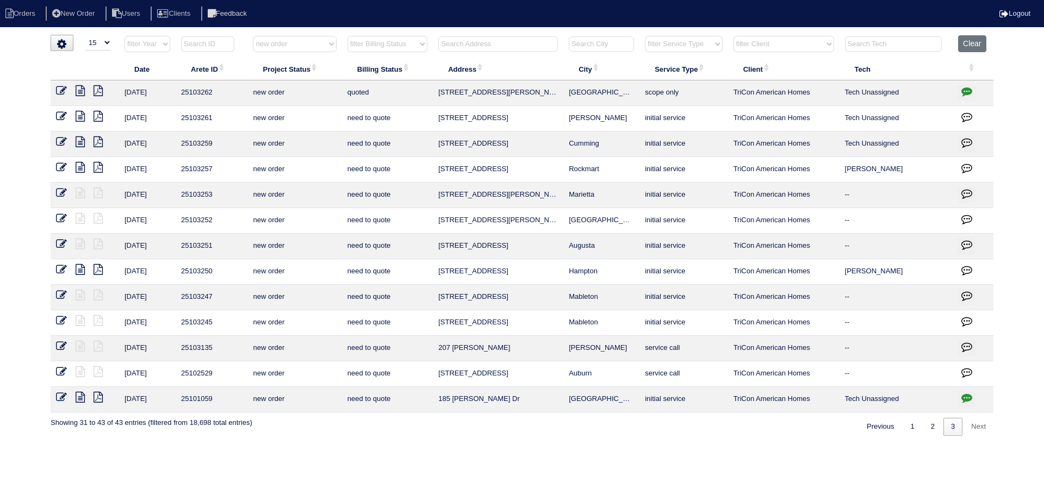
click at [61, 243] on icon at bounding box center [61, 244] width 11 height 11
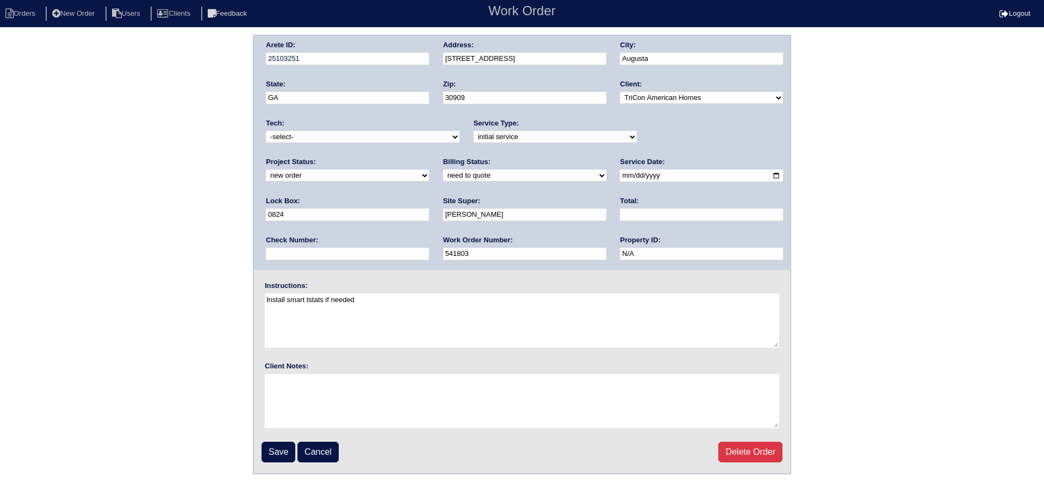
click at [429, 170] on select "new order assigned in progress field complete need to schedule admin review arc…" at bounding box center [347, 176] width 163 height 12
select select "assigned"
click at [429, 170] on select "new order assigned in progress field complete need to schedule admin review arc…" at bounding box center [347, 176] width 163 height 12
click at [620, 175] on input "[DATE]" at bounding box center [701, 176] width 163 height 13
type input "[DATE]"
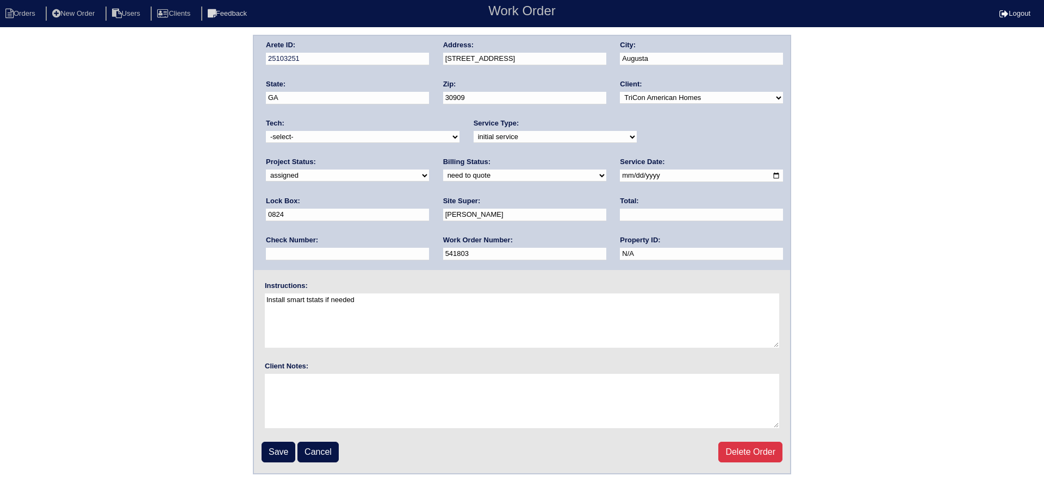
click at [391, 140] on select "-select- [EMAIL_ADDRESS][DOMAIN_NAME] [EMAIL_ADDRESS][DOMAIN_NAME] [EMAIL_ADDRE…" at bounding box center [363, 137] width 194 height 12
select select "27"
click at [266, 131] on select "-select- [EMAIL_ADDRESS][DOMAIN_NAME] [EMAIL_ADDRESS][DOMAIN_NAME] [EMAIL_ADDRE…" at bounding box center [363, 137] width 194 height 12
click at [290, 449] on input "Save" at bounding box center [279, 452] width 34 height 21
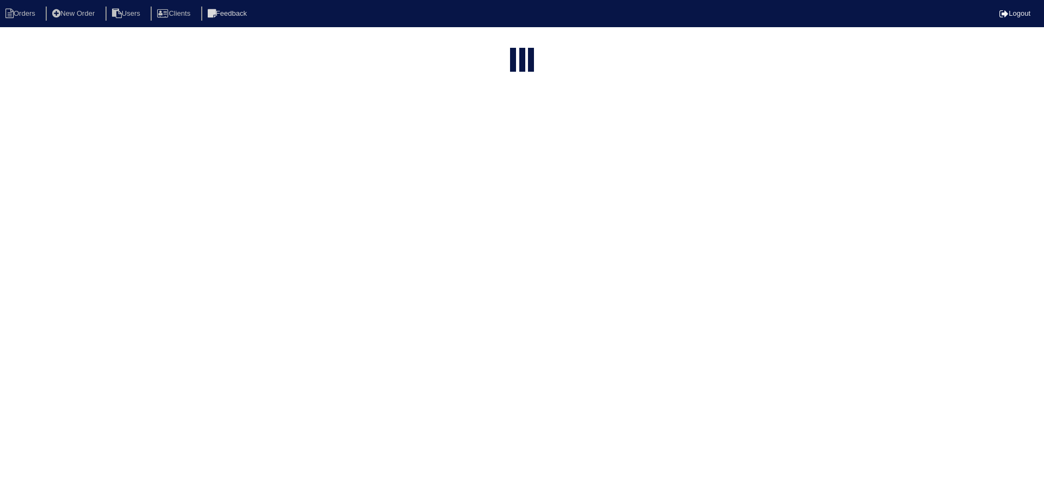
select select "15"
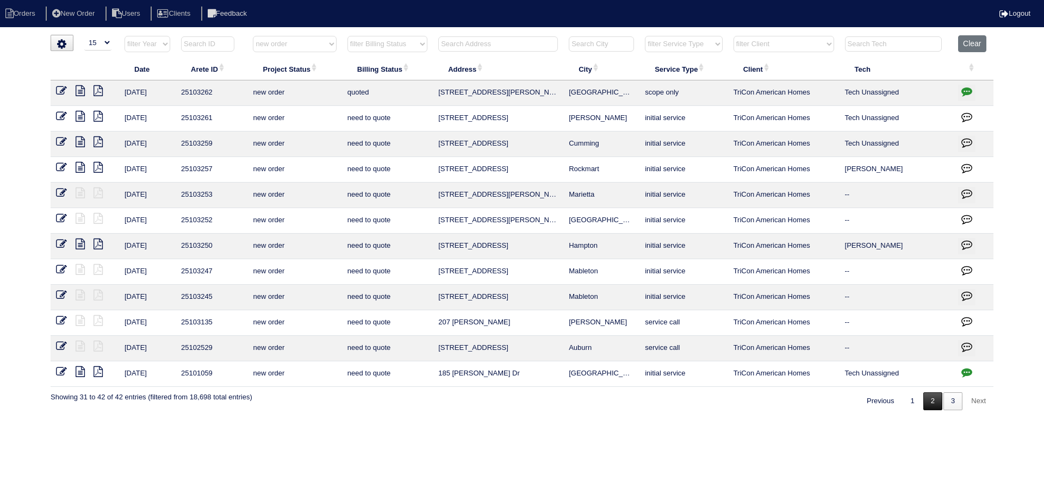
click at [927, 405] on link "2" at bounding box center [932, 402] width 19 height 18
select select "new order"
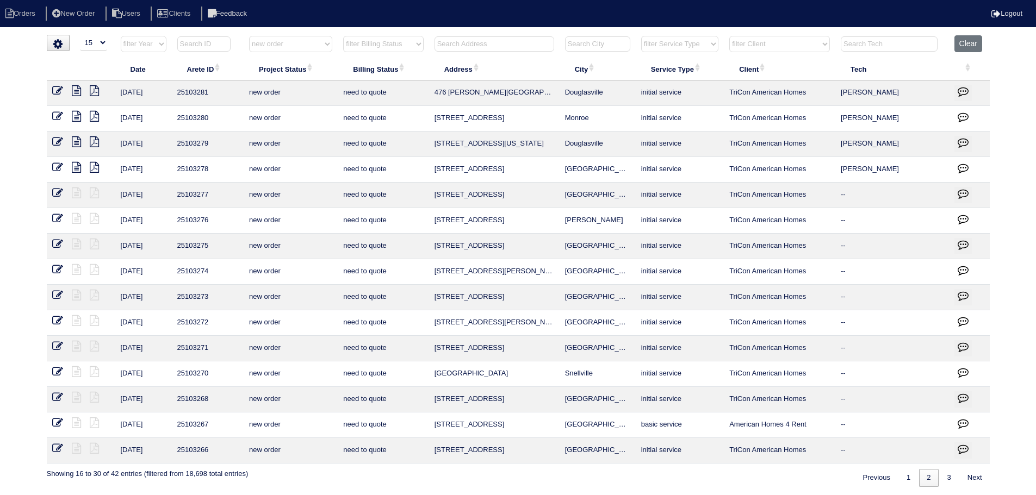
scroll to position [2, 0]
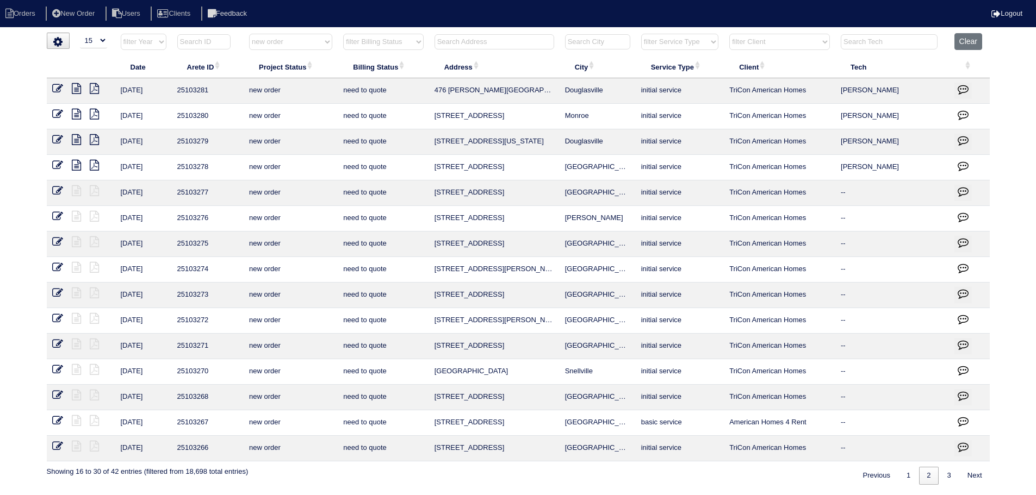
click at [58, 397] on icon at bounding box center [57, 395] width 11 height 11
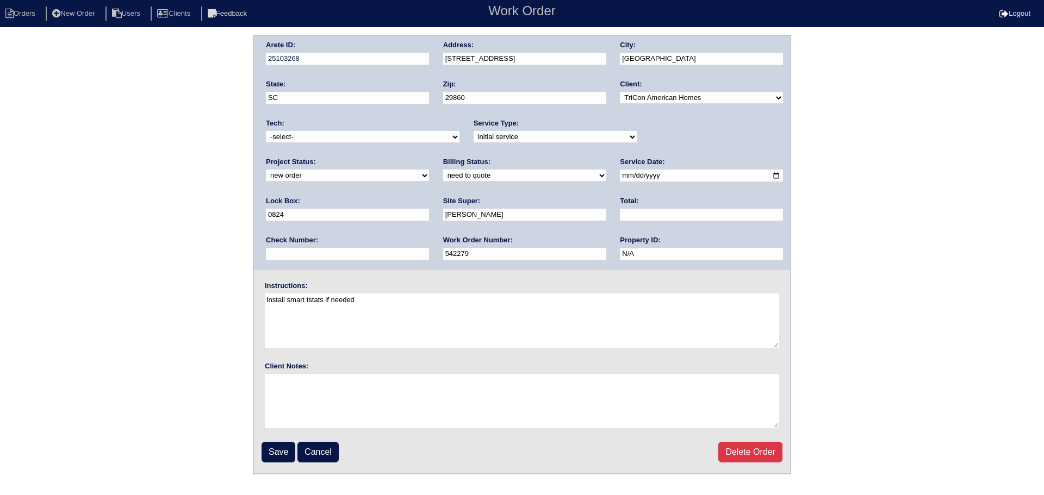
drag, startPoint x: 686, startPoint y: 142, endPoint x: 646, endPoint y: 142, distance: 39.1
click at [429, 170] on select "new order assigned in progress field complete need to schedule admin review arc…" at bounding box center [347, 176] width 163 height 12
select select "assigned"
click at [429, 170] on select "new order assigned in progress field complete need to schedule admin review arc…" at bounding box center [347, 176] width 163 height 12
click at [620, 177] on input "[DATE]" at bounding box center [701, 176] width 163 height 13
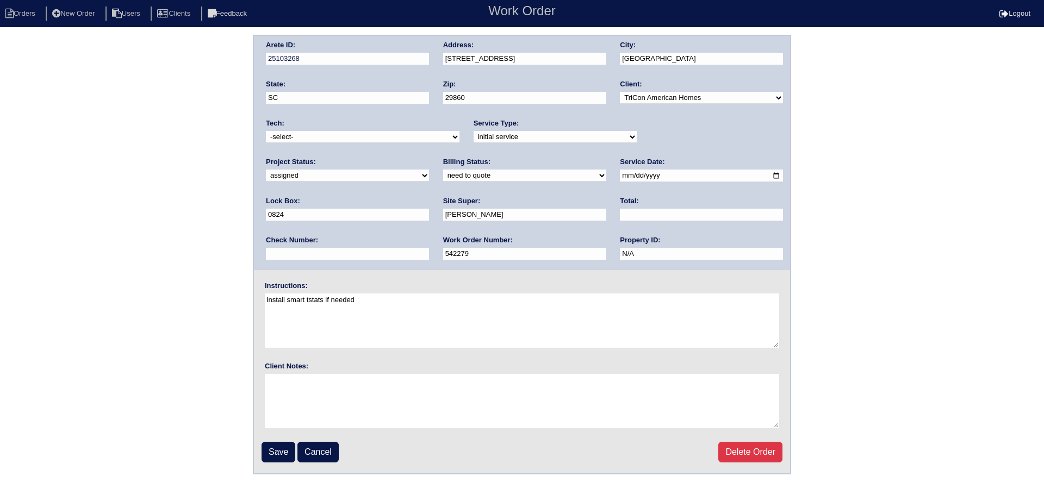
click at [351, 138] on select "-select- [EMAIL_ADDRESS][DOMAIN_NAME] [EMAIL_ADDRESS][DOMAIN_NAME] [EMAIL_ADDRE…" at bounding box center [363, 137] width 194 height 12
select select "27"
click at [266, 131] on select "-select- [EMAIL_ADDRESS][DOMAIN_NAME] [EMAIL_ADDRESS][DOMAIN_NAME] [EMAIL_ADDRE…" at bounding box center [363, 137] width 194 height 12
click at [270, 441] on fieldset "Arete ID: 25103268 Address: [STREET_ADDRESS] City: [GEOGRAPHIC_DATA] State: SC …" at bounding box center [522, 255] width 536 height 438
click at [282, 451] on input "Save" at bounding box center [279, 452] width 34 height 21
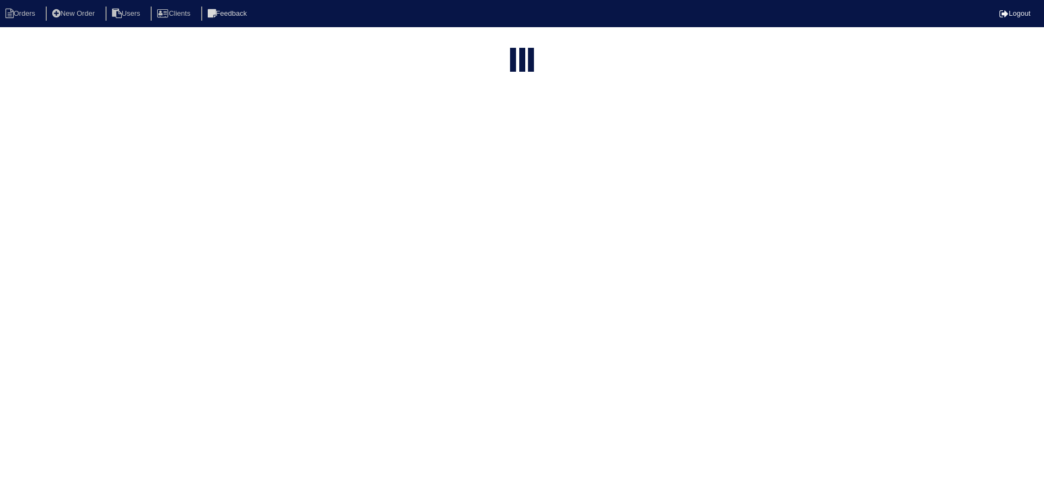
select select "15"
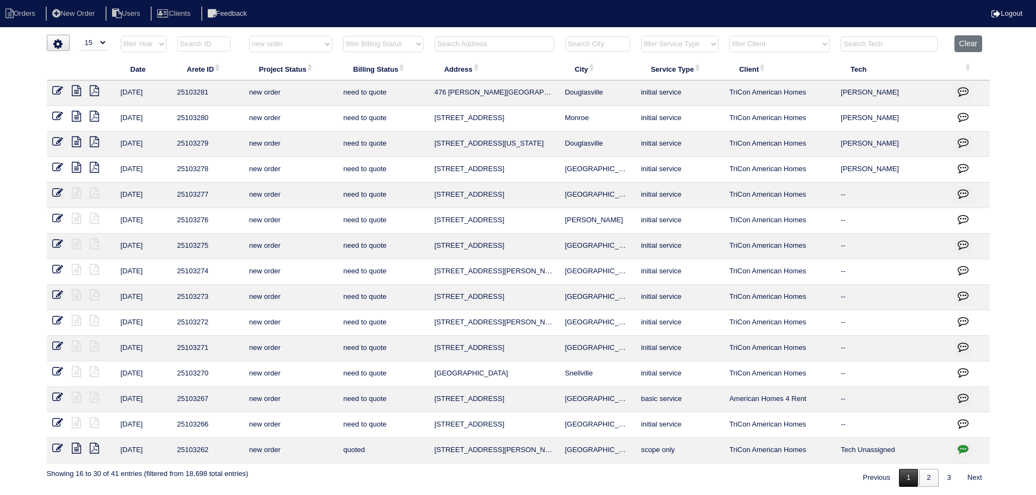
click at [901, 474] on link "1" at bounding box center [908, 478] width 19 height 18
select select "new order"
